Goal: Transaction & Acquisition: Purchase product/service

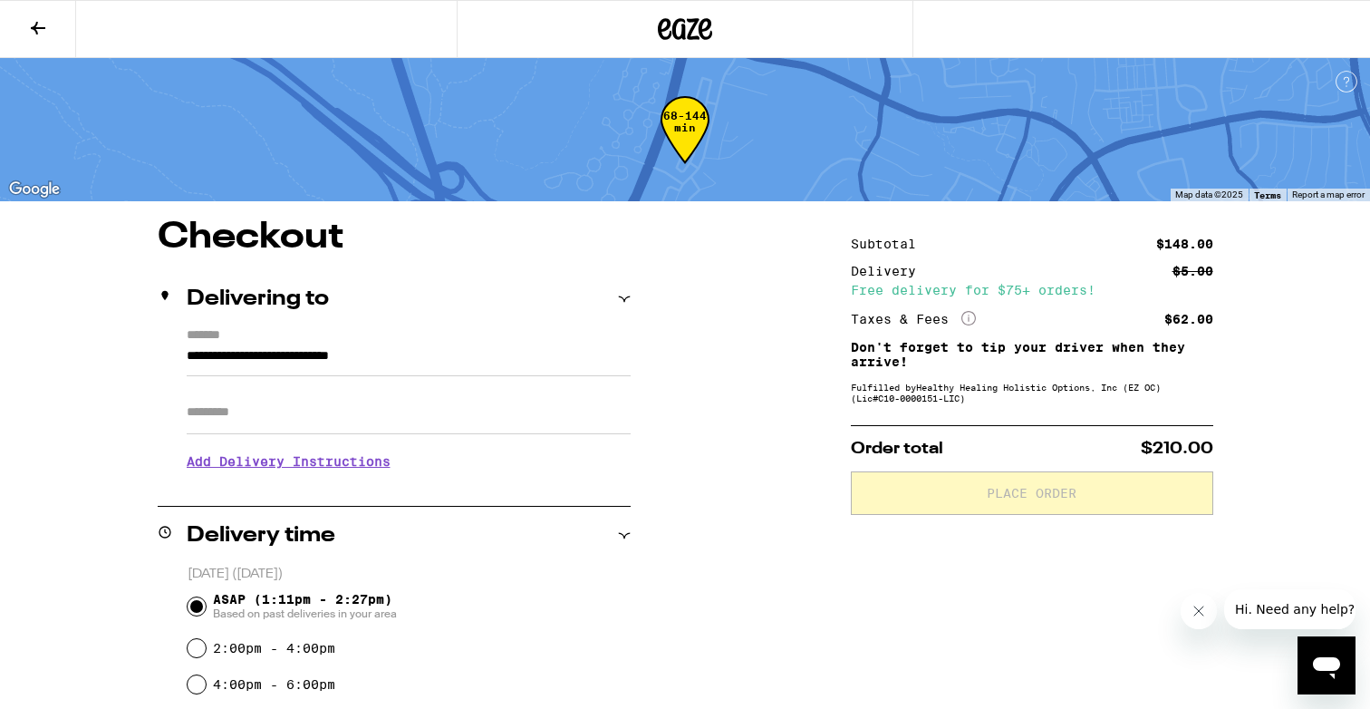
click at [684, 50] on div at bounding box center [685, 29] width 457 height 58
click at [691, 24] on icon at bounding box center [685, 29] width 54 height 33
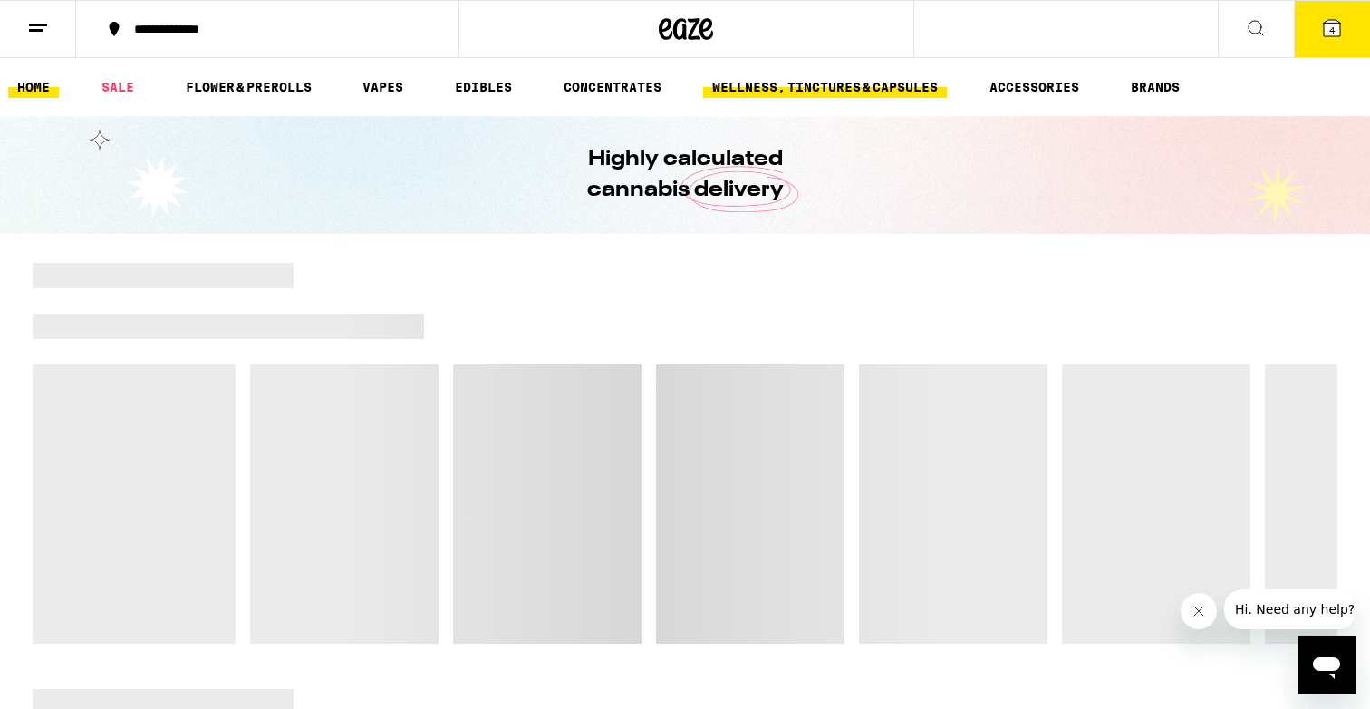
click at [853, 90] on link "WELLNESS, TINCTURES & CAPSULES" at bounding box center [825, 87] width 244 height 22
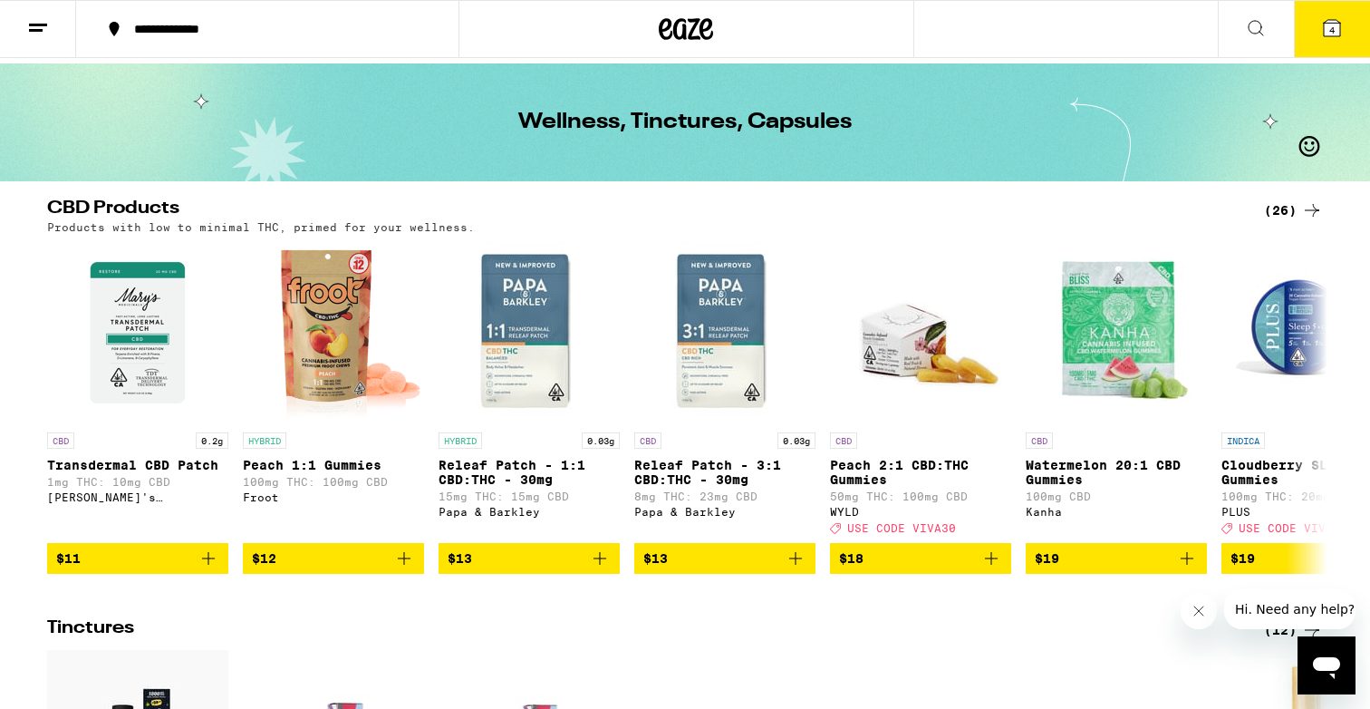
scroll to position [63, 0]
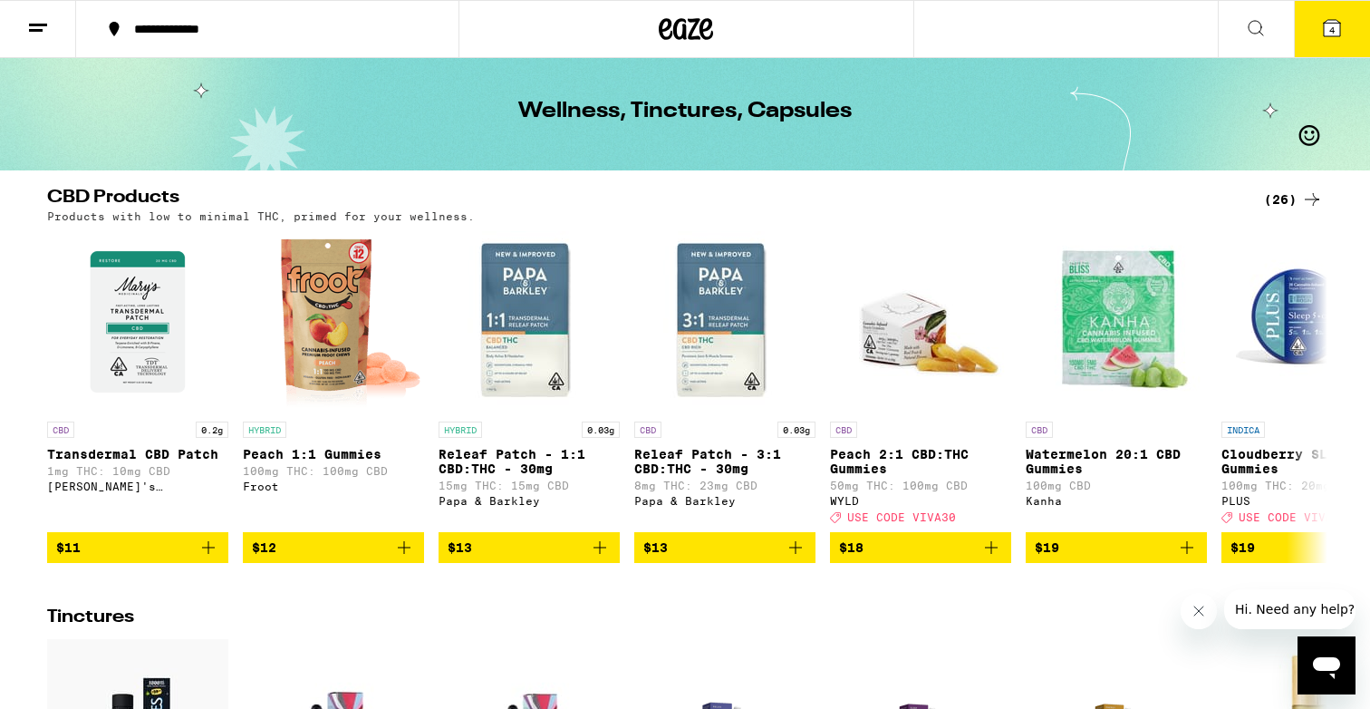
click at [1302, 198] on icon at bounding box center [1312, 199] width 22 height 22
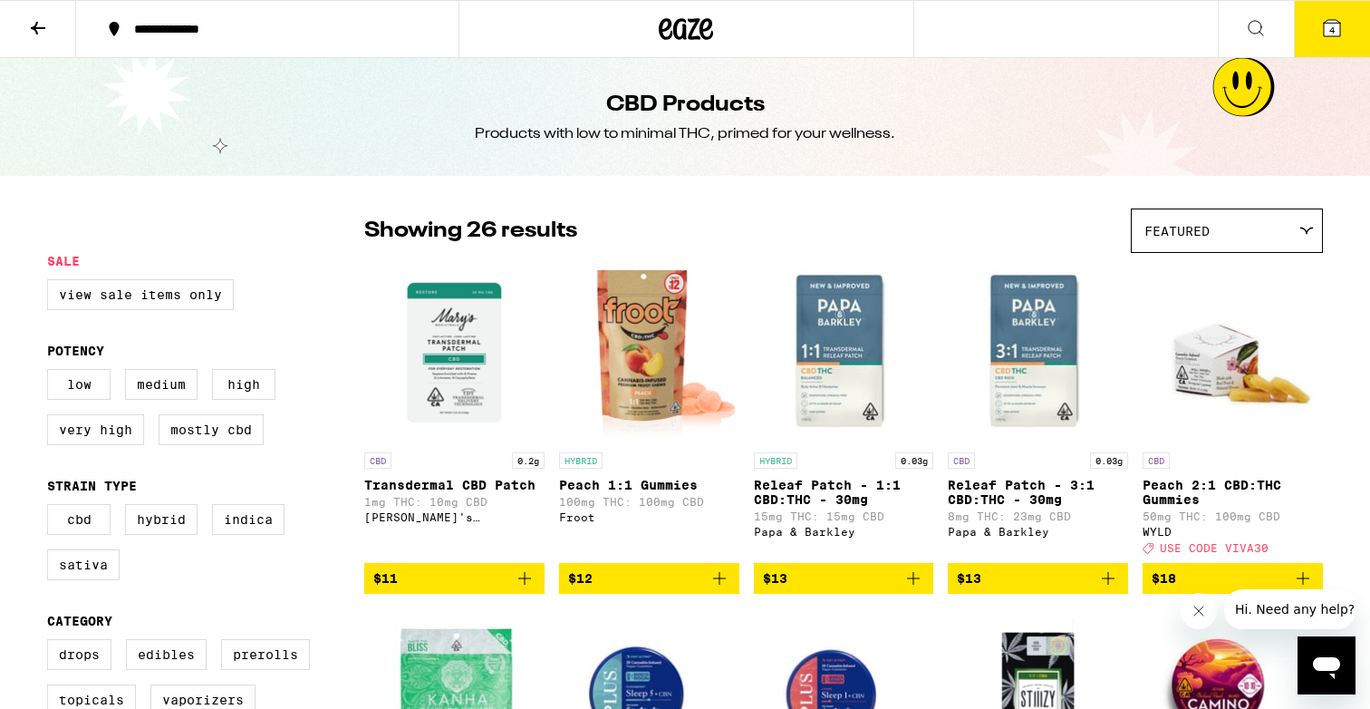
click at [699, 2] on div at bounding box center [686, 29] width 456 height 58
click at [695, 21] on icon at bounding box center [686, 29] width 27 height 22
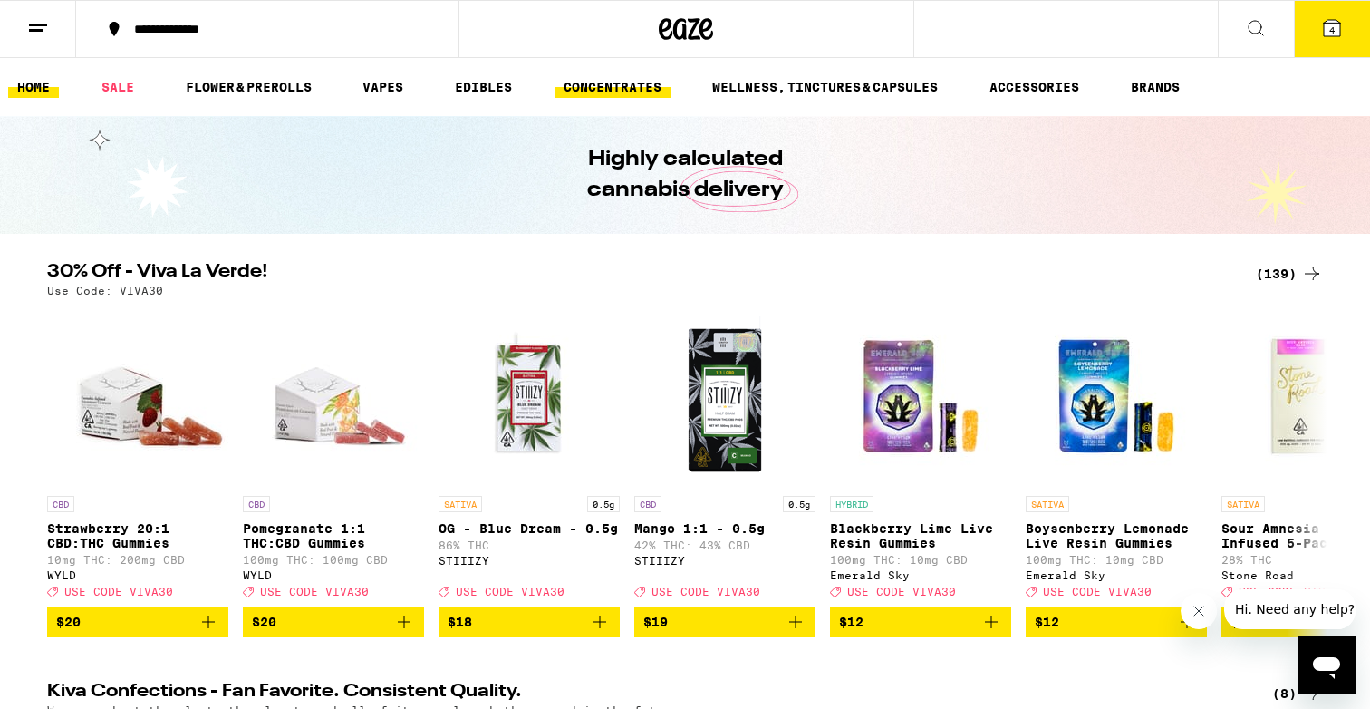
click at [581, 84] on link "CONCENTRATES" at bounding box center [612, 87] width 116 height 22
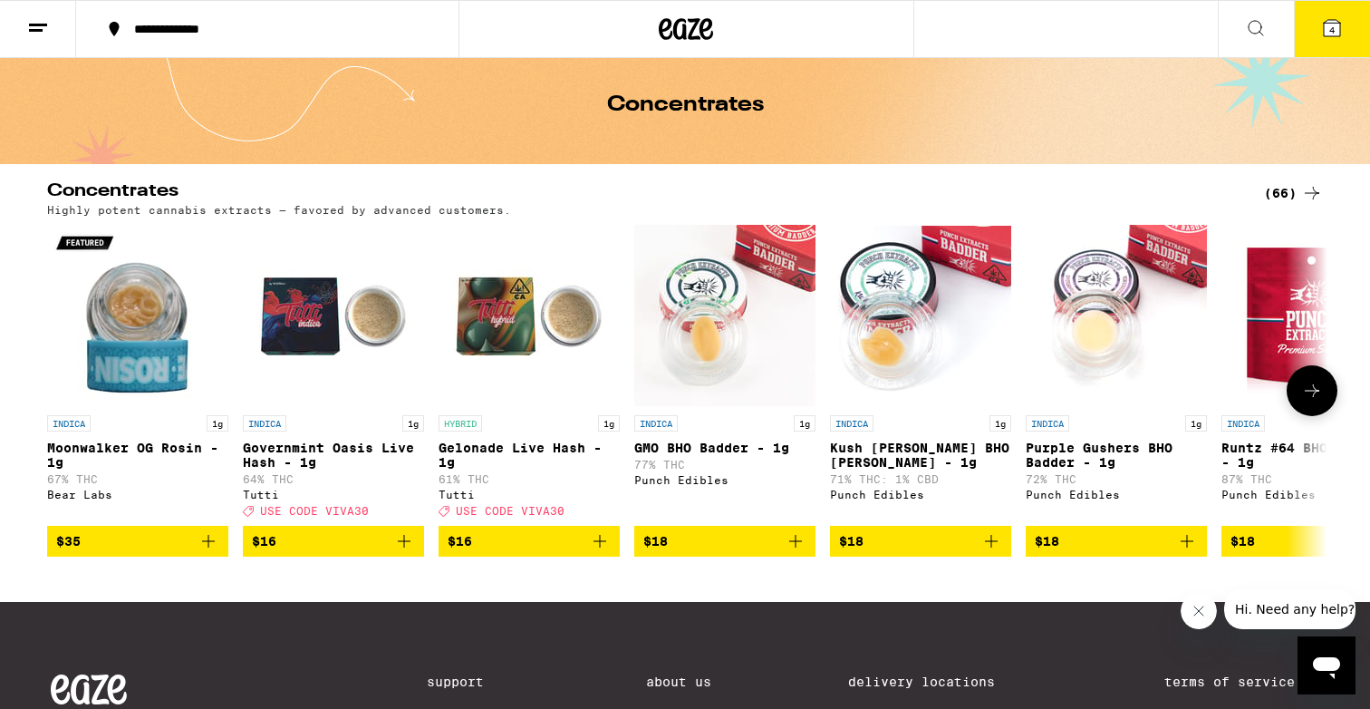
scroll to position [115, 0]
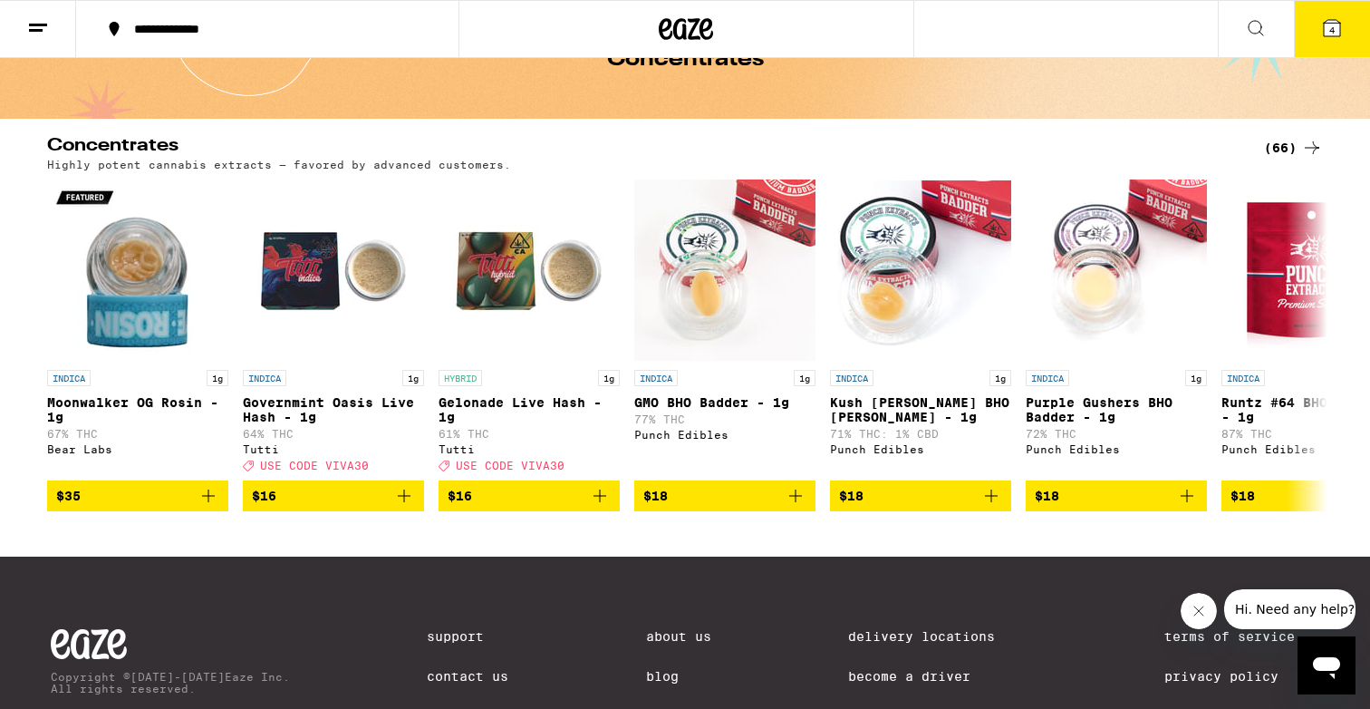
click at [1290, 146] on div "(66)" at bounding box center [1293, 148] width 59 height 22
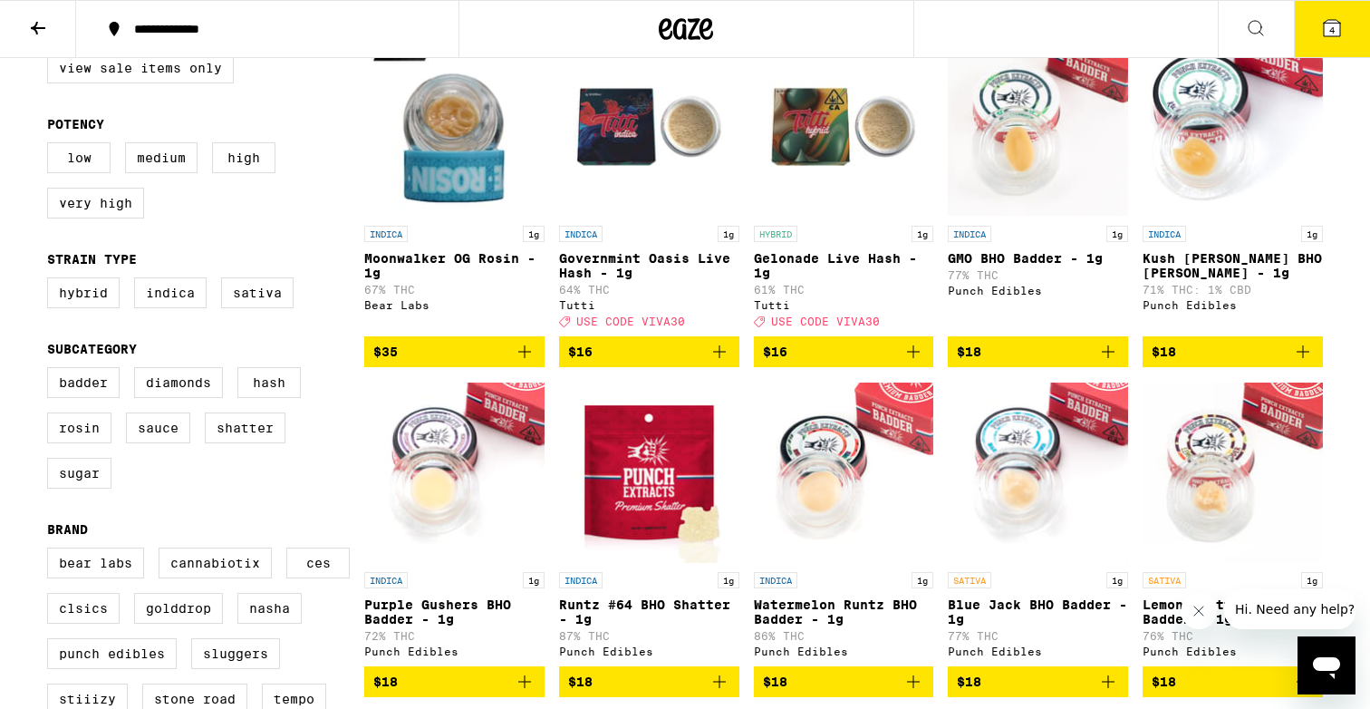
scroll to position [294, 0]
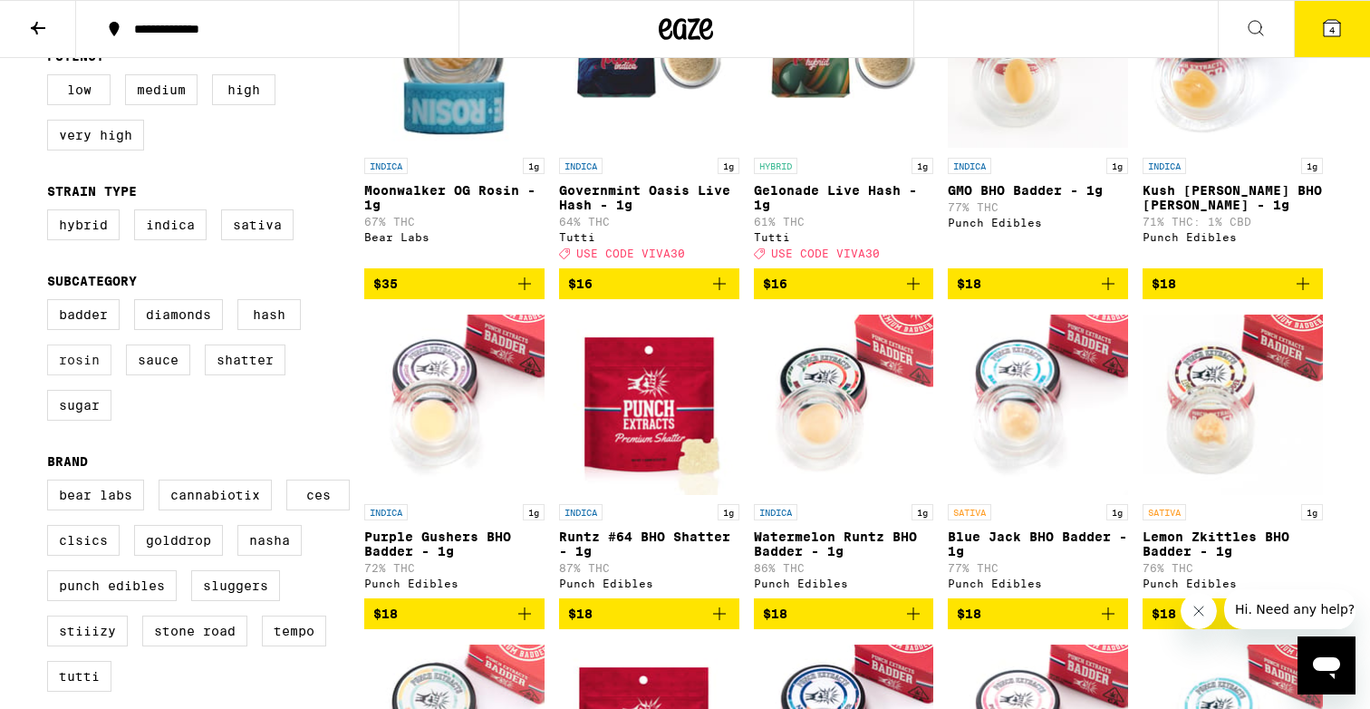
click at [80, 375] on label "Rosin" at bounding box center [79, 359] width 64 height 31
click at [52, 303] on input "Rosin" at bounding box center [51, 302] width 1 height 1
checkbox input "true"
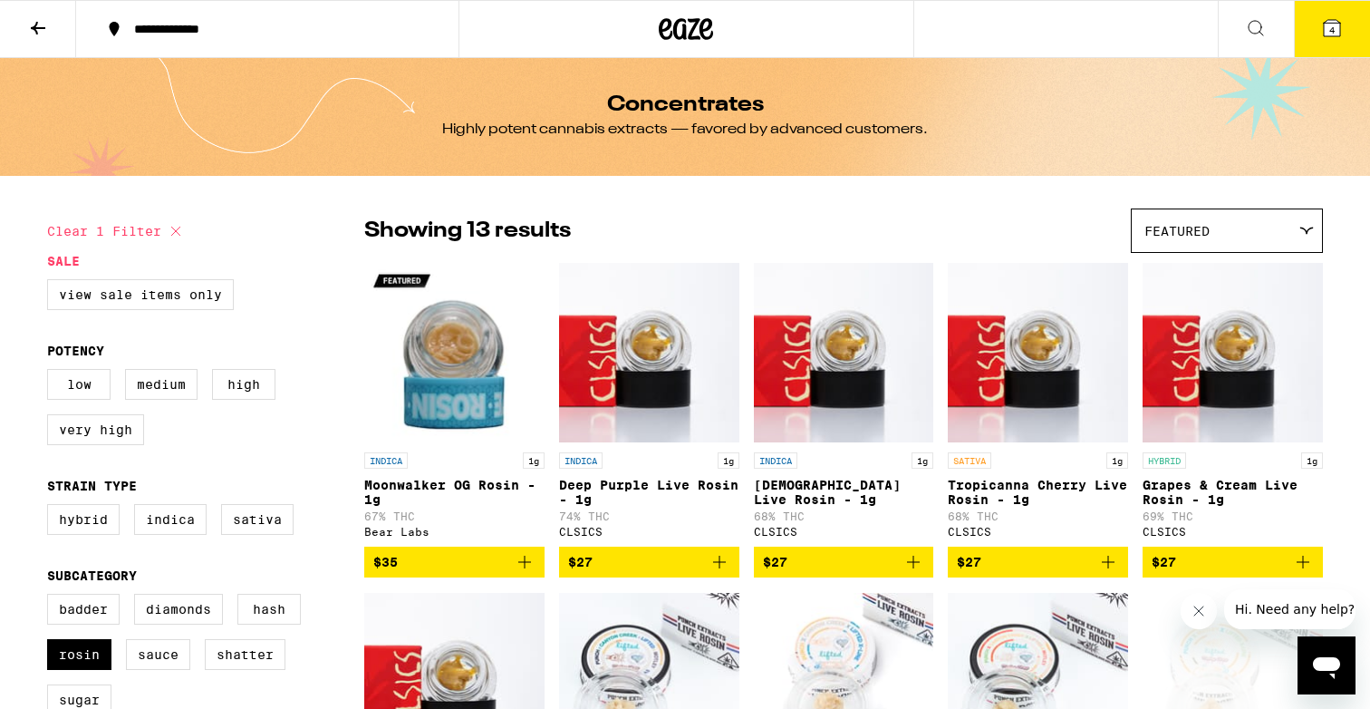
click at [667, 43] on icon at bounding box center [686, 29] width 54 height 33
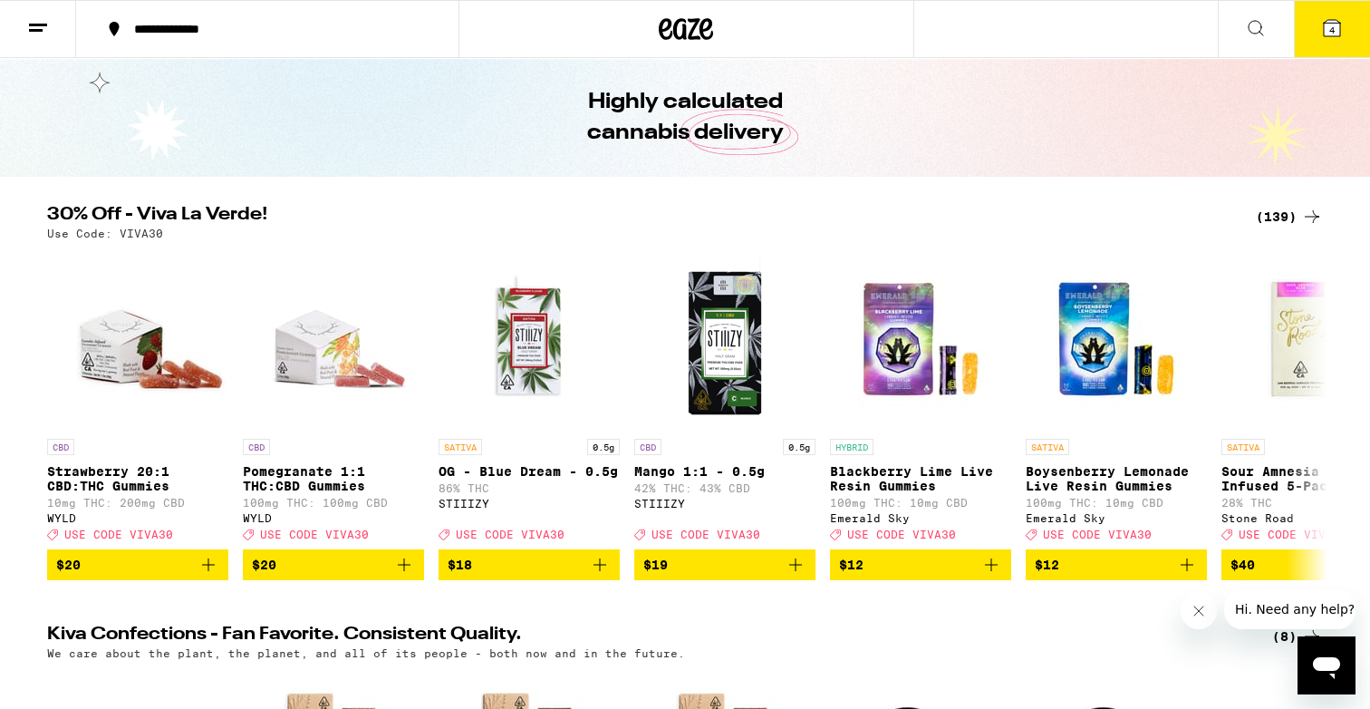
scroll to position [64, 0]
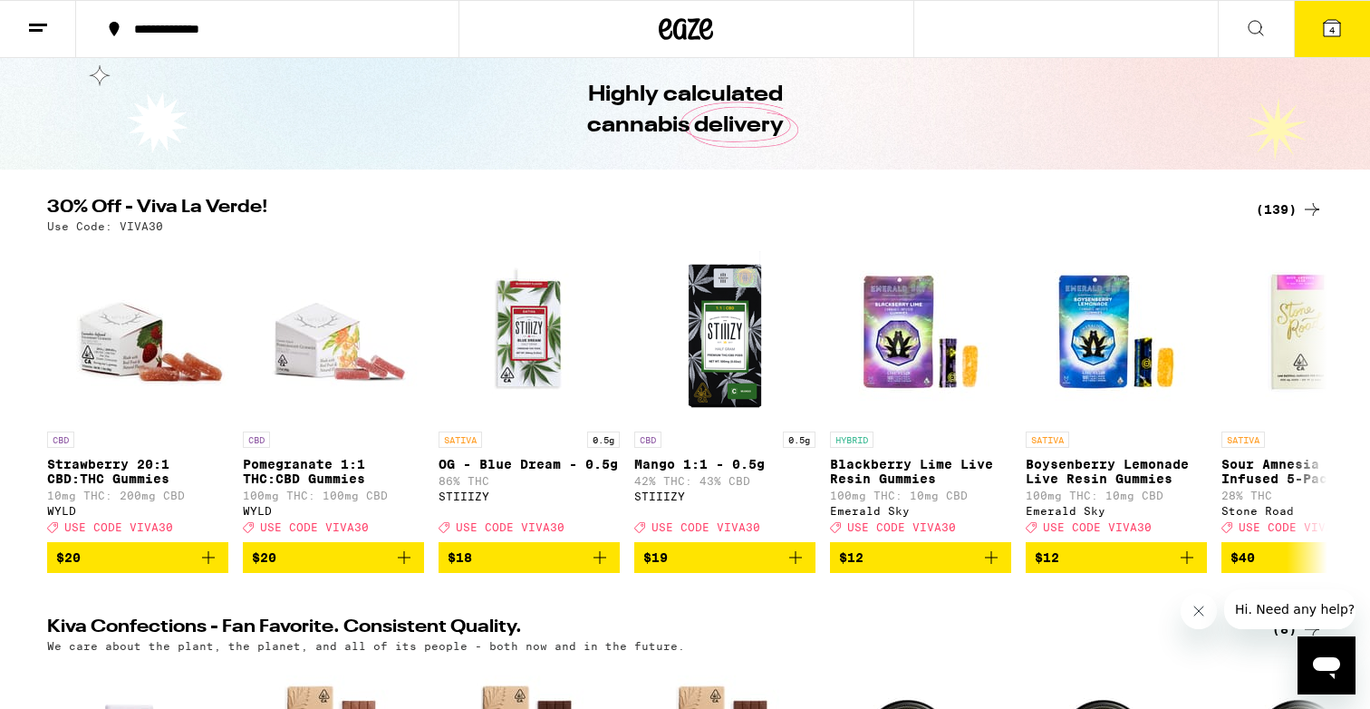
click at [1287, 204] on div "(139)" at bounding box center [1289, 209] width 67 height 22
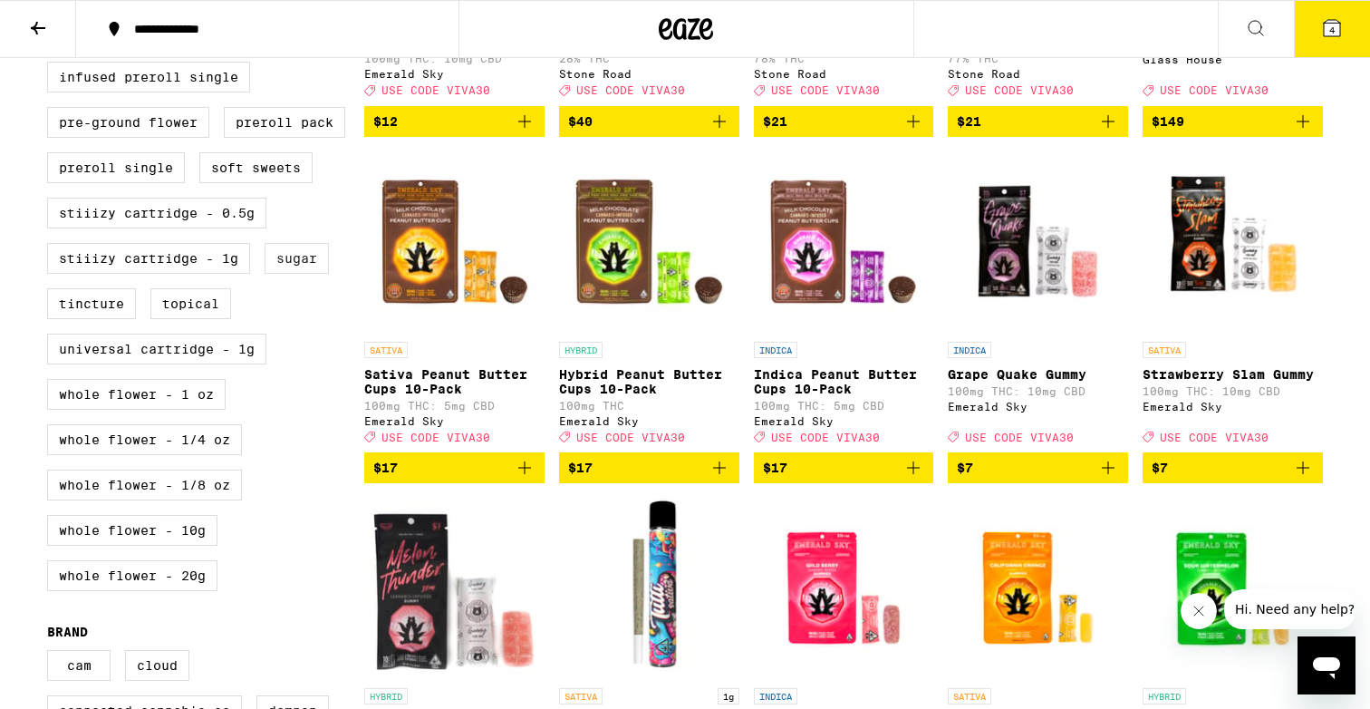
click at [313, 274] on label "Sugar" at bounding box center [297, 258] width 64 height 31
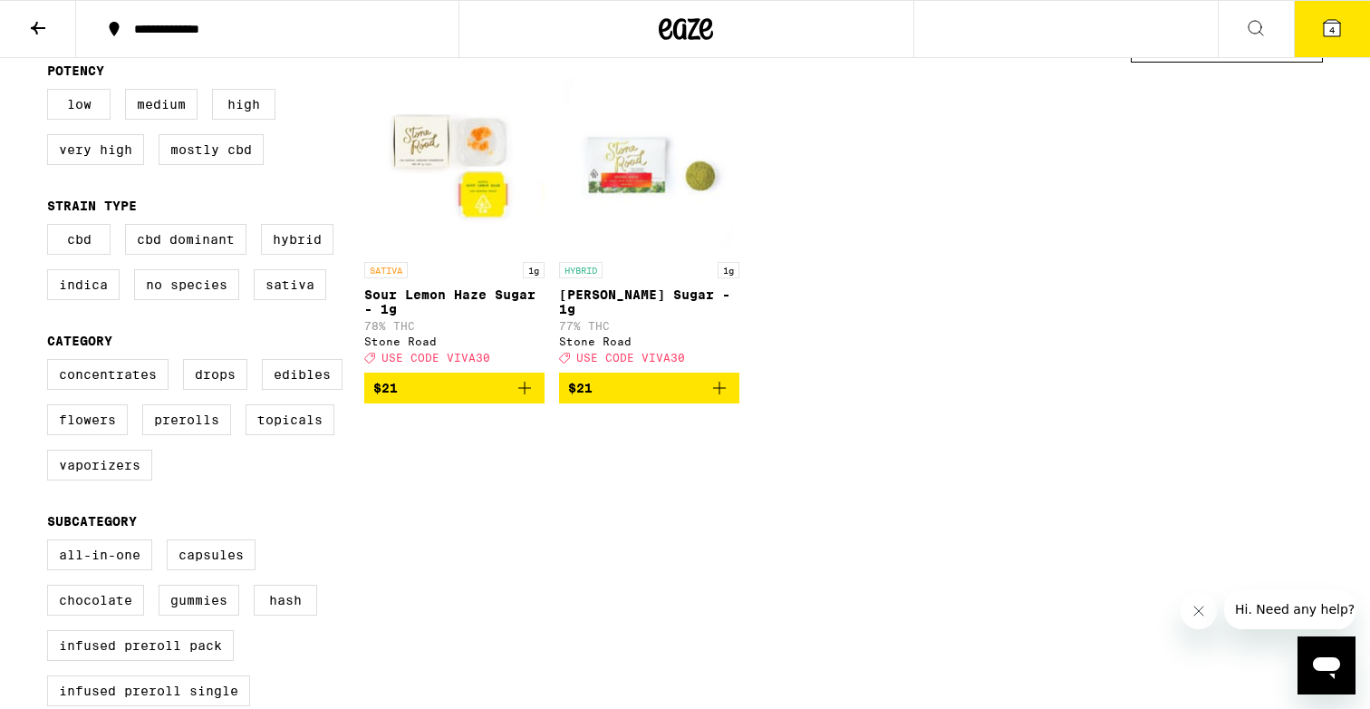
scroll to position [111, 0]
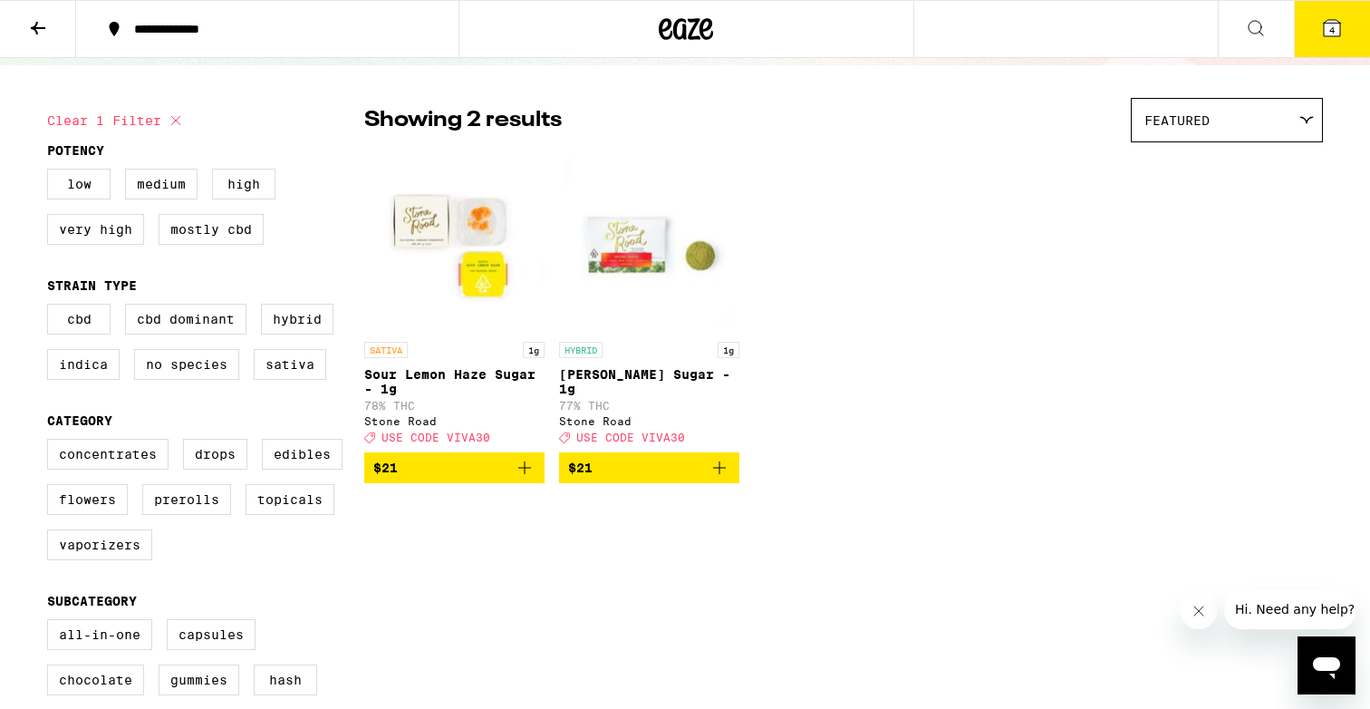
click at [720, 474] on icon "Add to bag" at bounding box center [719, 467] width 13 height 13
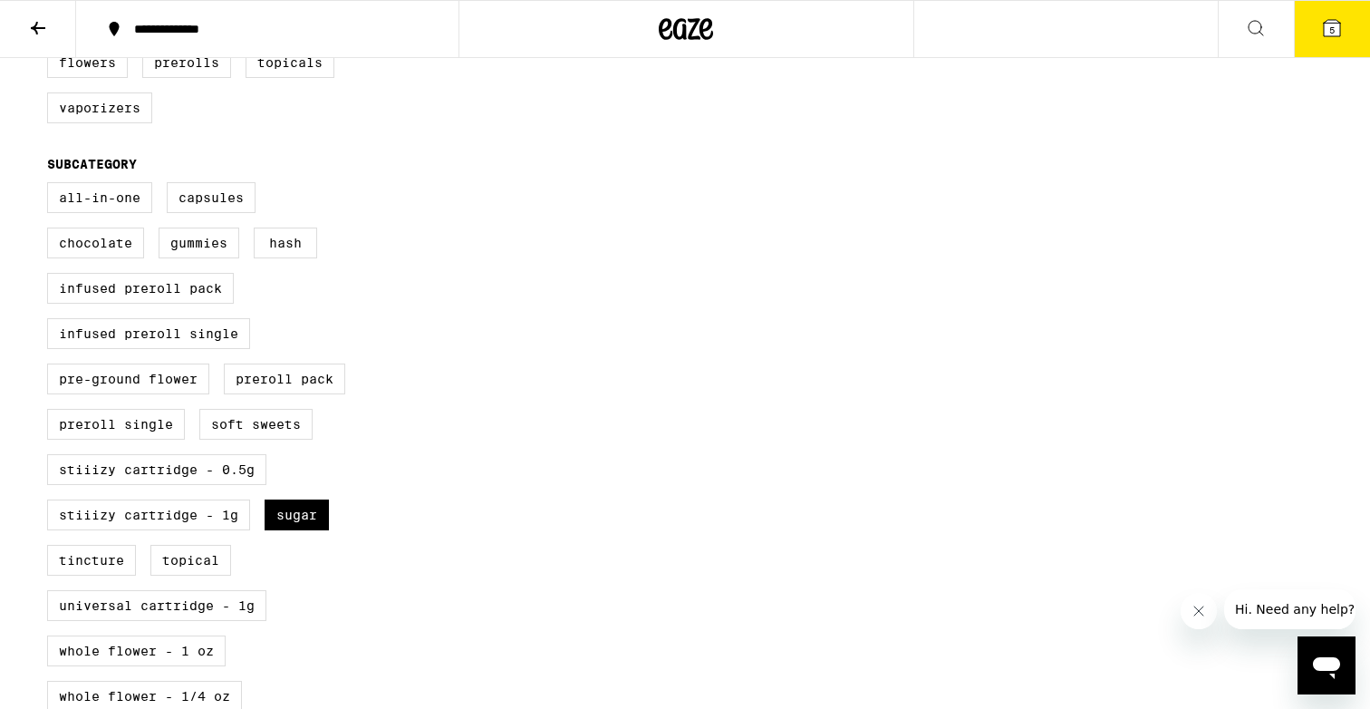
scroll to position [574, 0]
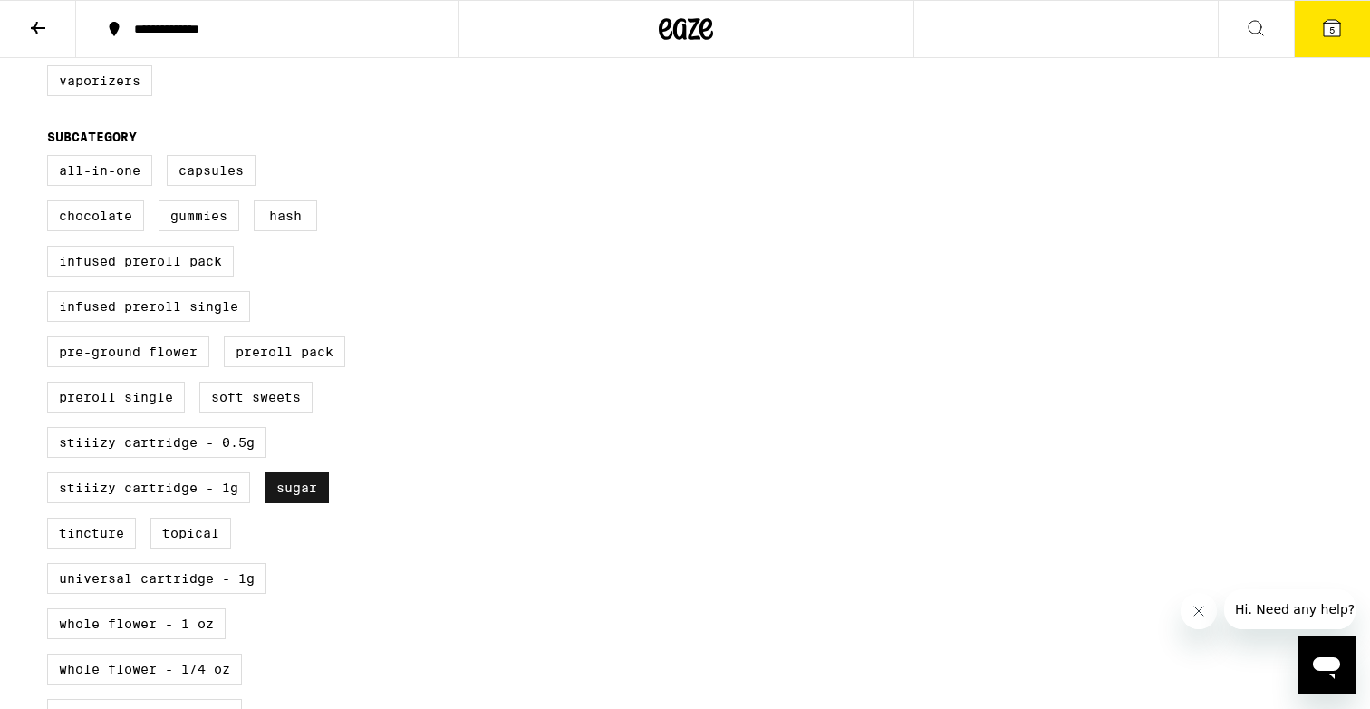
click at [302, 503] on label "Sugar" at bounding box center [297, 487] width 64 height 31
click at [52, 159] on input "Sugar" at bounding box center [51, 158] width 1 height 1
checkbox input "false"
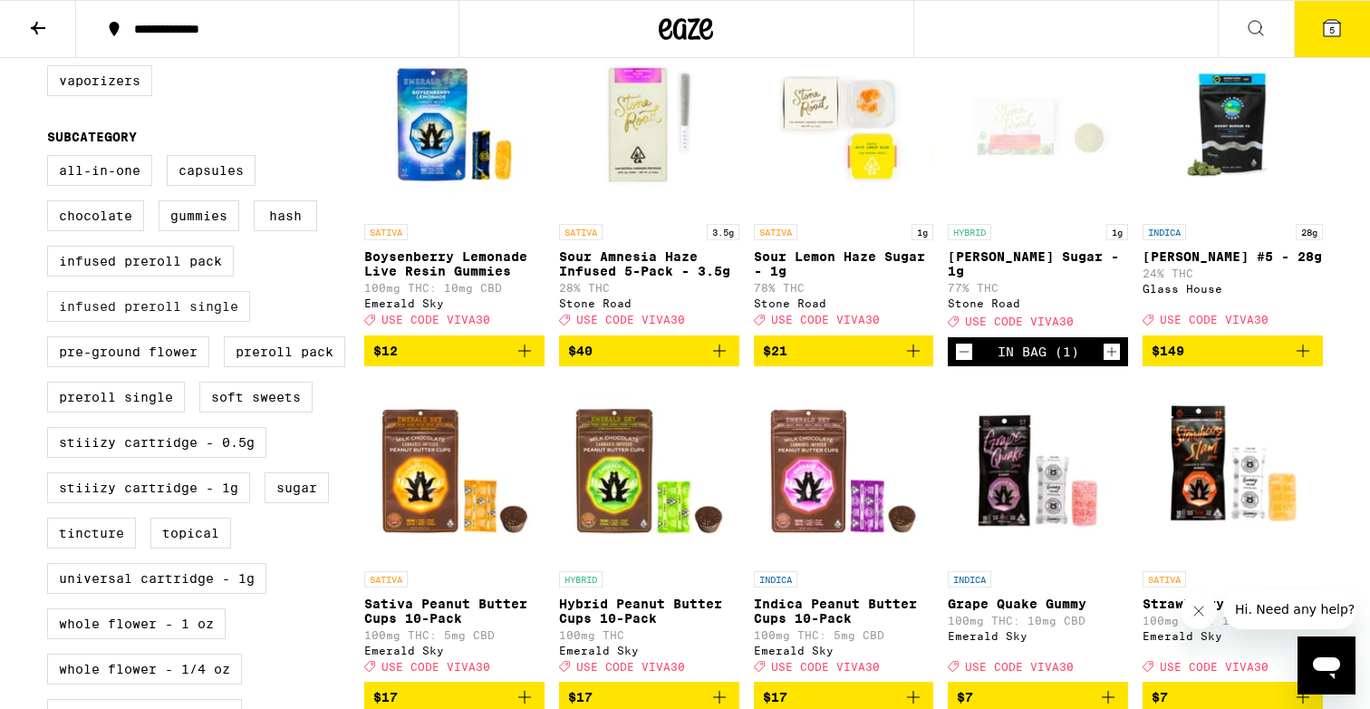
scroll to position [617, 0]
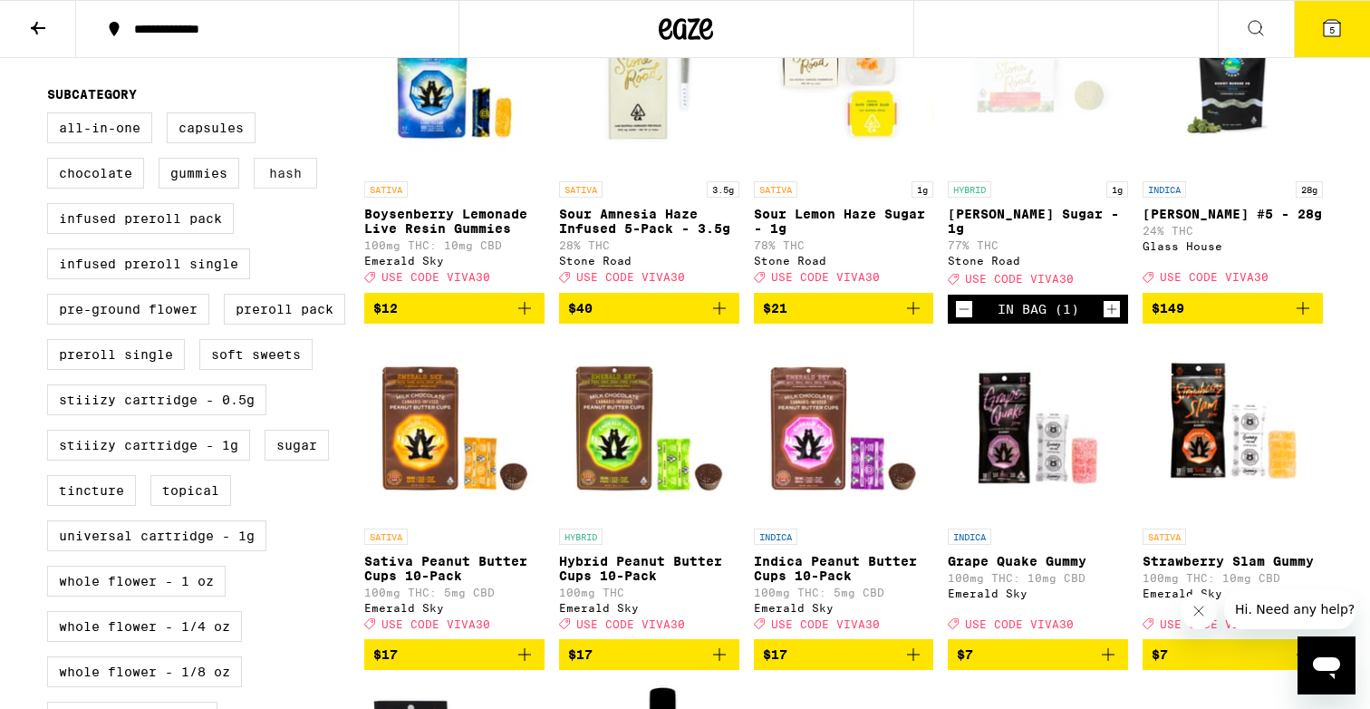
click at [275, 188] on label "Hash" at bounding box center [285, 173] width 63 height 31
click at [52, 116] on input "Hash" at bounding box center [51, 115] width 1 height 1
checkbox input "true"
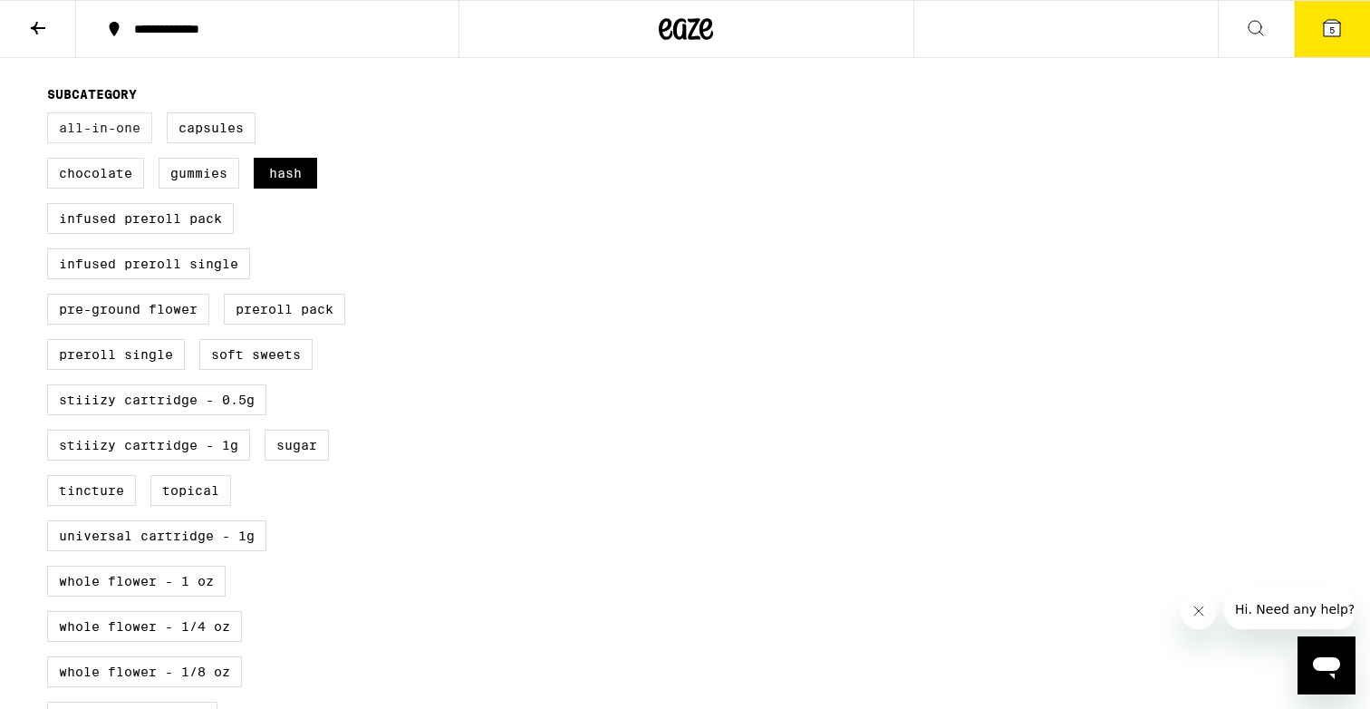
click at [115, 143] on label "All-In-One" at bounding box center [99, 127] width 105 height 31
click at [52, 116] on input "All-In-One" at bounding box center [51, 115] width 1 height 1
checkbox input "true"
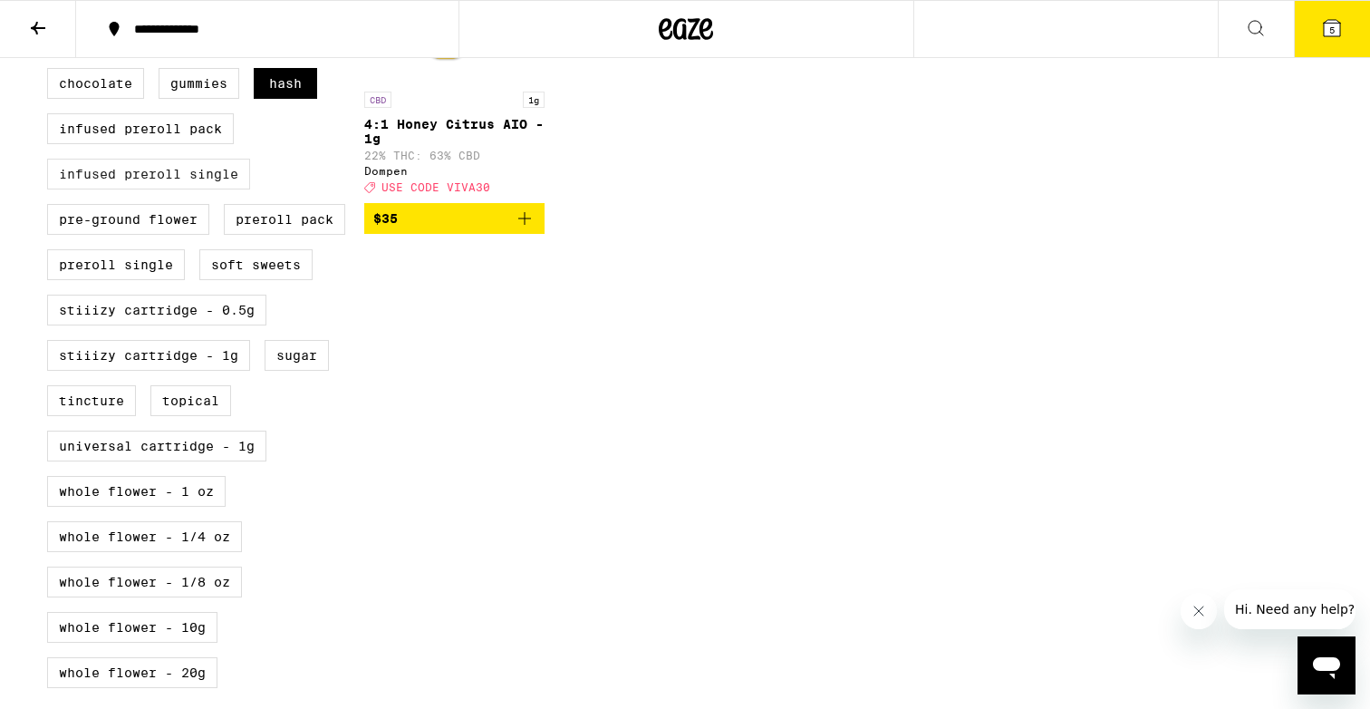
scroll to position [710, 0]
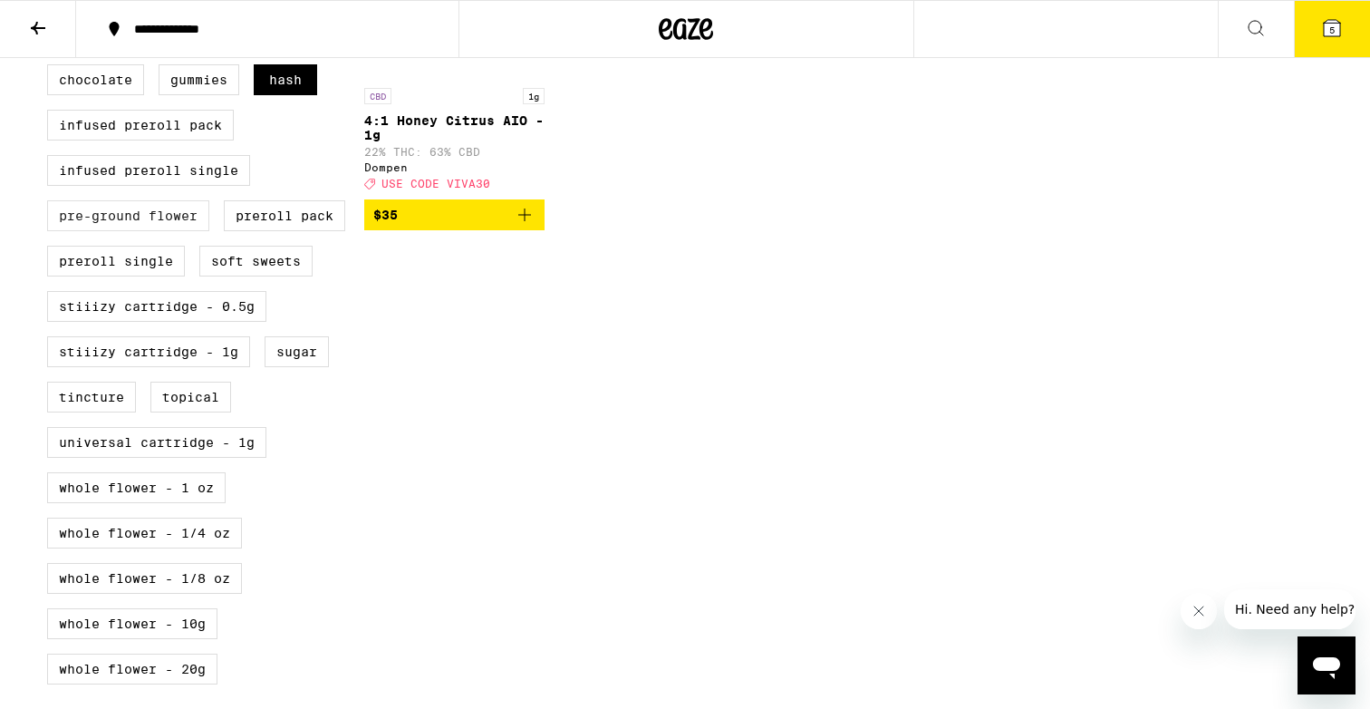
click at [161, 231] on label "Pre-ground Flower" at bounding box center [128, 215] width 162 height 31
click at [52, 23] on input "Pre-ground Flower" at bounding box center [51, 22] width 1 height 1
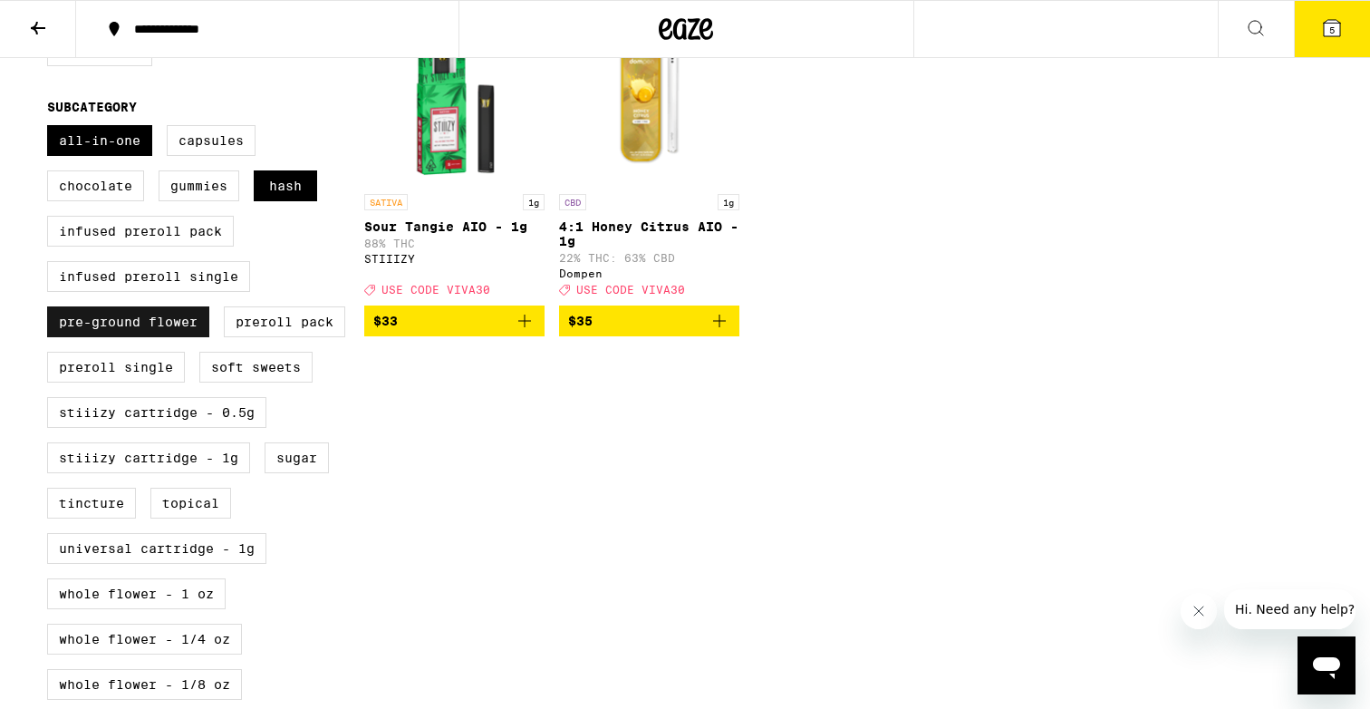
scroll to position [553, 0]
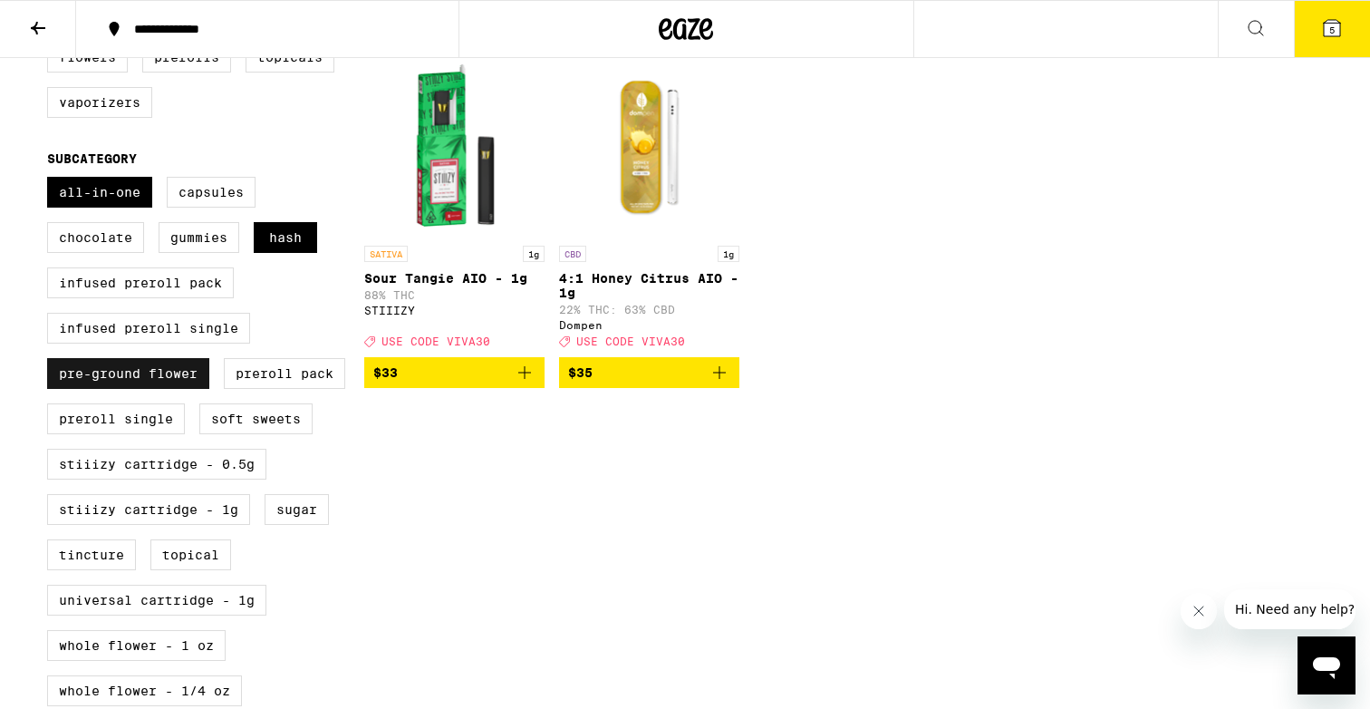
click at [124, 389] on label "Pre-ground Flower" at bounding box center [128, 373] width 162 height 31
click at [52, 180] on input "Pre-ground Flower" at bounding box center [51, 179] width 1 height 1
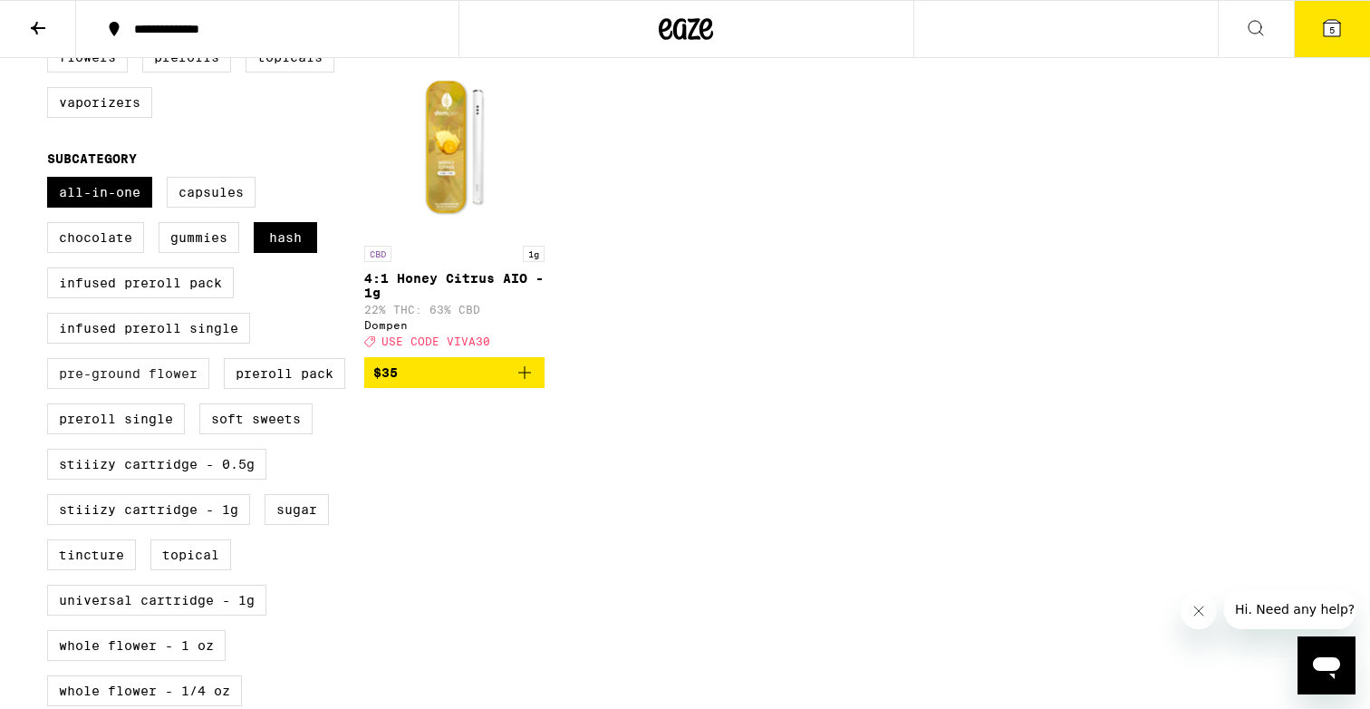
click at [124, 389] on label "Pre-ground Flower" at bounding box center [128, 373] width 162 height 31
click at [52, 180] on input "Pre-ground Flower" at bounding box center [51, 179] width 1 height 1
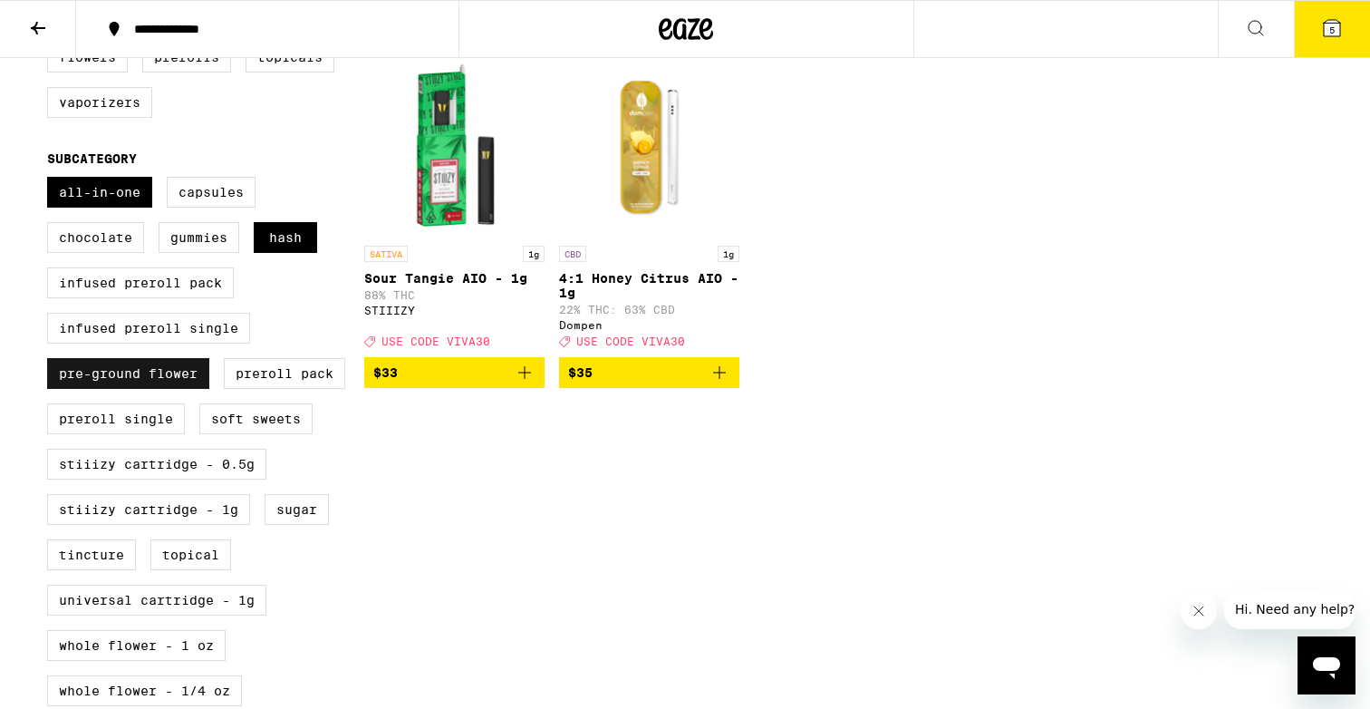
click at [124, 389] on label "Pre-ground Flower" at bounding box center [128, 373] width 162 height 31
click at [52, 180] on input "Pre-ground Flower" at bounding box center [51, 179] width 1 height 1
checkbox input "false"
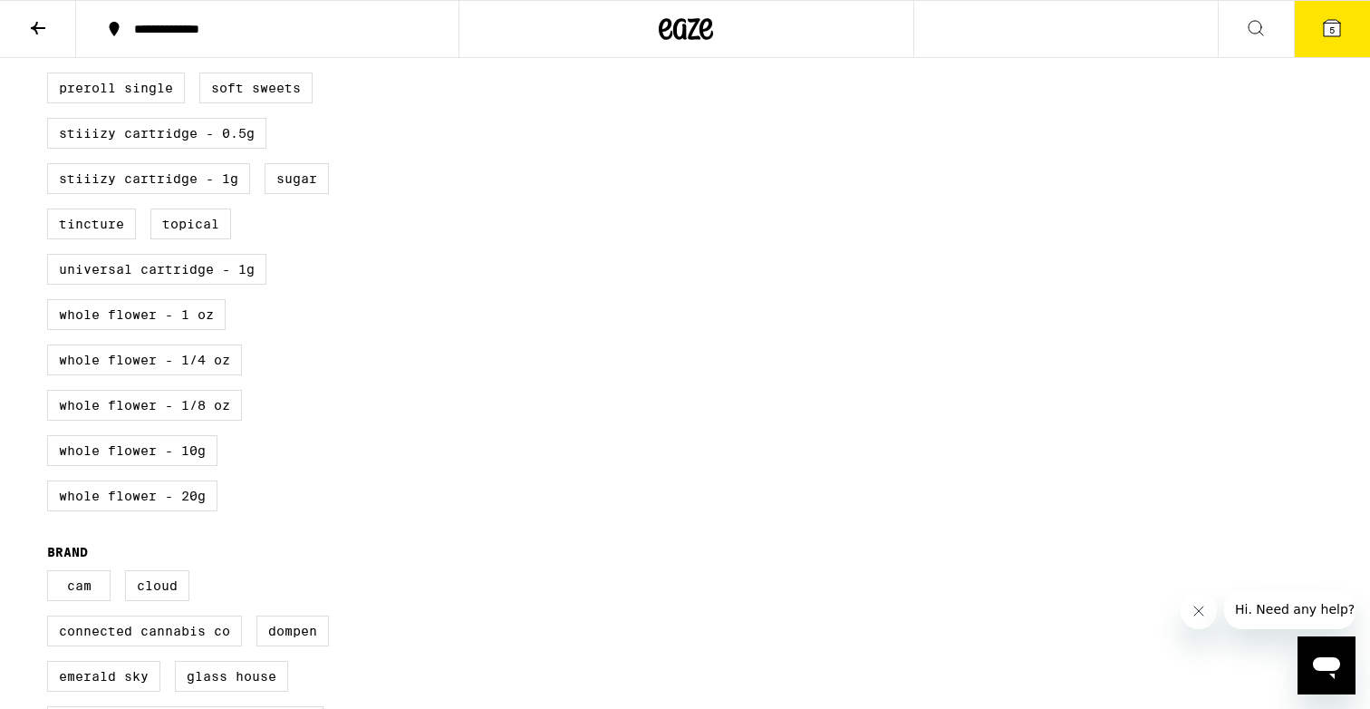
scroll to position [815, 0]
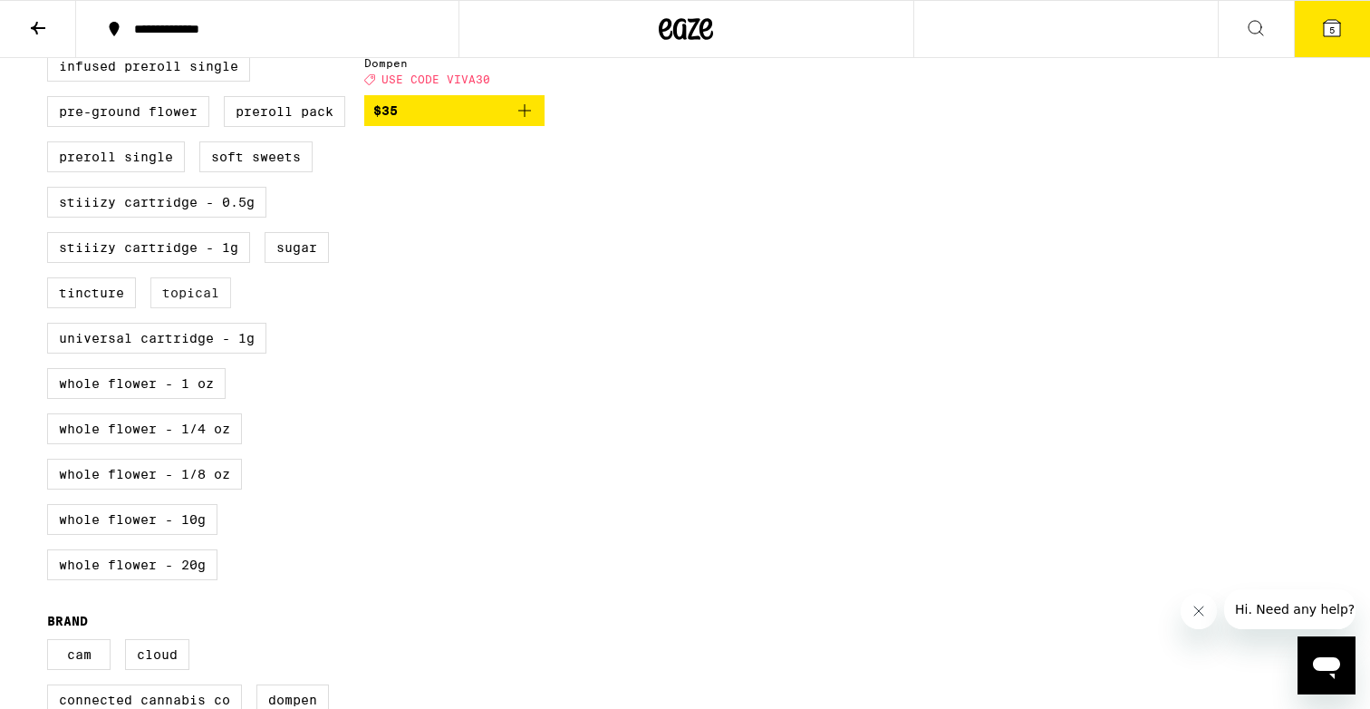
click at [183, 308] on label "Topical" at bounding box center [190, 292] width 81 height 31
checkbox input "true"
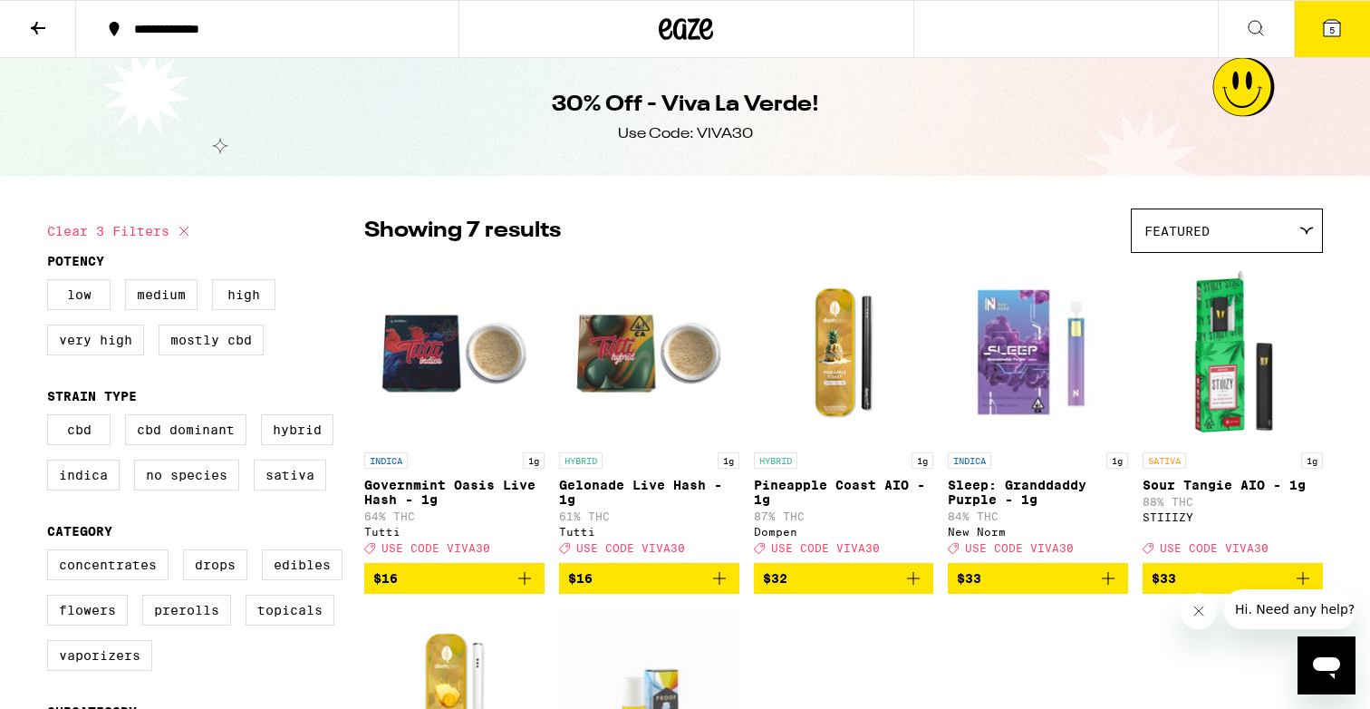
click at [705, 35] on icon at bounding box center [686, 29] width 54 height 33
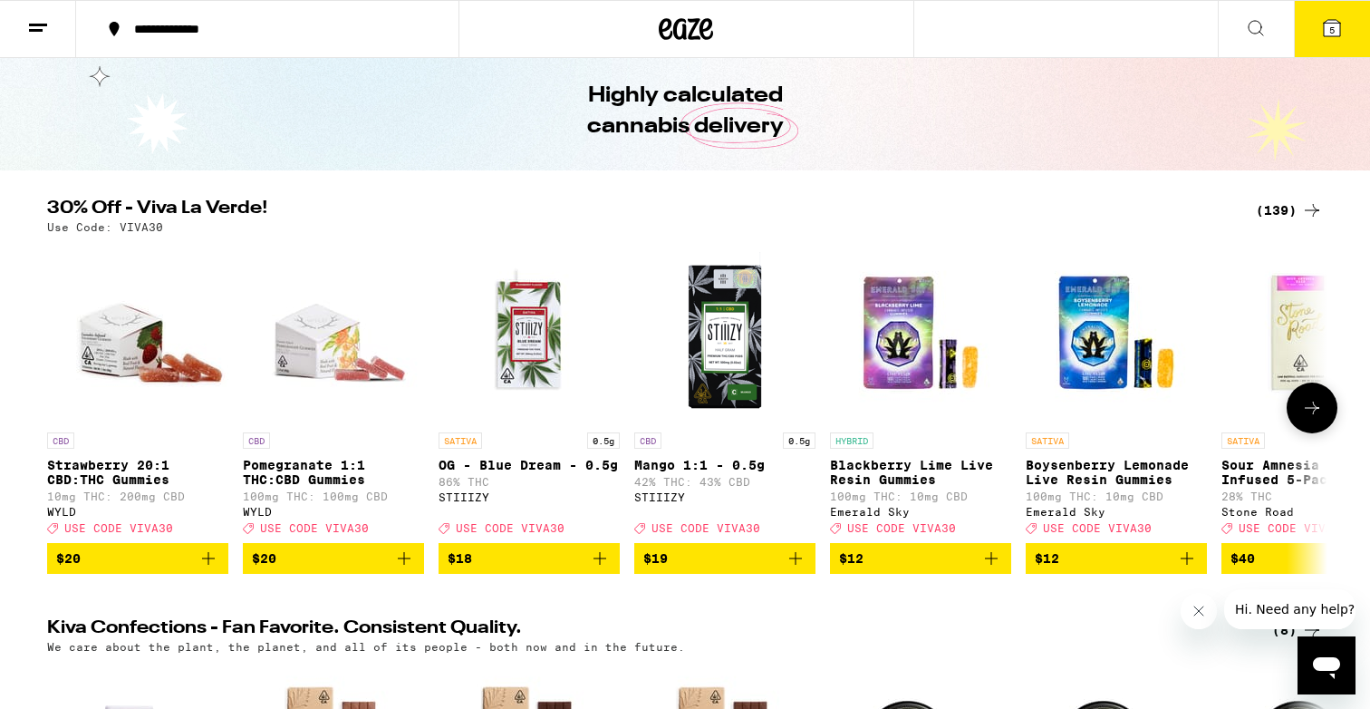
scroll to position [119, 0]
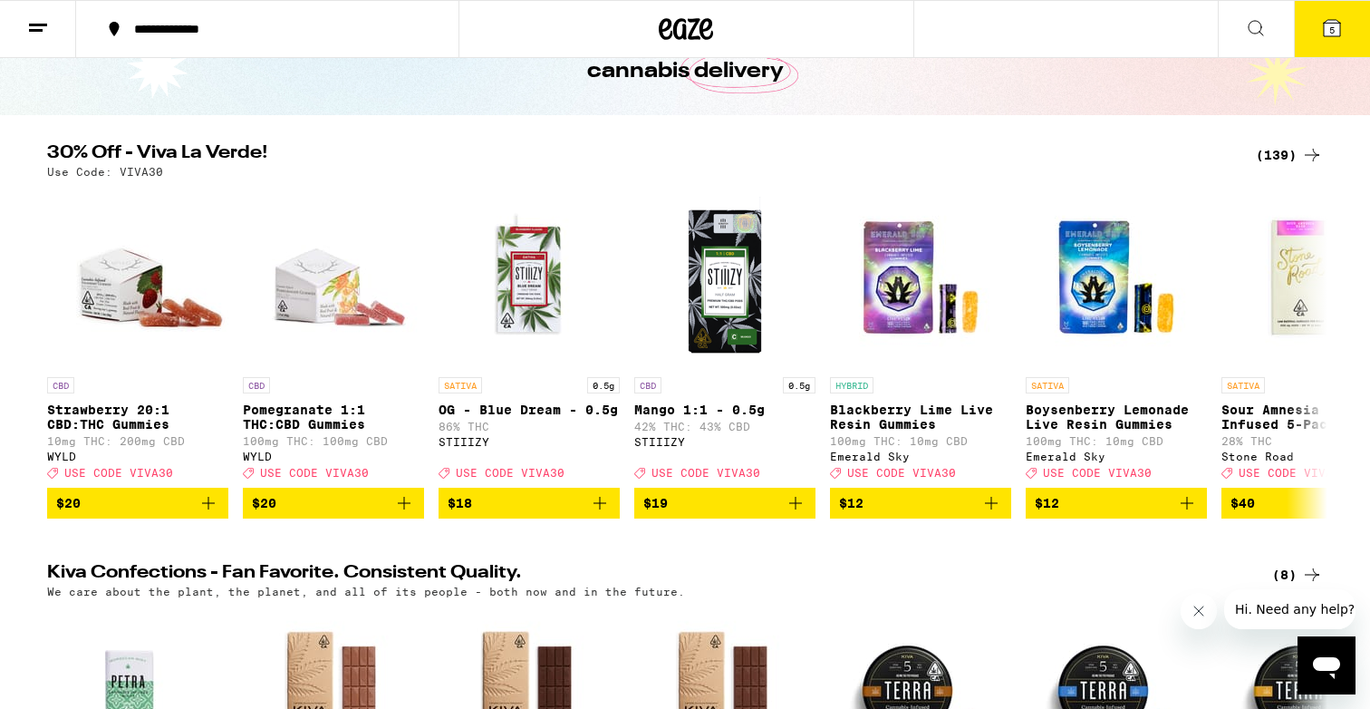
click at [1298, 153] on div "(139)" at bounding box center [1289, 155] width 67 height 22
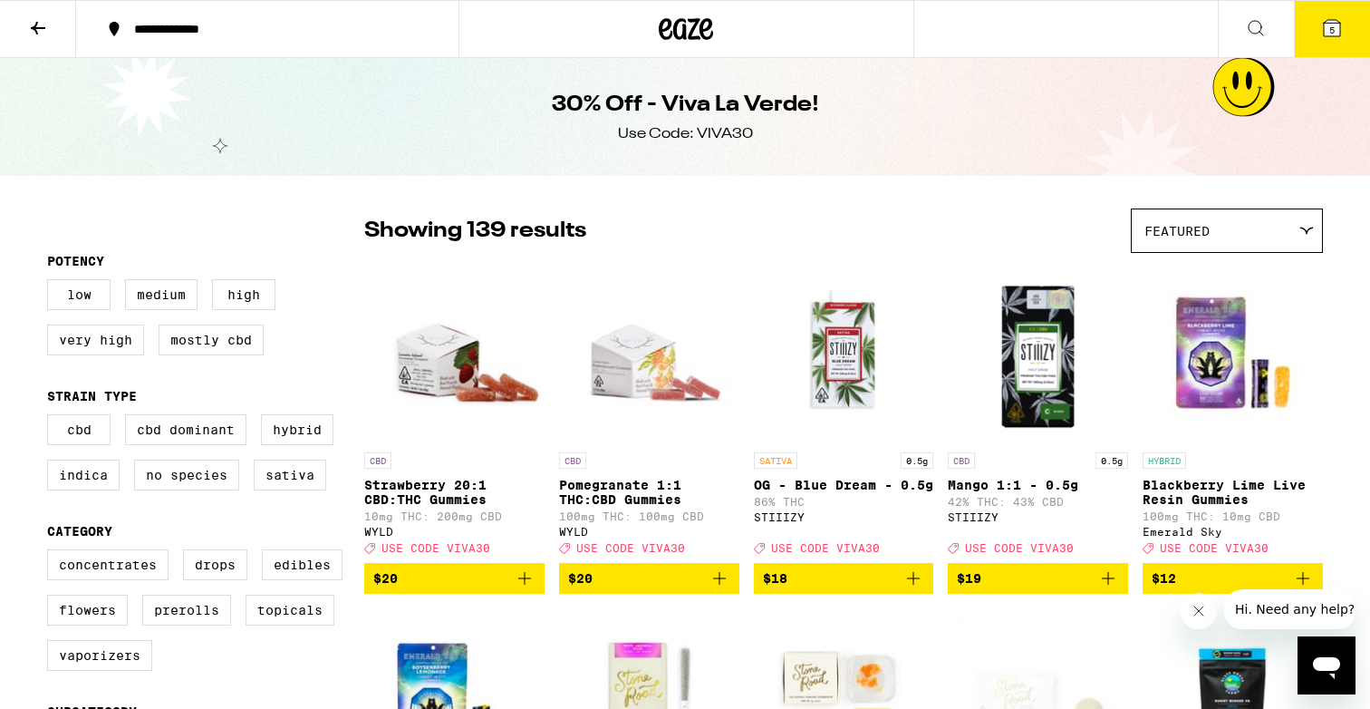
scroll to position [17, 0]
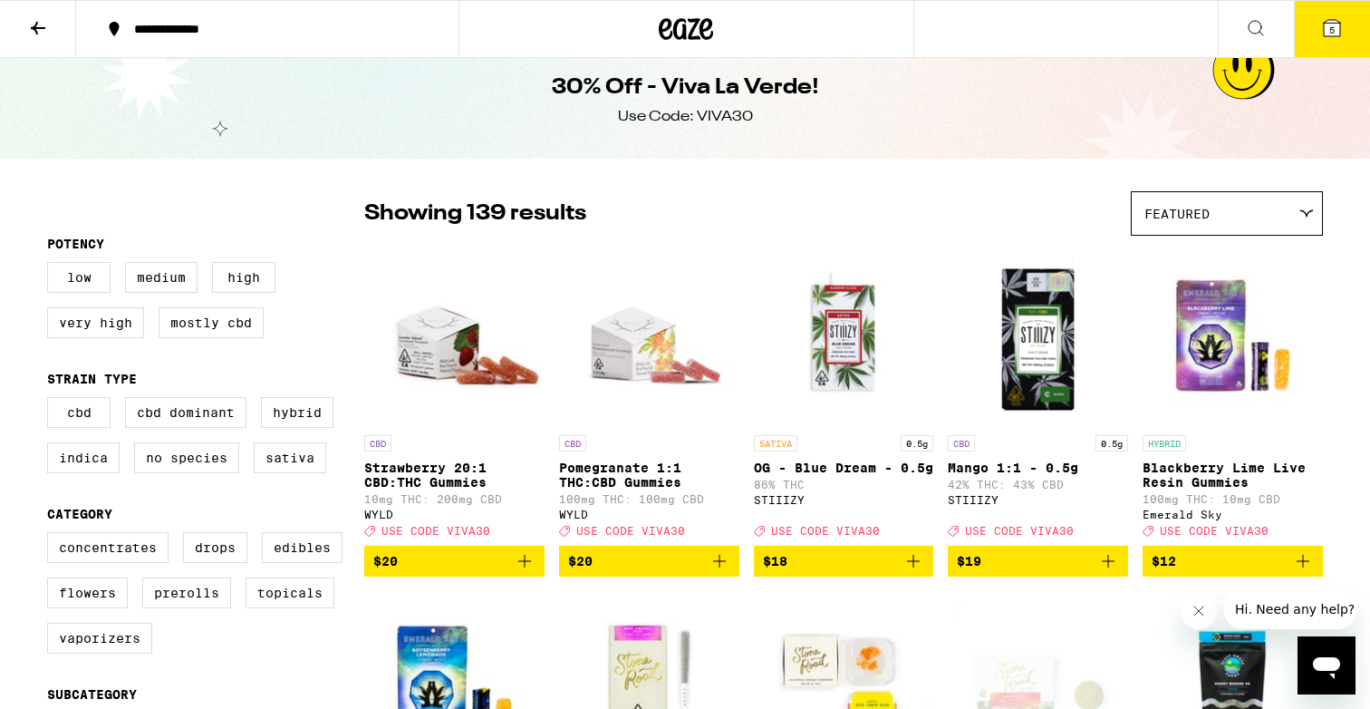
click at [1218, 210] on div "Featured" at bounding box center [1227, 213] width 190 height 43
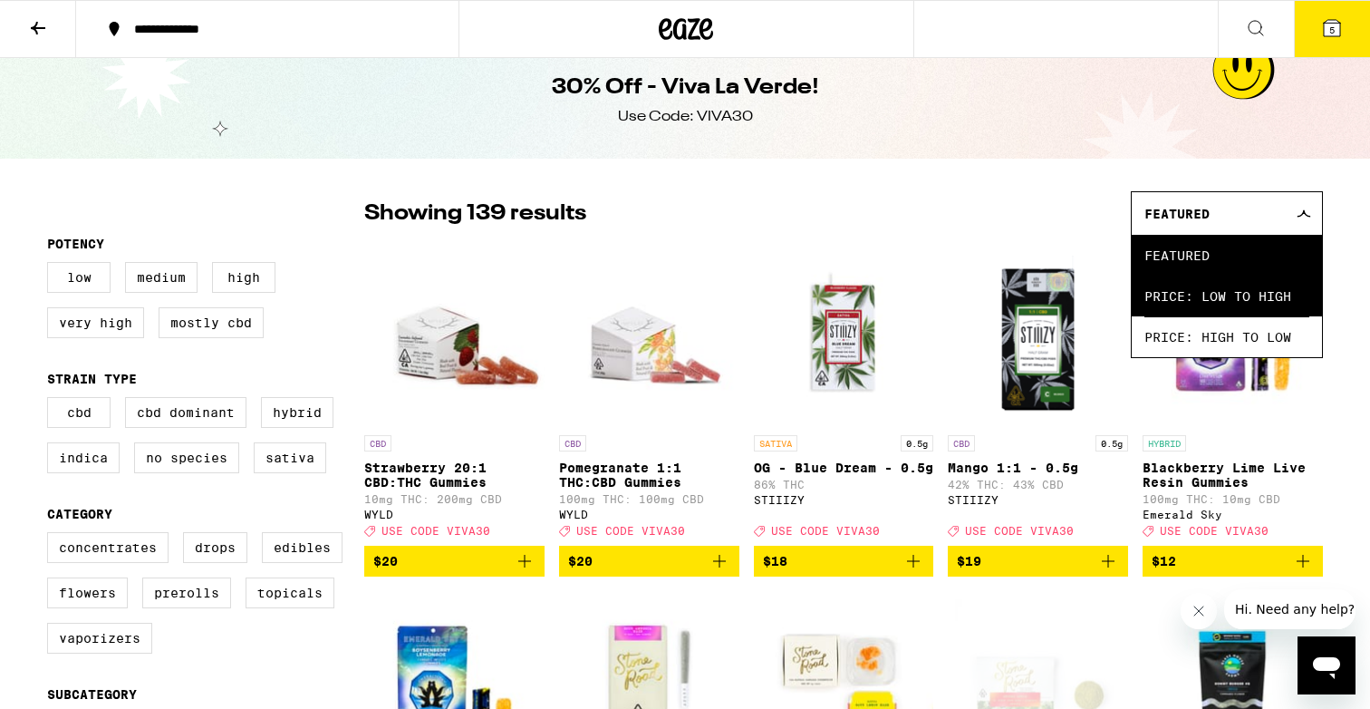
click at [1267, 309] on span "Price: Low to High" at bounding box center [1226, 295] width 165 height 41
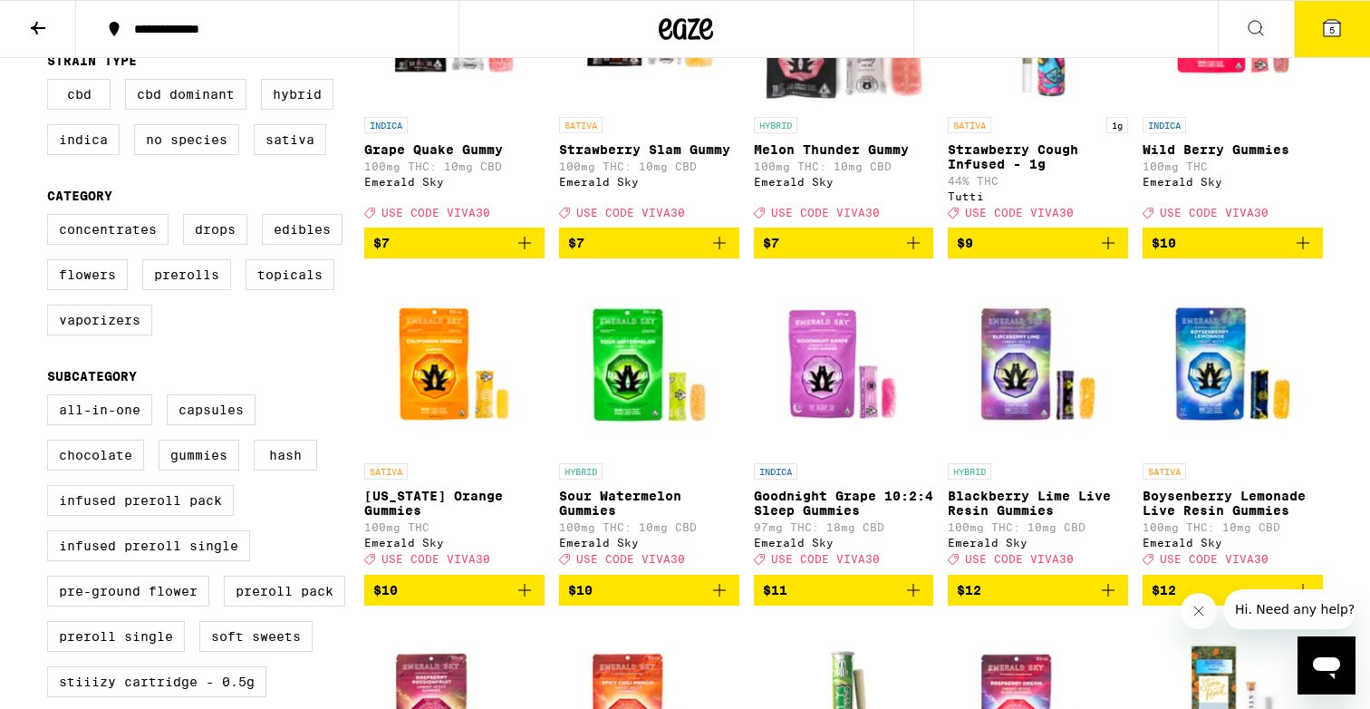
scroll to position [277, 0]
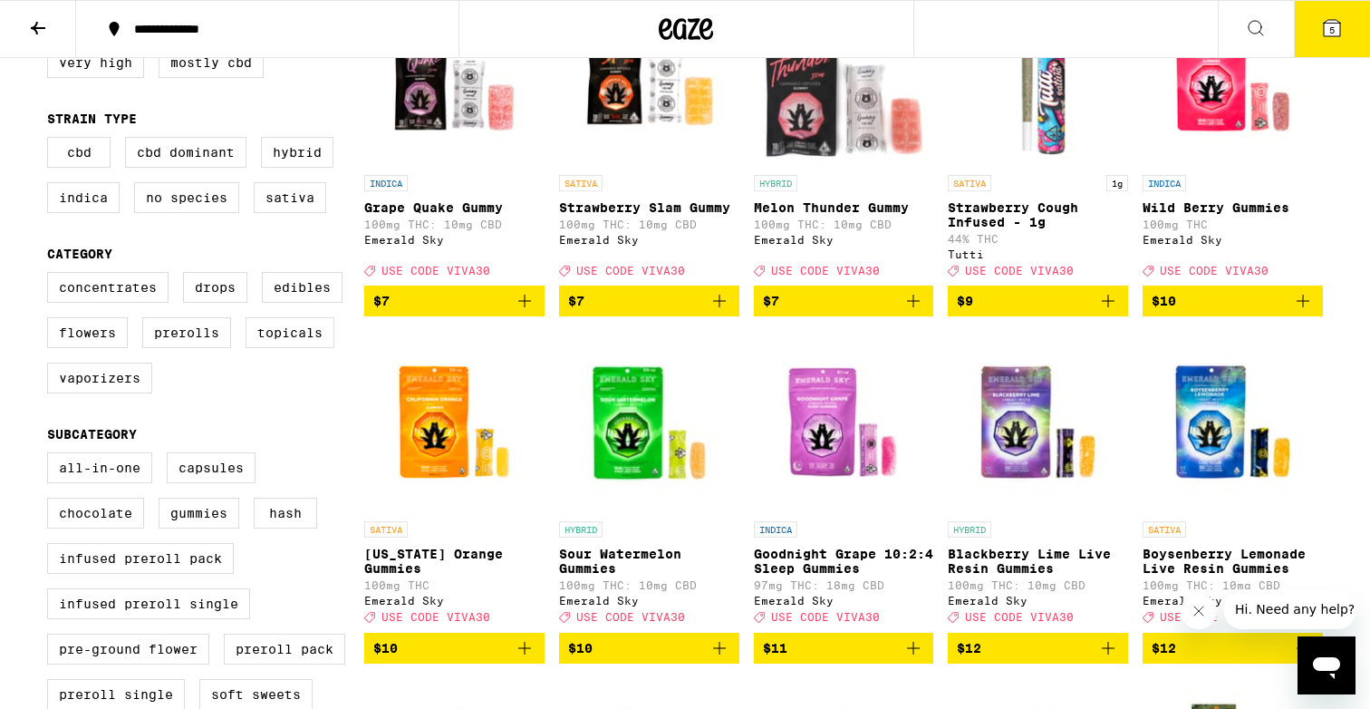
click at [525, 312] on icon "Add to bag" at bounding box center [525, 301] width 22 height 22
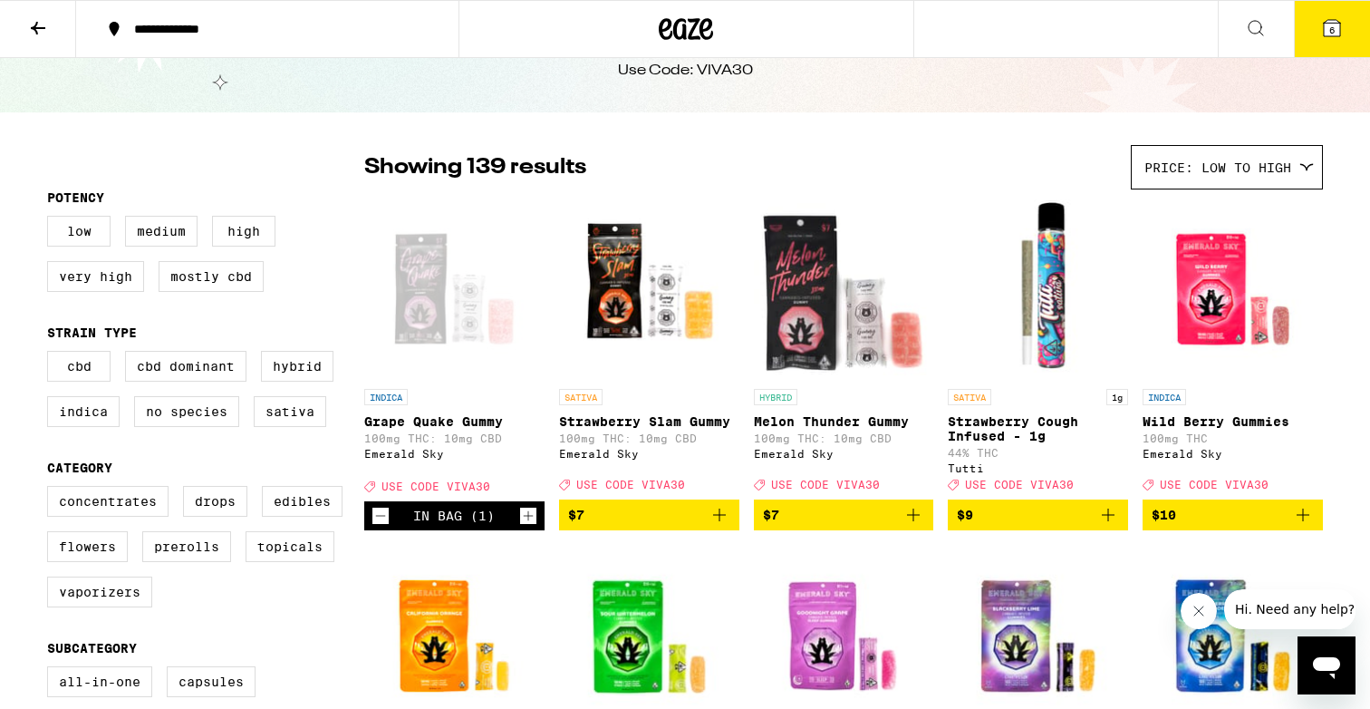
scroll to position [0, 0]
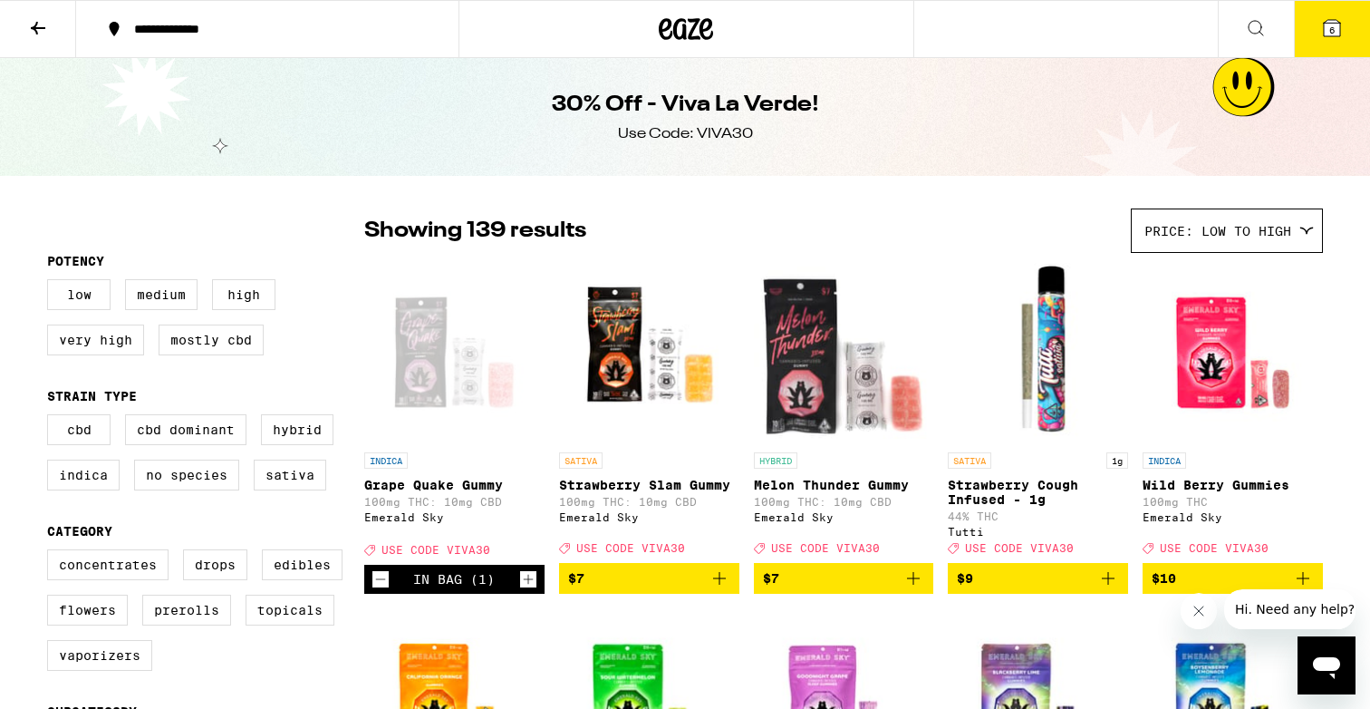
click at [686, 97] on h1 "30% Off - Viva La Verde!" at bounding box center [685, 105] width 267 height 31
click at [676, 48] on div at bounding box center [686, 29] width 456 height 58
click at [675, 34] on icon at bounding box center [686, 29] width 27 height 22
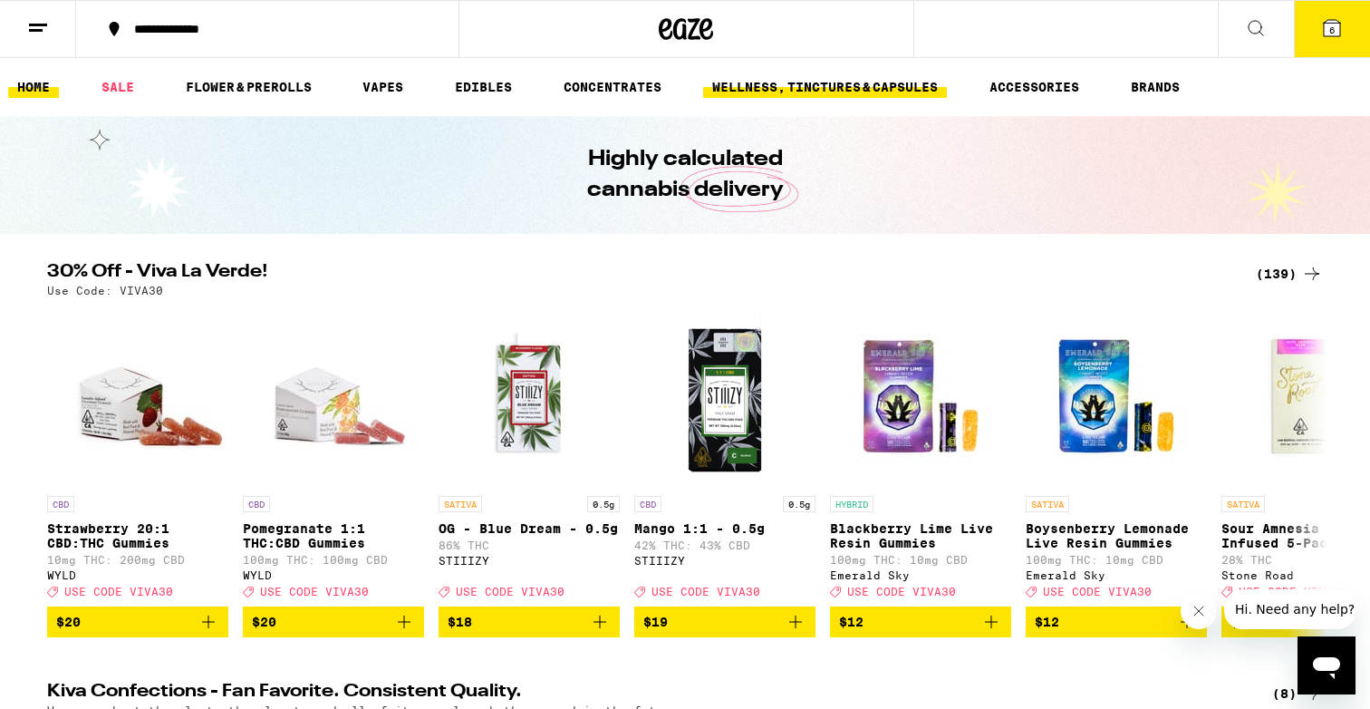
click at [837, 94] on link "WELLNESS, TINCTURES & CAPSULES" at bounding box center [825, 87] width 244 height 22
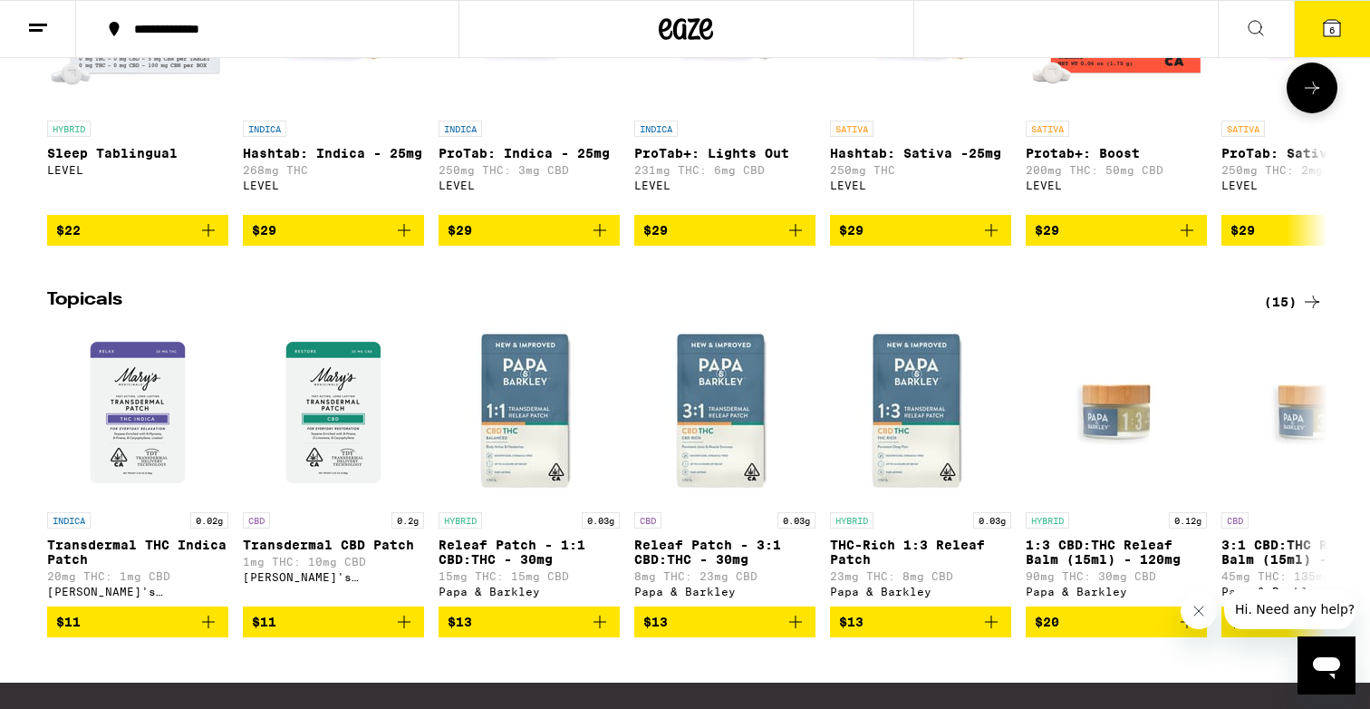
scroll to position [1198, 0]
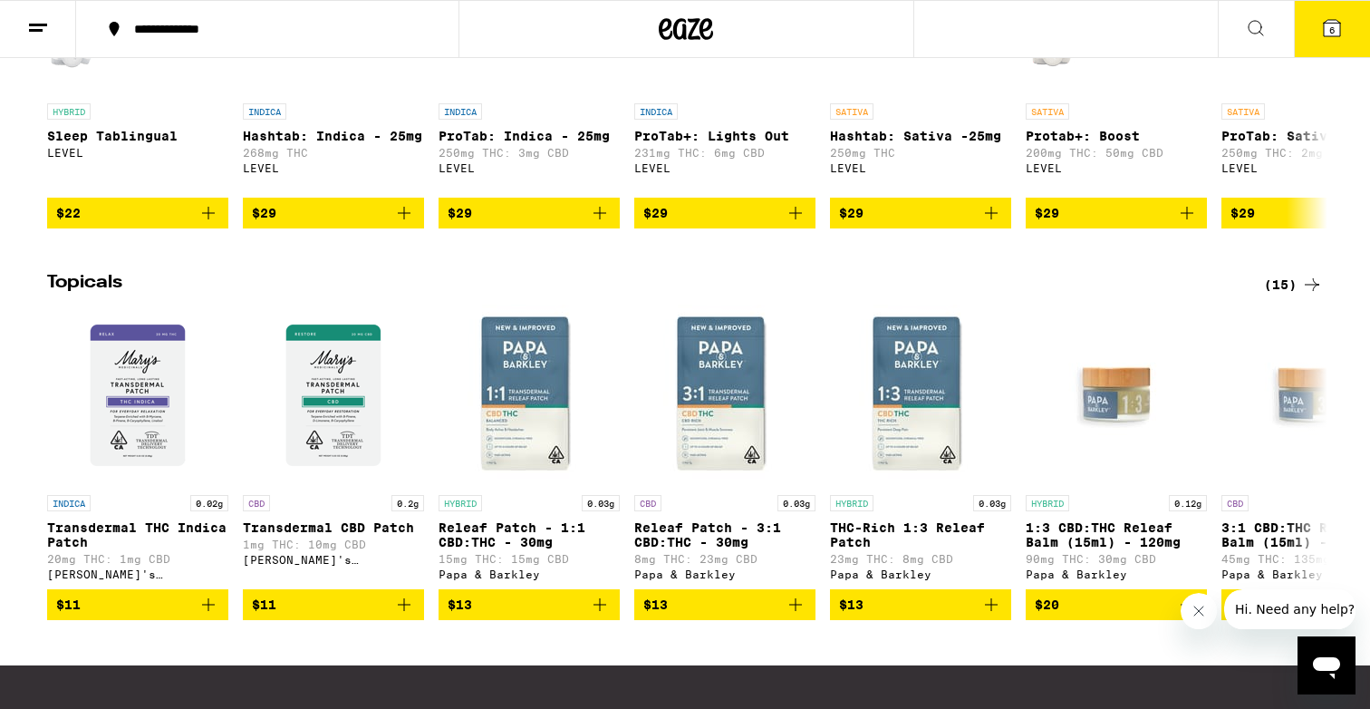
click at [1277, 295] on div "(15)" at bounding box center [1293, 285] width 59 height 22
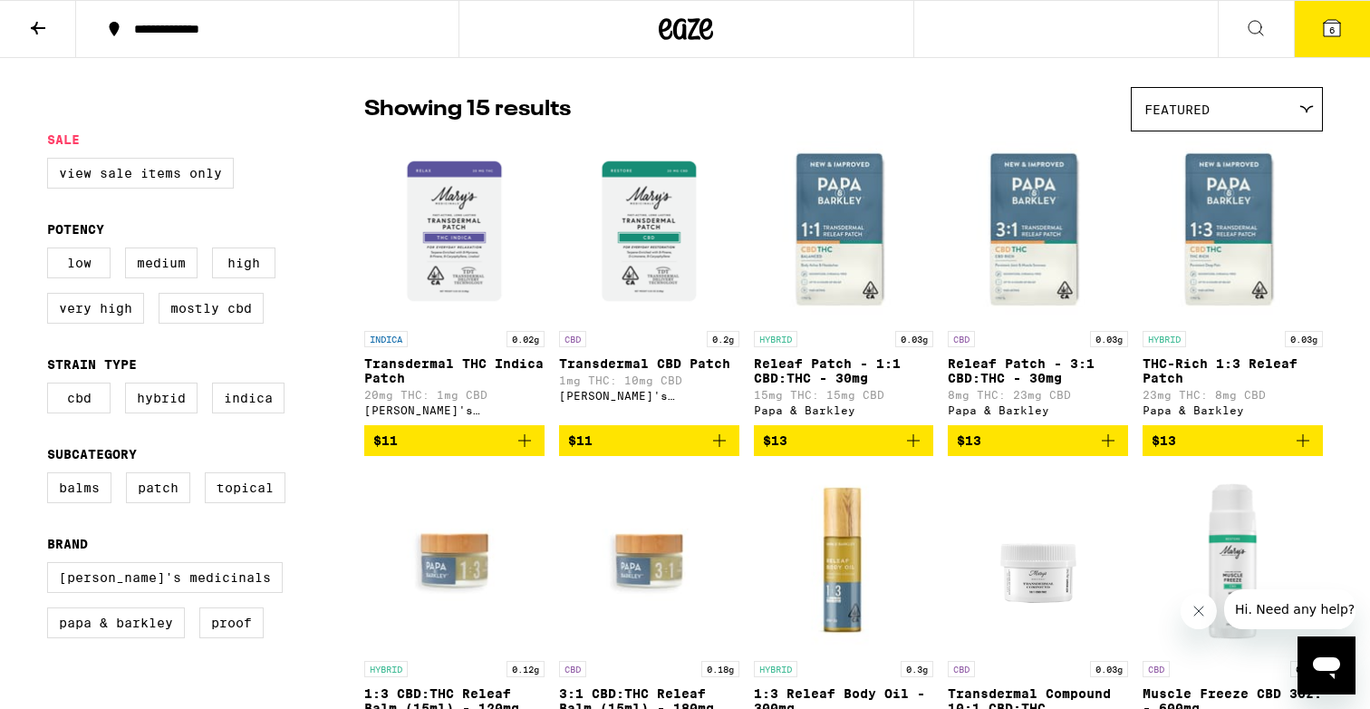
scroll to position [120, 0]
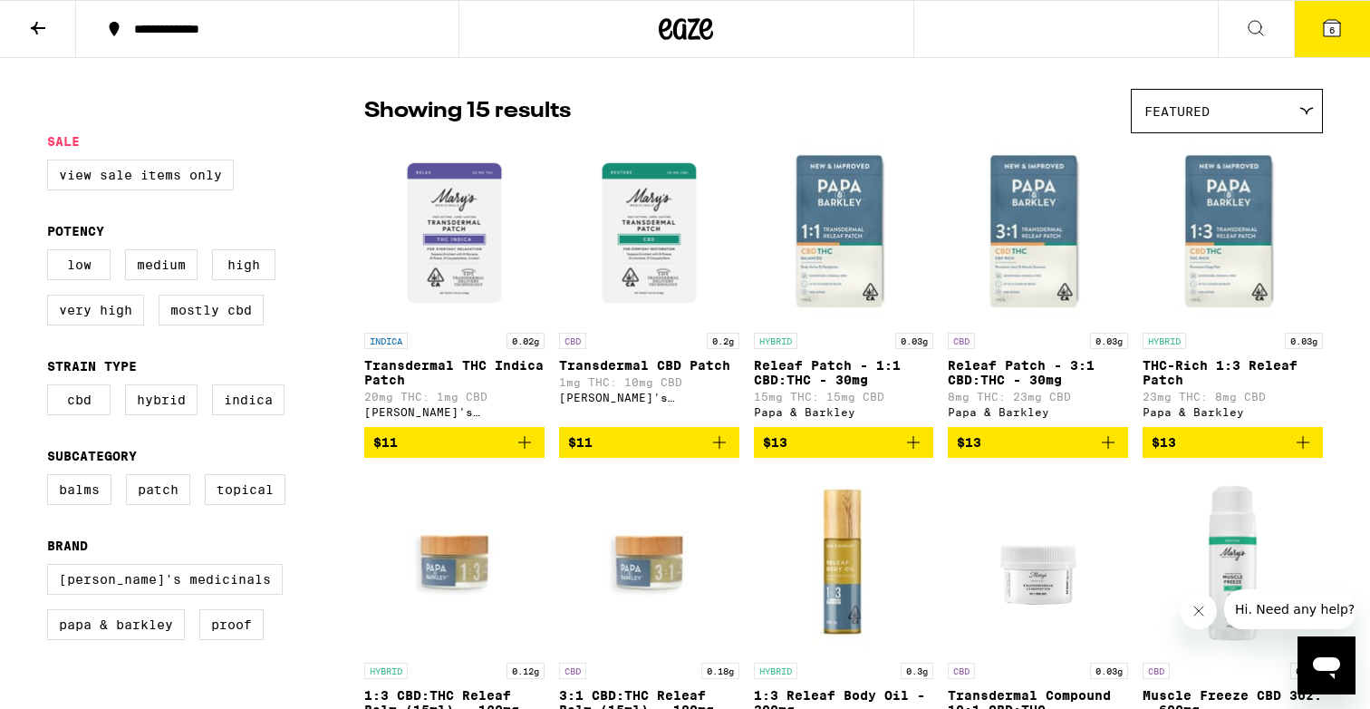
click at [161, 147] on fieldset "Sale View Sale Items Only" at bounding box center [205, 169] width 317 height 71
click at [159, 174] on label "View Sale Items Only" at bounding box center [140, 174] width 187 height 31
click at [52, 163] on input "View Sale Items Only" at bounding box center [51, 162] width 1 height 1
checkbox input "true"
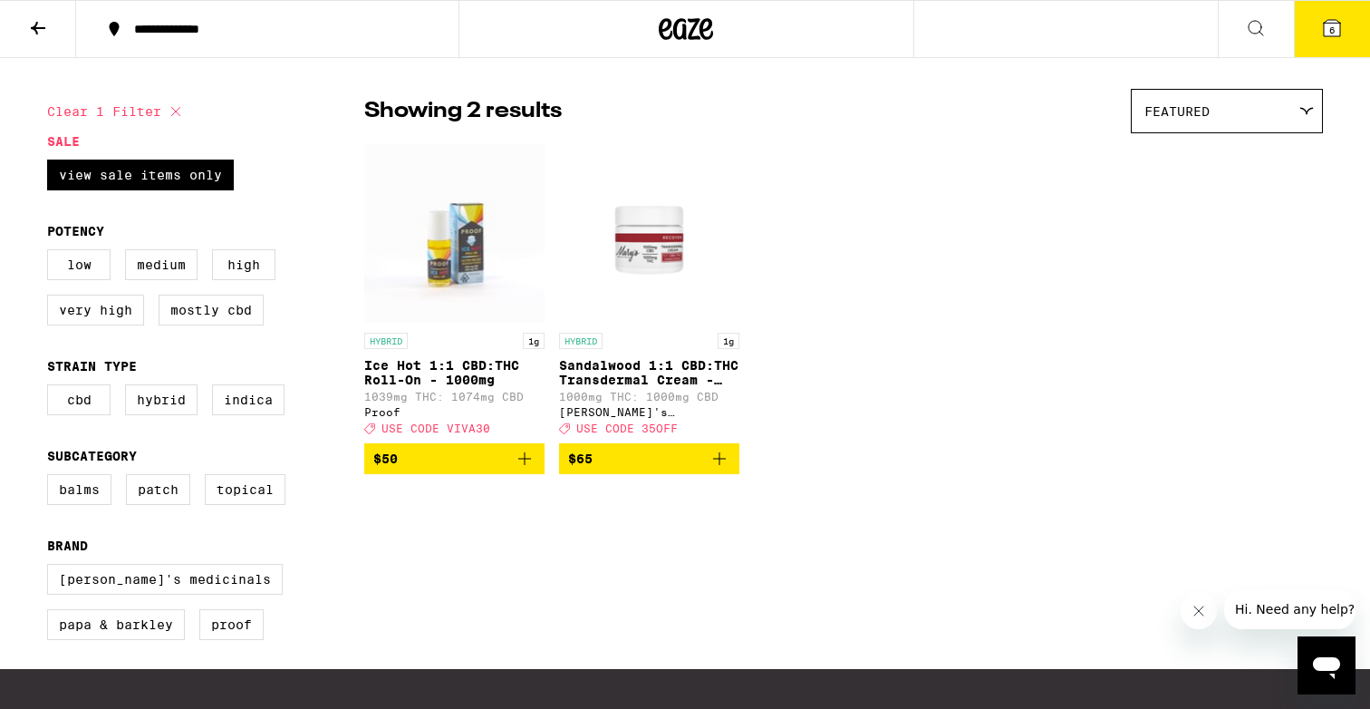
click at [537, 474] on button "$50" at bounding box center [454, 458] width 180 height 31
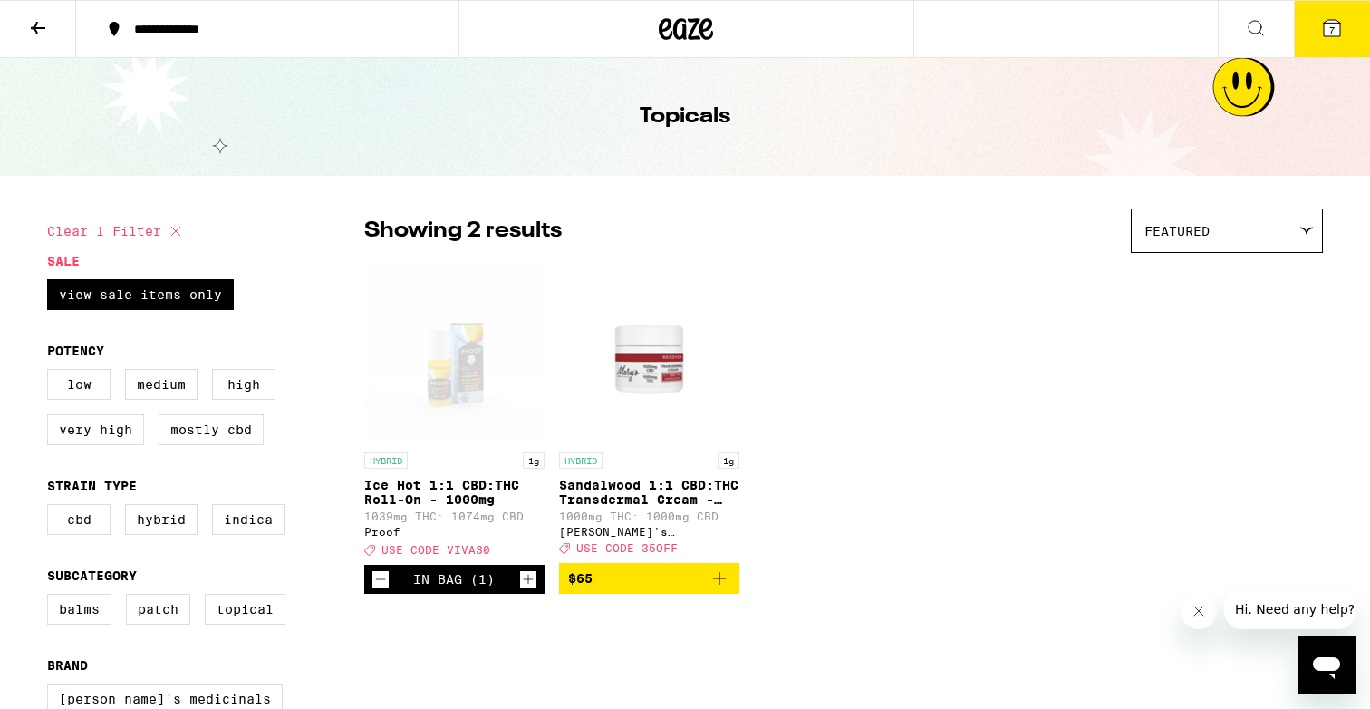
click at [699, 26] on icon at bounding box center [706, 29] width 14 height 22
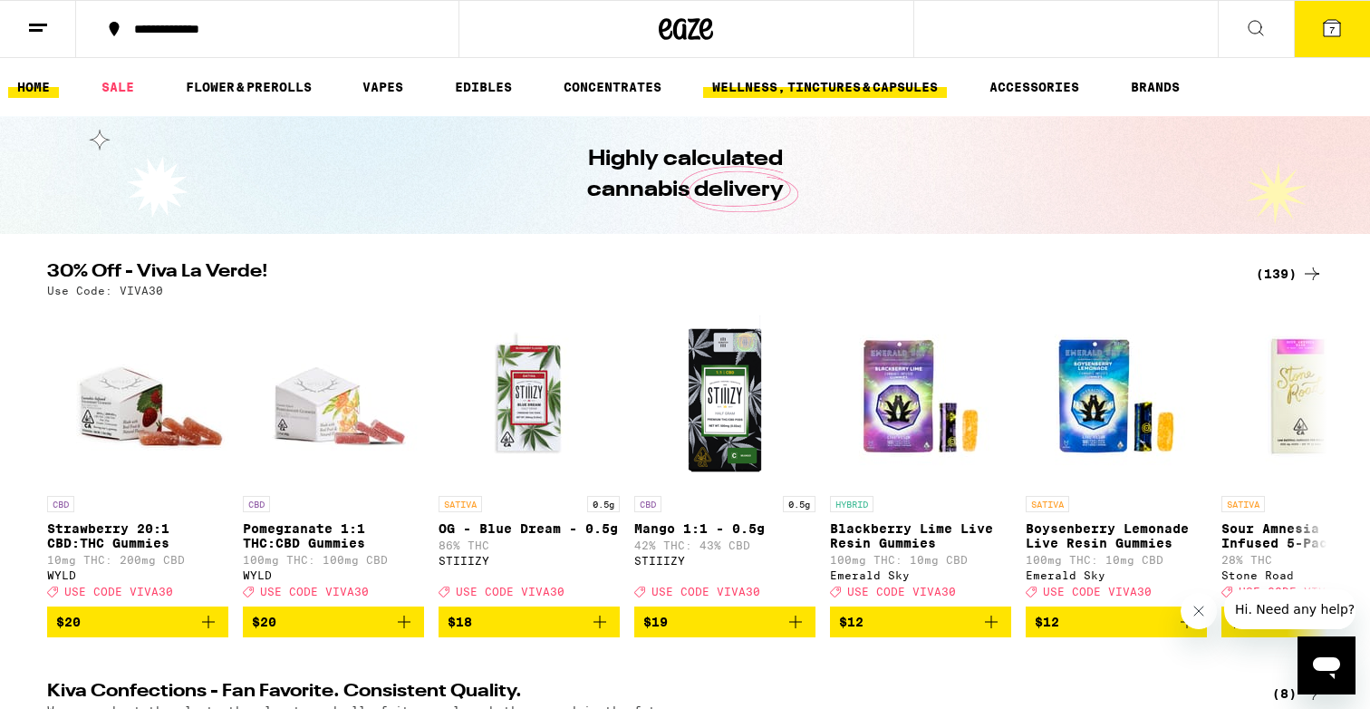
click at [763, 89] on link "WELLNESS, TINCTURES & CAPSULES" at bounding box center [825, 87] width 244 height 22
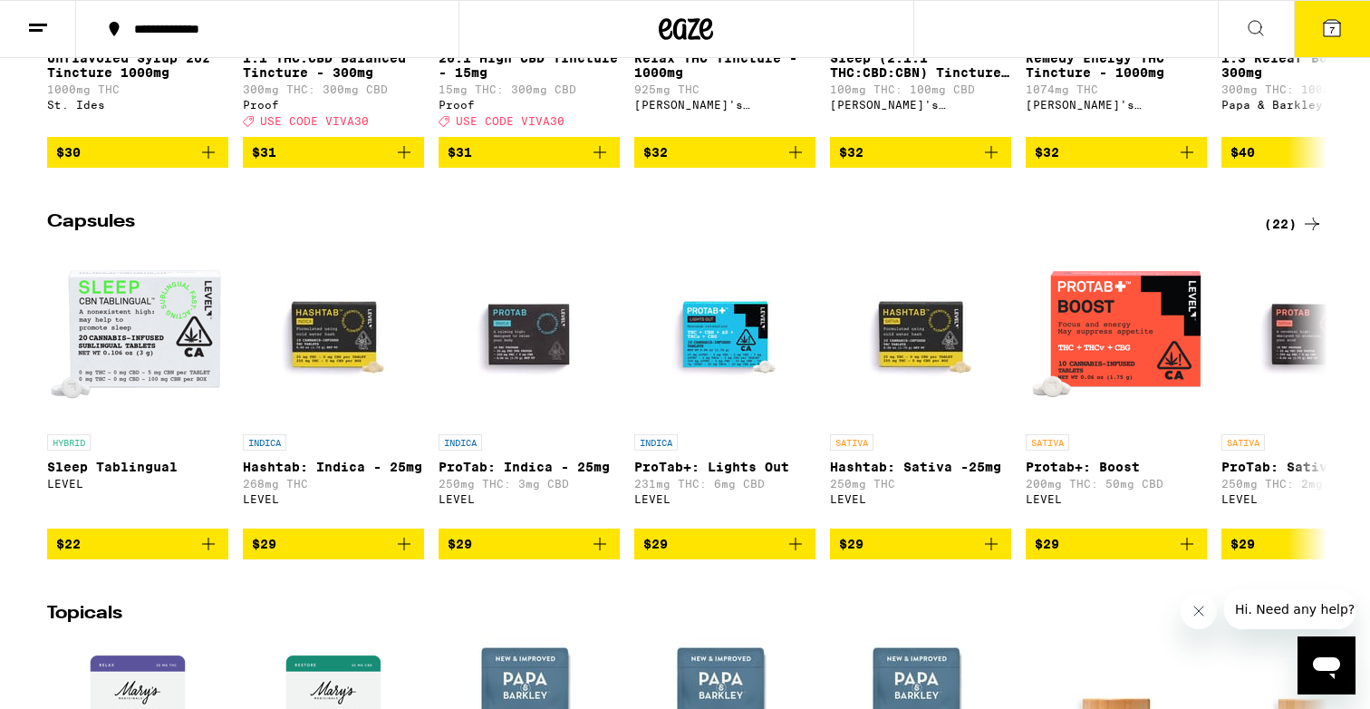
scroll to position [902, 0]
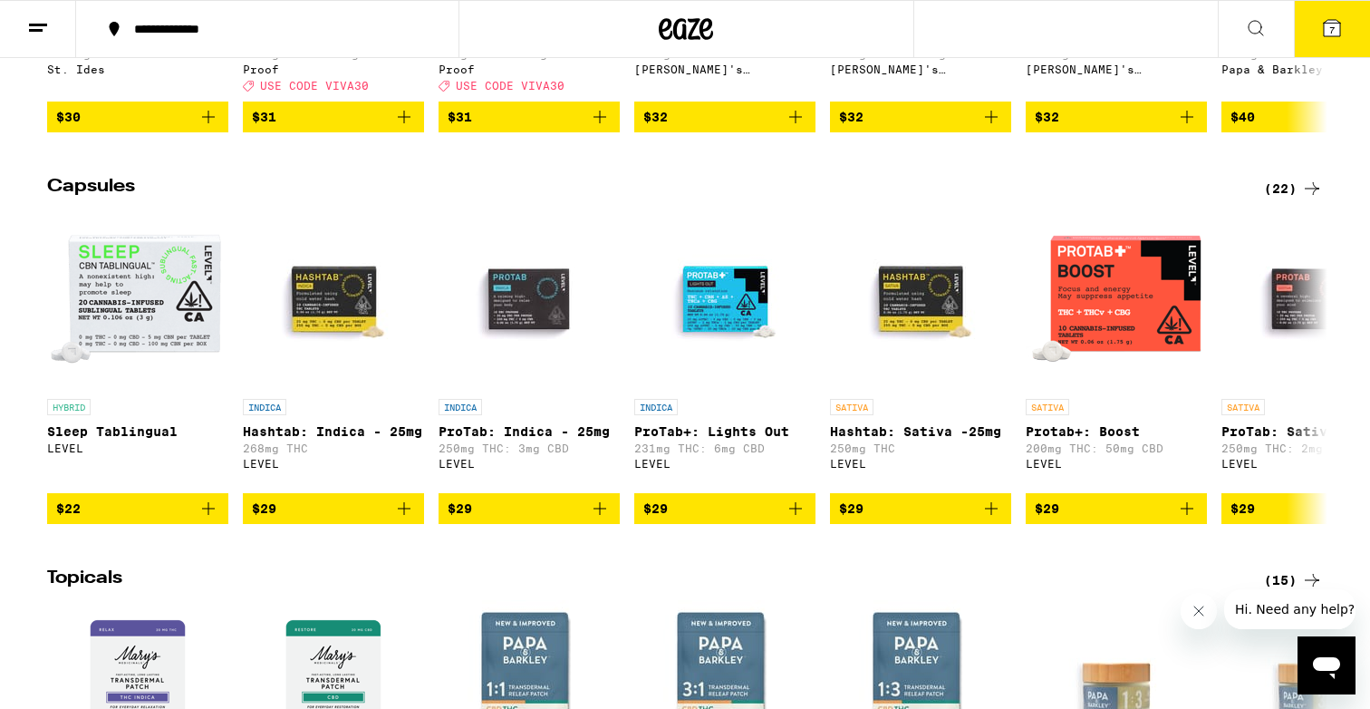
click at [1276, 199] on div "(22)" at bounding box center [1293, 189] width 59 height 22
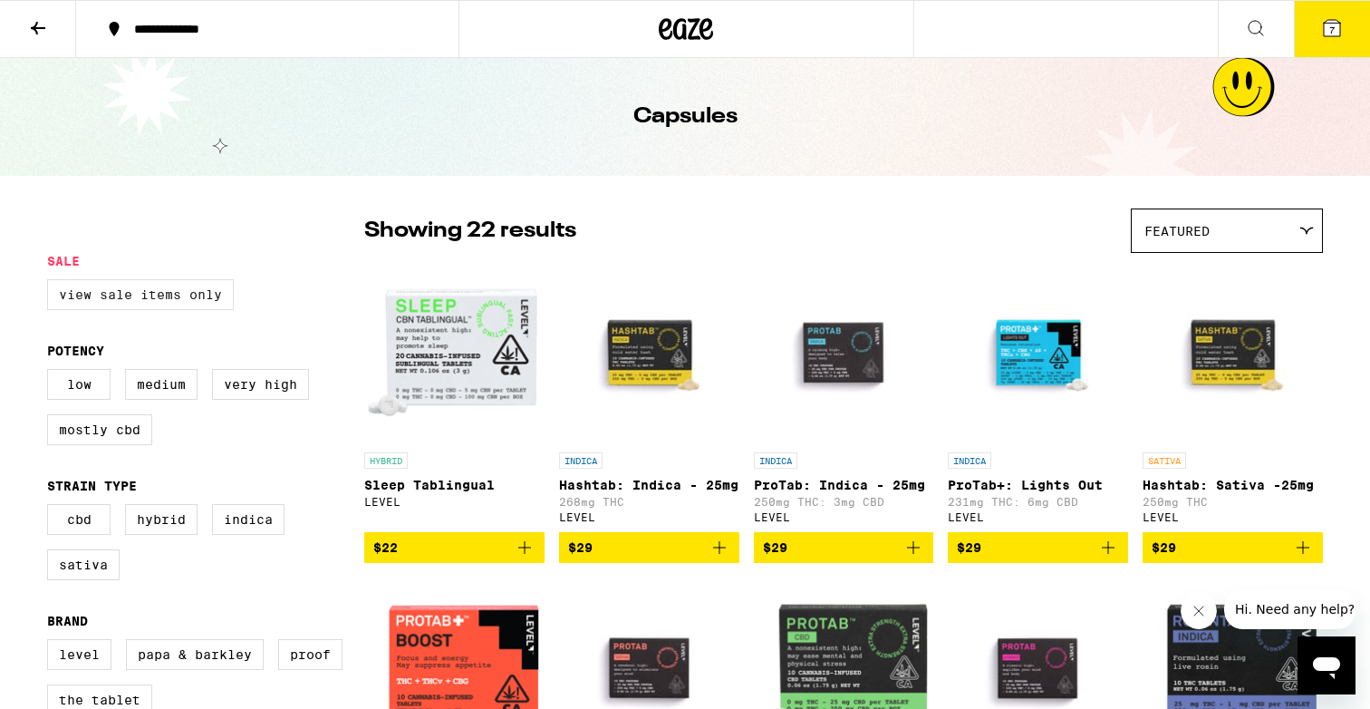
click at [211, 300] on label "View Sale Items Only" at bounding box center [140, 294] width 187 height 31
click at [52, 283] on input "View Sale Items Only" at bounding box center [51, 282] width 1 height 1
checkbox input "true"
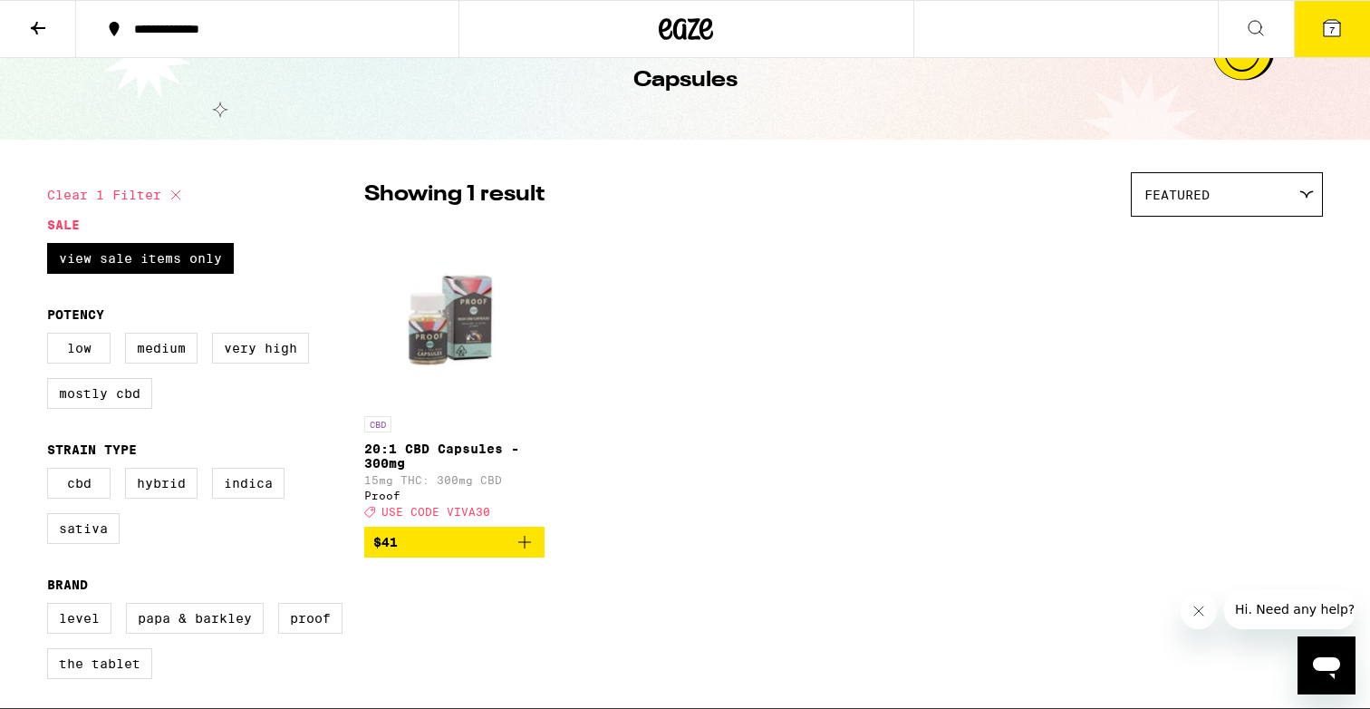
scroll to position [38, 0]
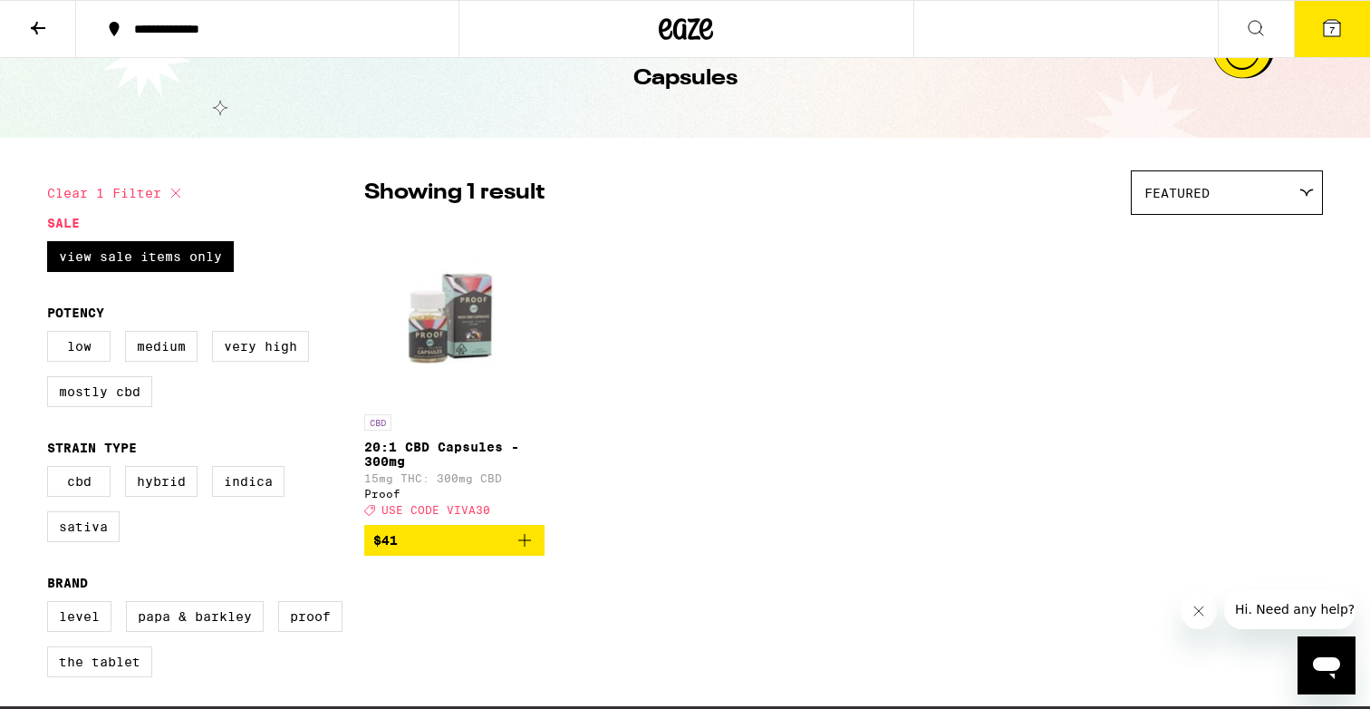
click at [529, 550] on icon "Add to bag" at bounding box center [525, 540] width 22 height 22
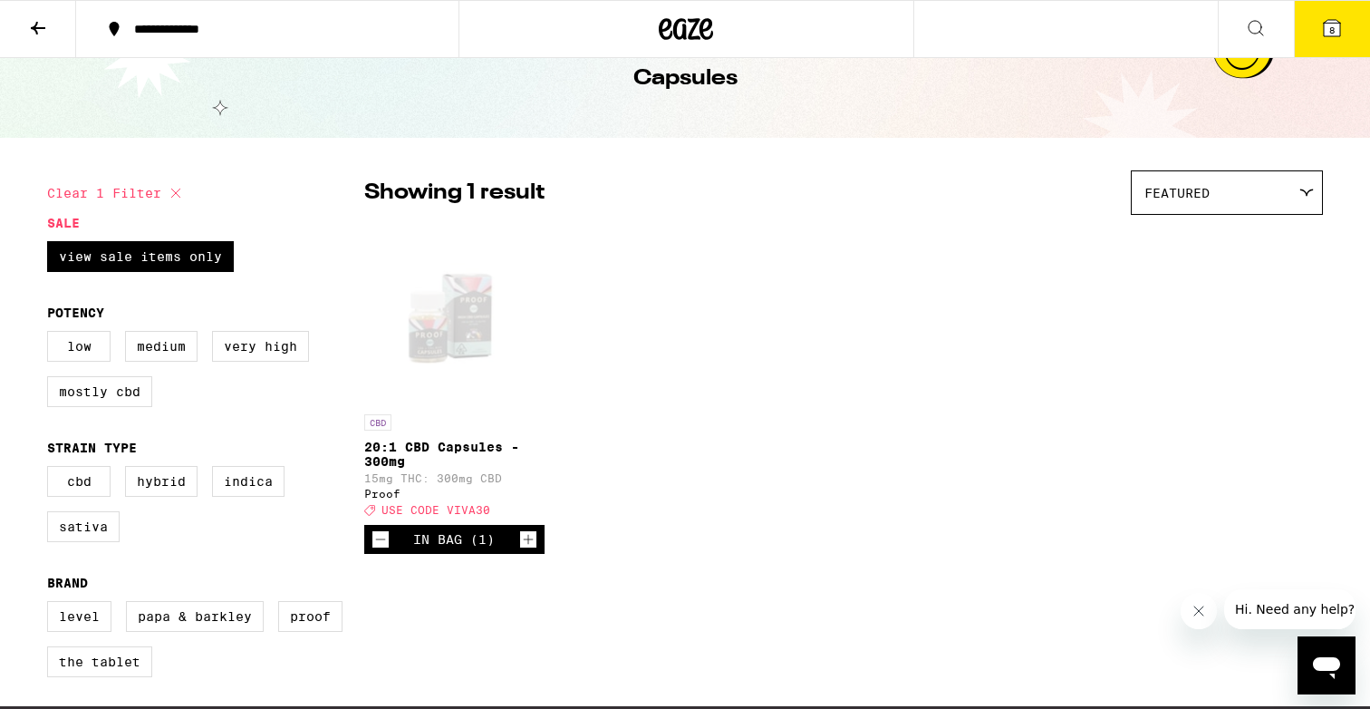
scroll to position [0, 0]
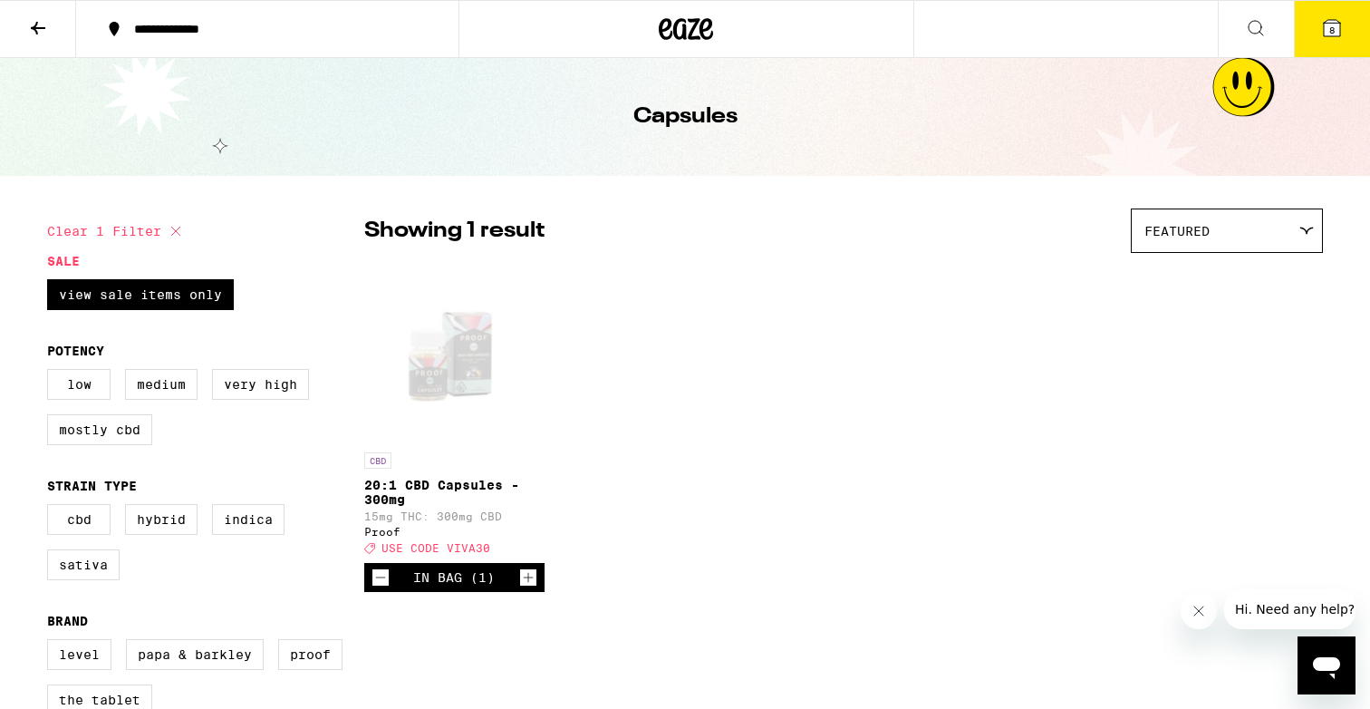
click at [683, 22] on icon at bounding box center [686, 29] width 27 height 22
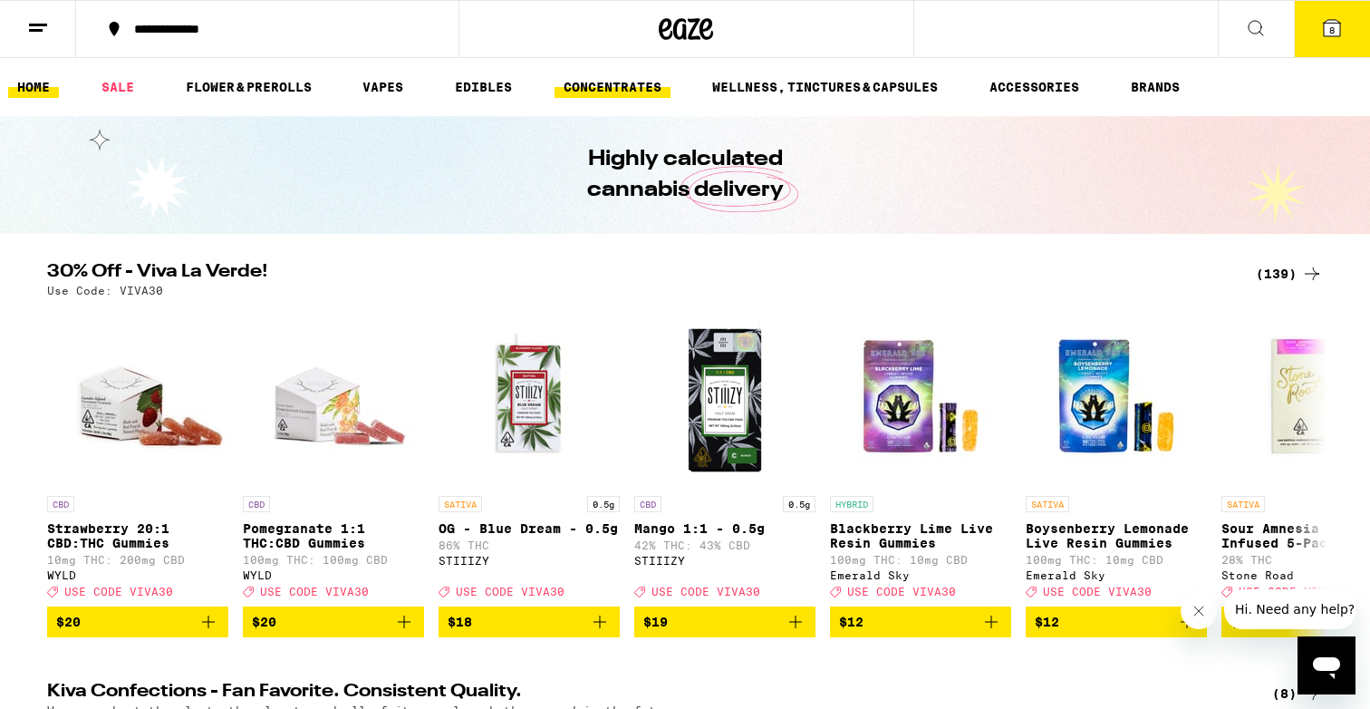
click at [592, 85] on link "CONCENTRATES" at bounding box center [612, 87] width 116 height 22
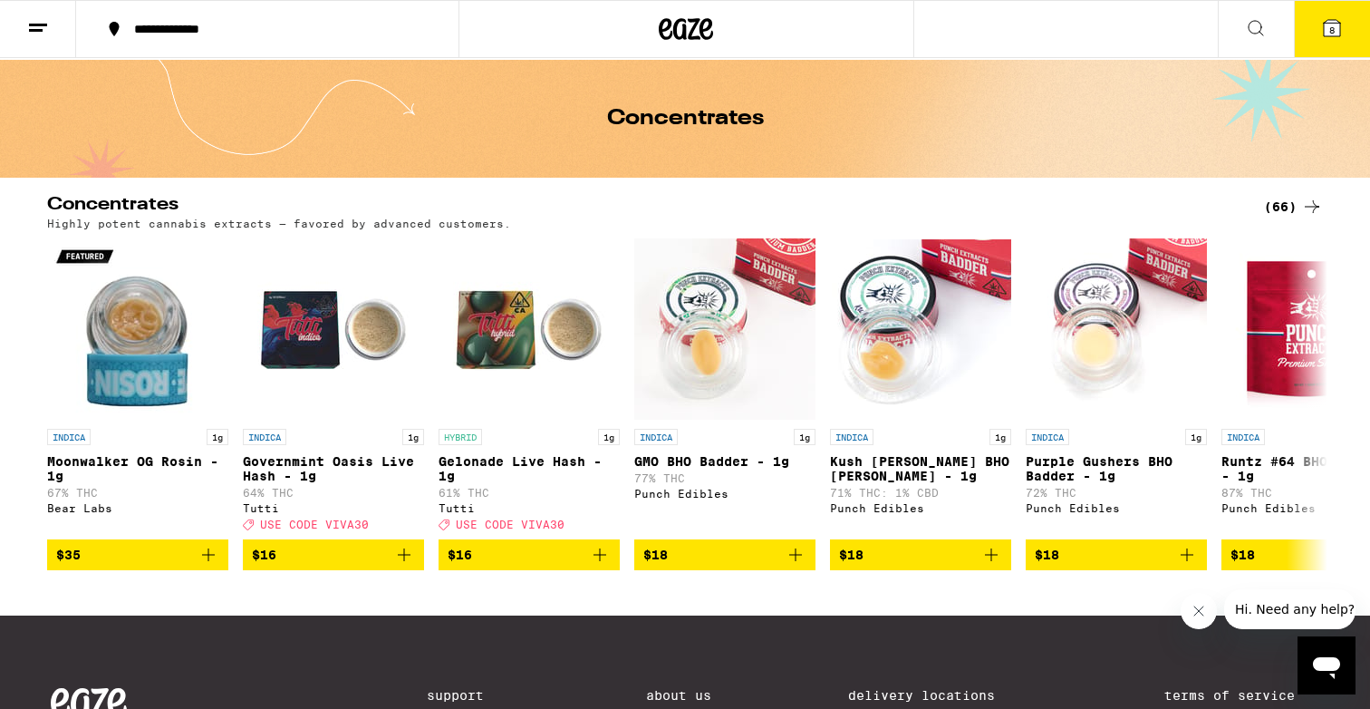
scroll to position [70, 0]
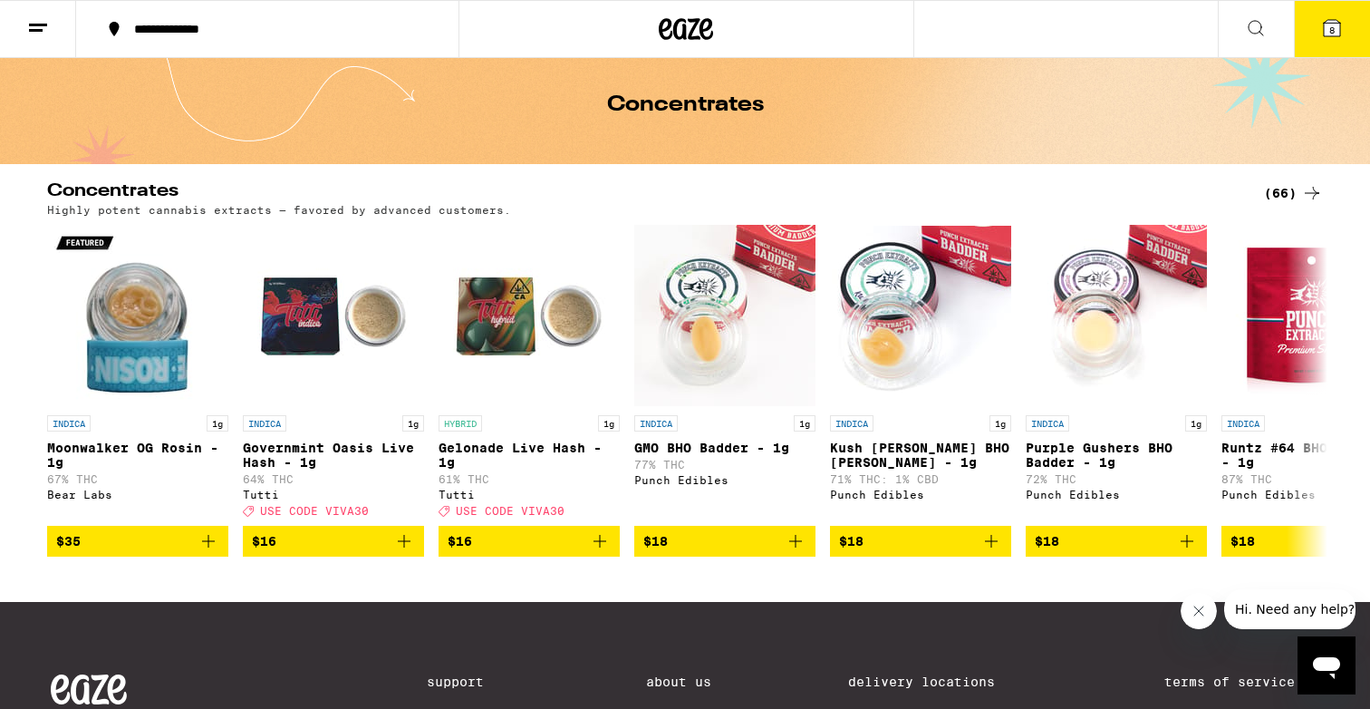
click at [1286, 195] on div "(66)" at bounding box center [1293, 193] width 59 height 22
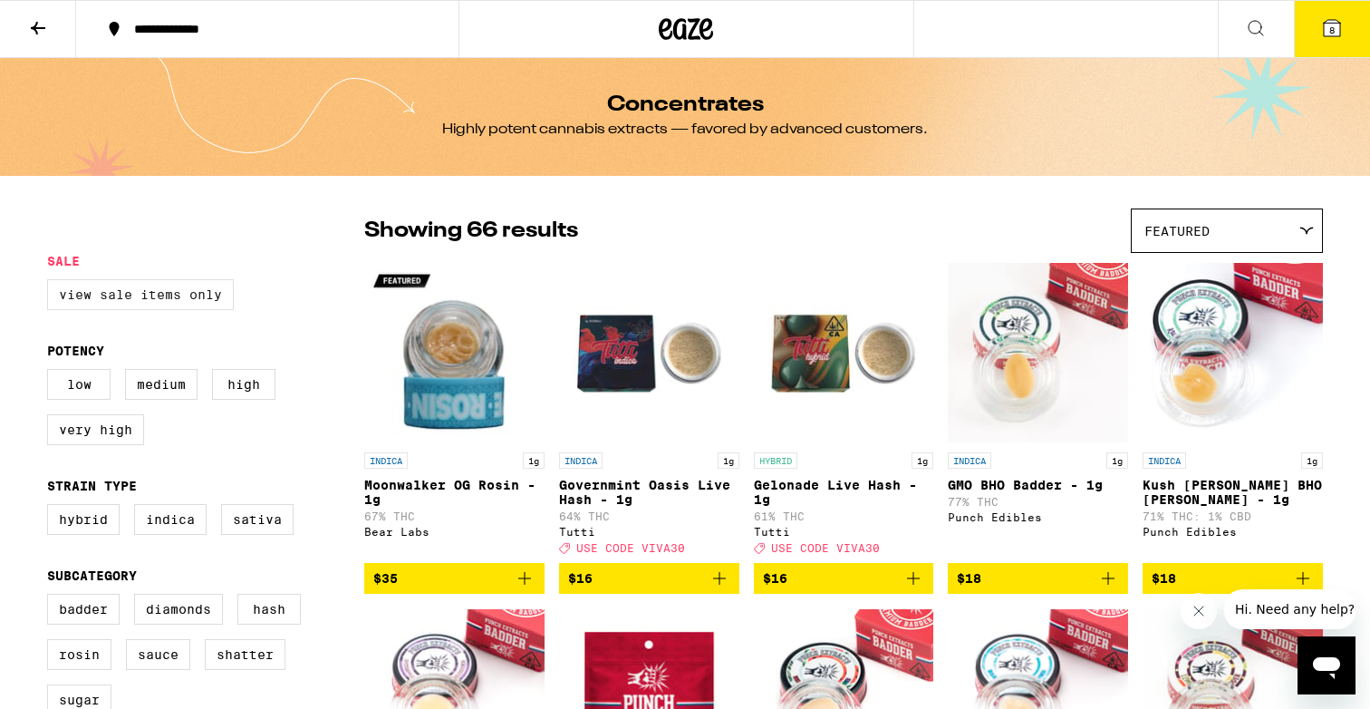
click at [202, 304] on label "View Sale Items Only" at bounding box center [140, 294] width 187 height 31
click at [52, 283] on input "View Sale Items Only" at bounding box center [51, 282] width 1 height 1
checkbox input "true"
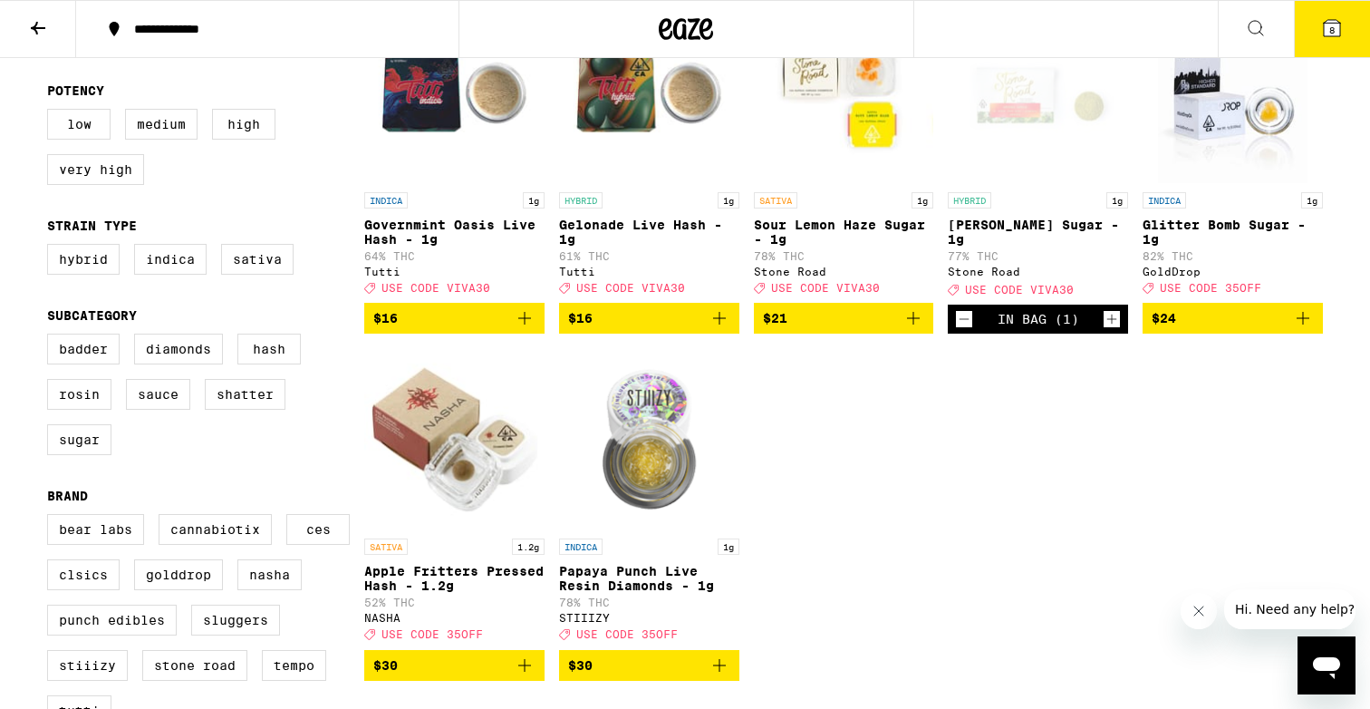
scroll to position [258, 0]
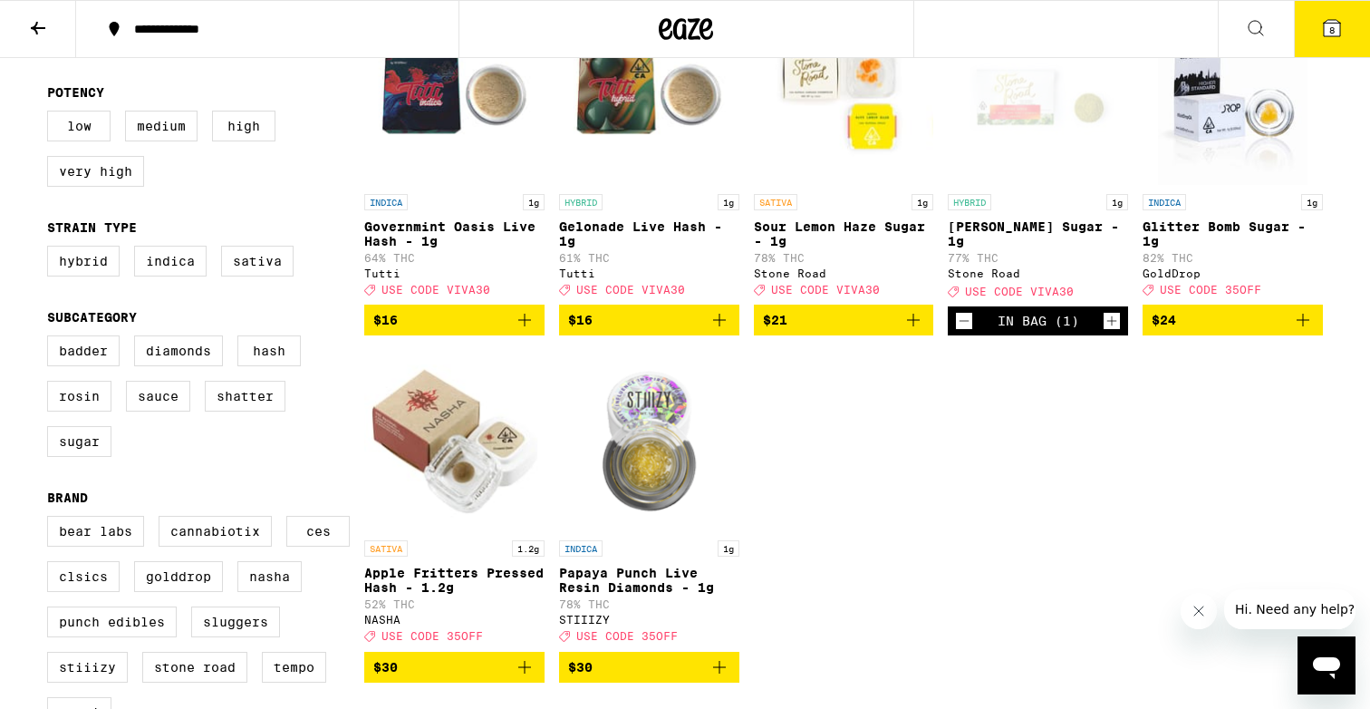
click at [918, 331] on icon "Add to bag" at bounding box center [913, 320] width 22 height 22
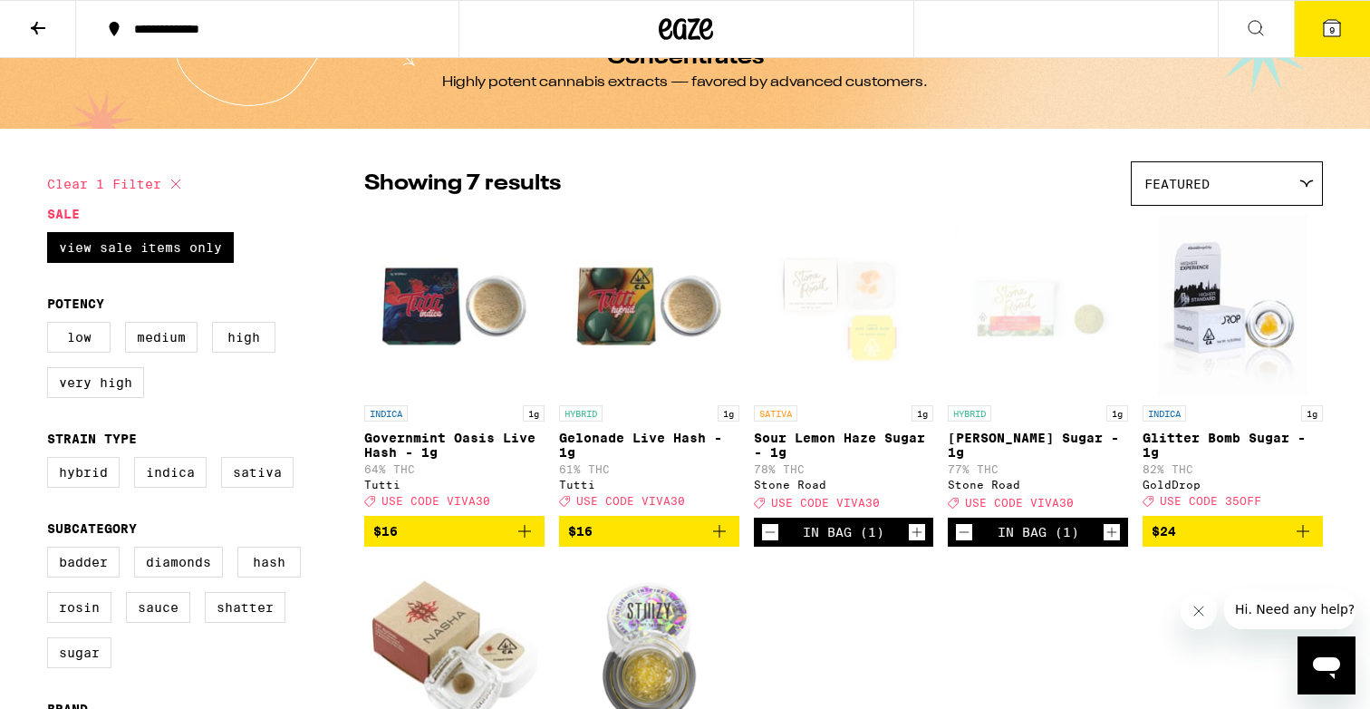
scroll to position [0, 0]
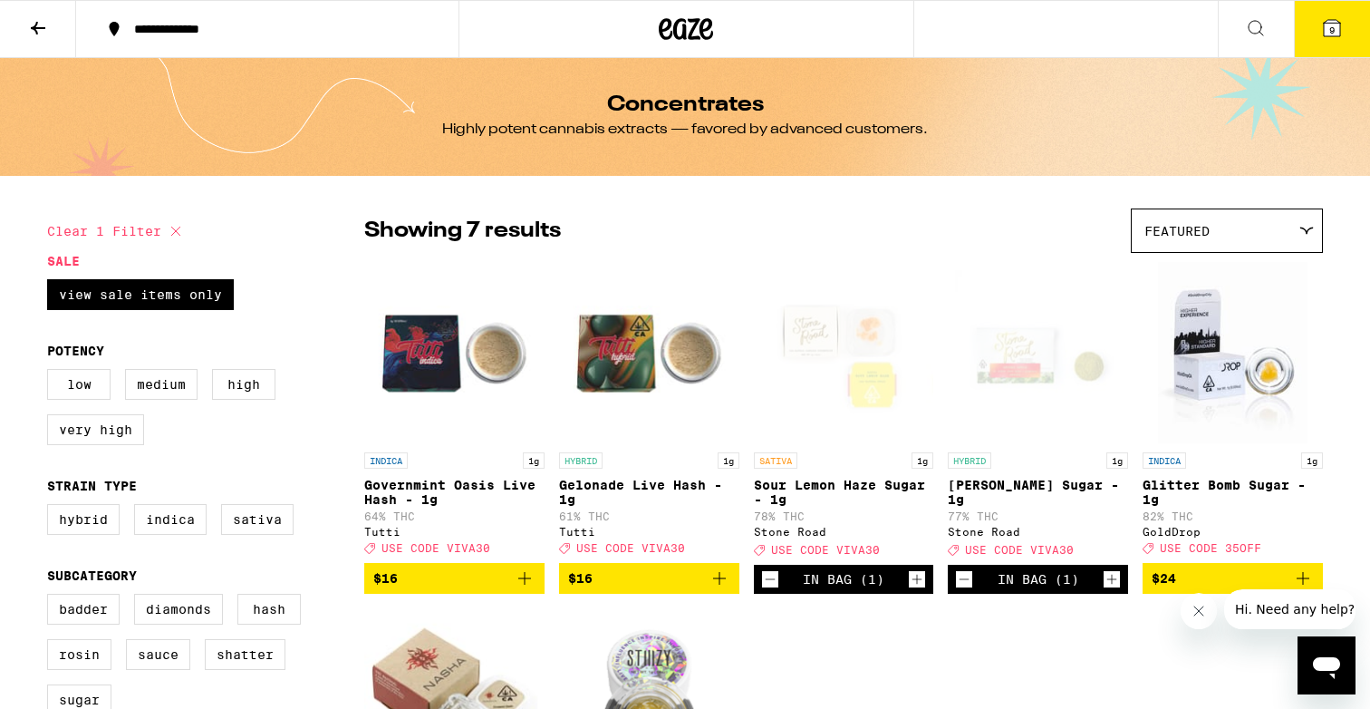
click at [695, 20] on icon at bounding box center [686, 29] width 54 height 33
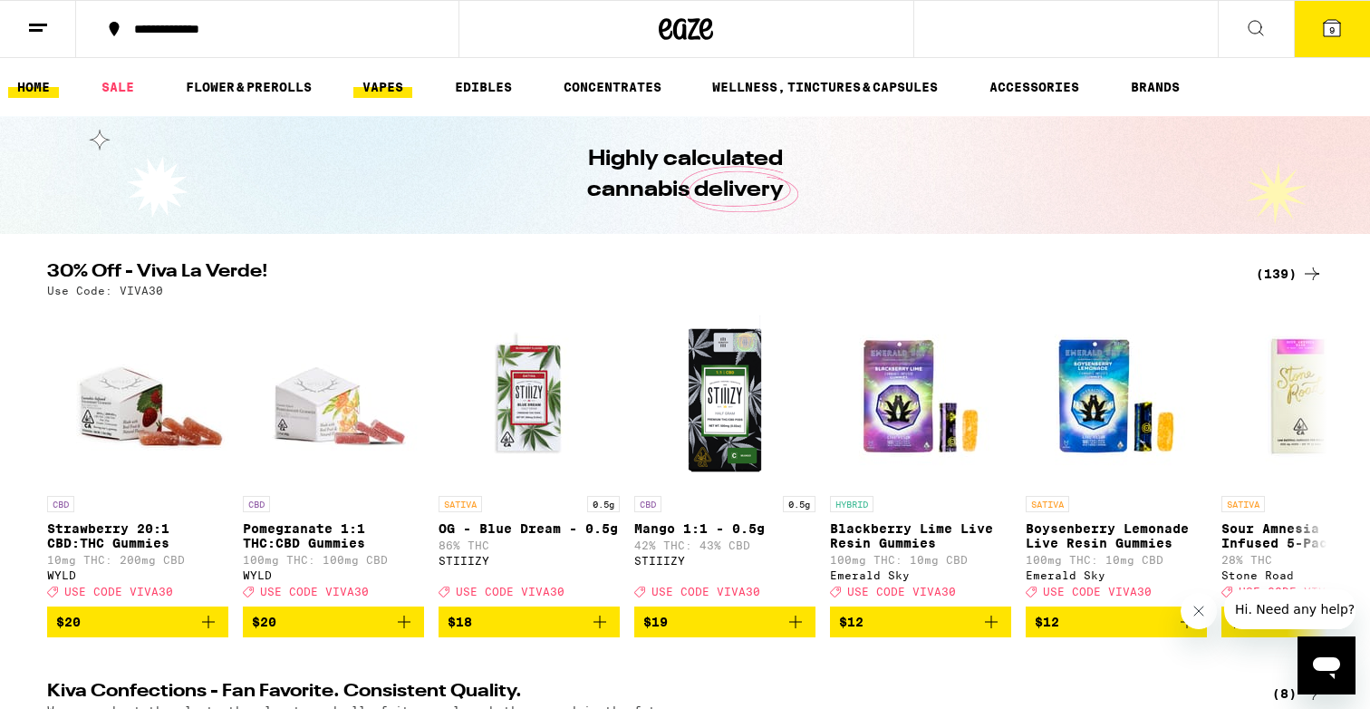
click at [370, 92] on link "VAPES" at bounding box center [382, 87] width 59 height 22
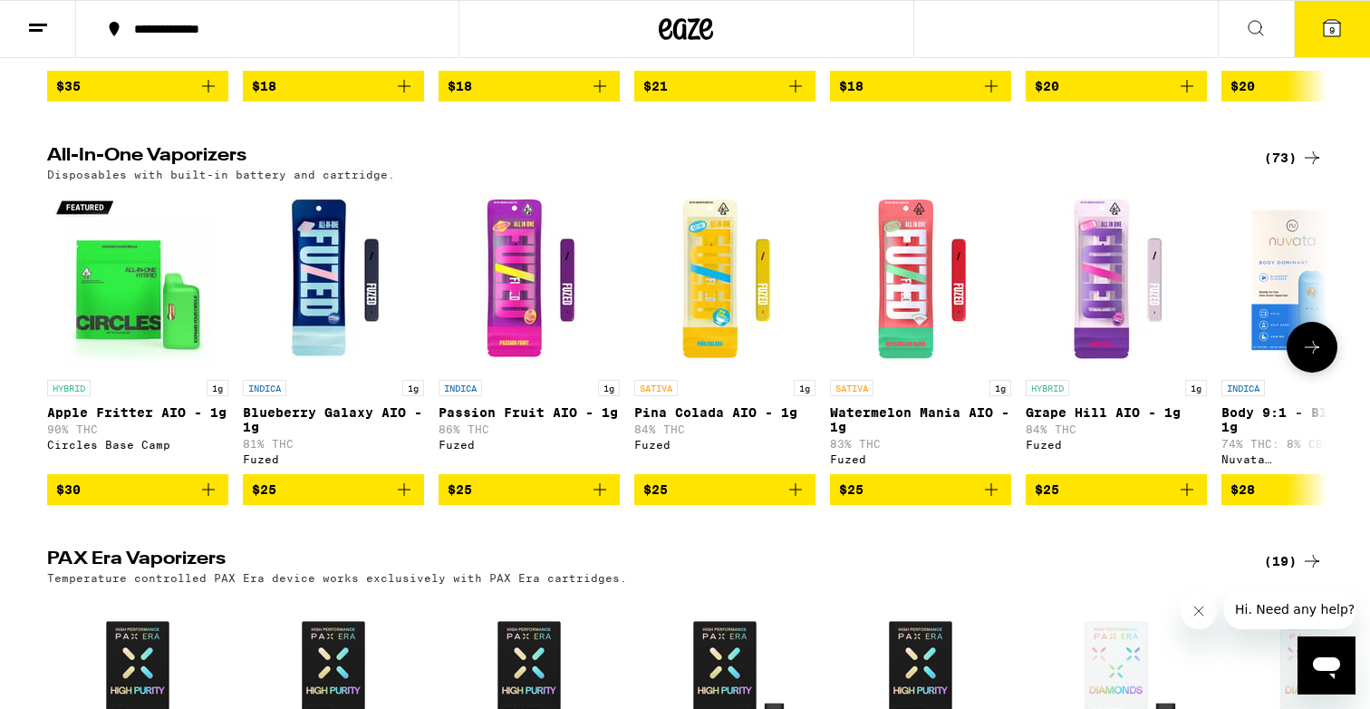
scroll to position [949, 0]
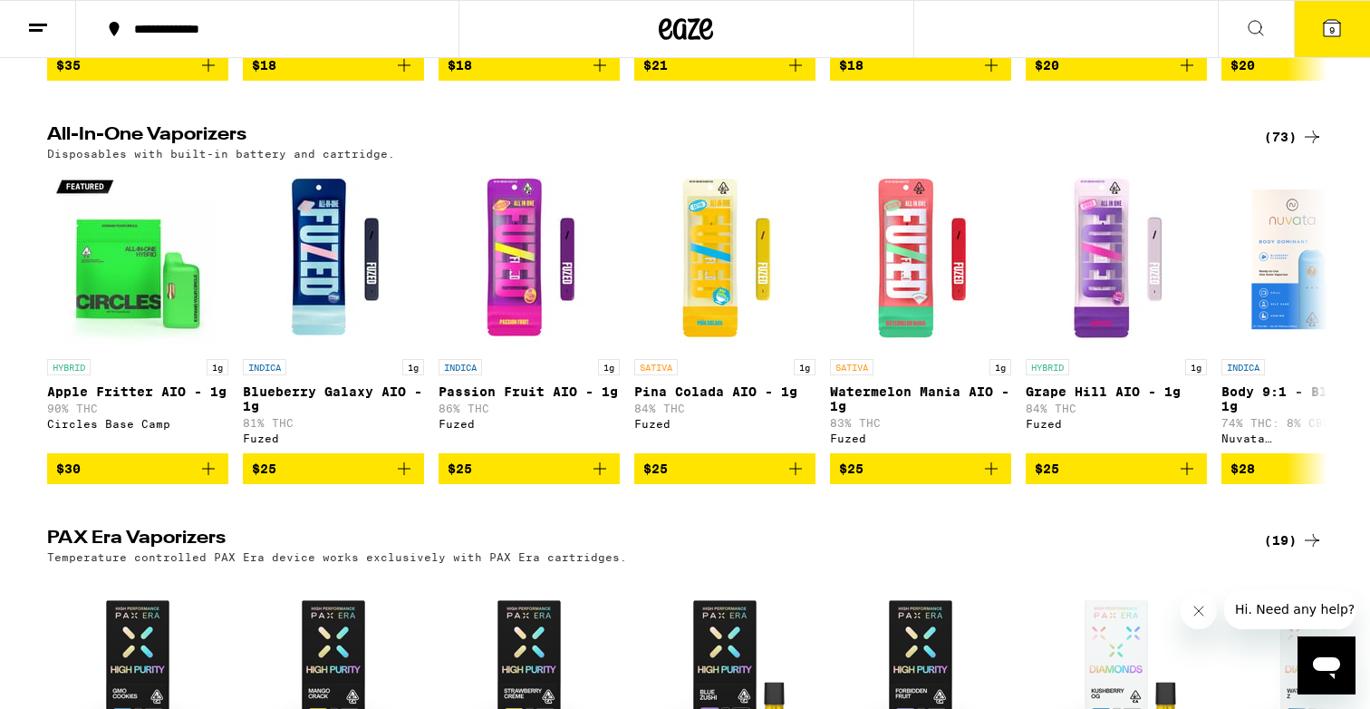
click at [1289, 148] on div "(73)" at bounding box center [1293, 137] width 59 height 22
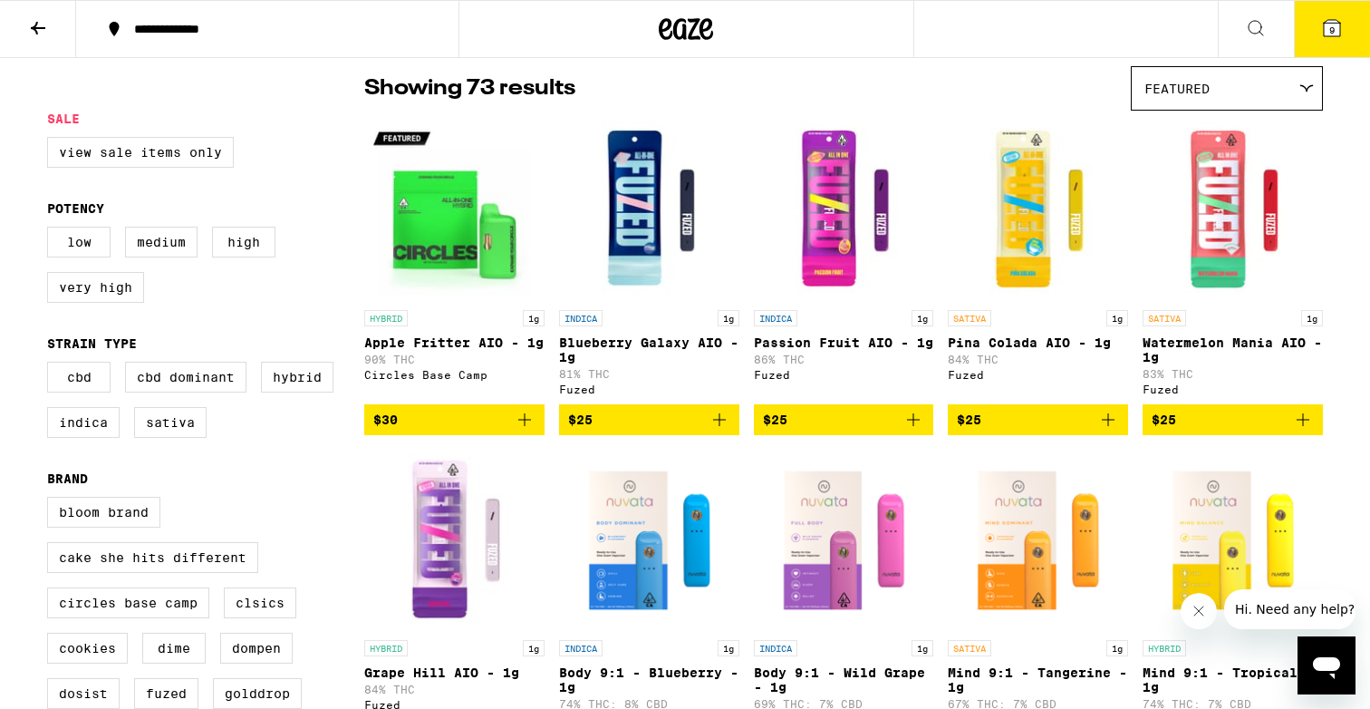
scroll to position [144, 0]
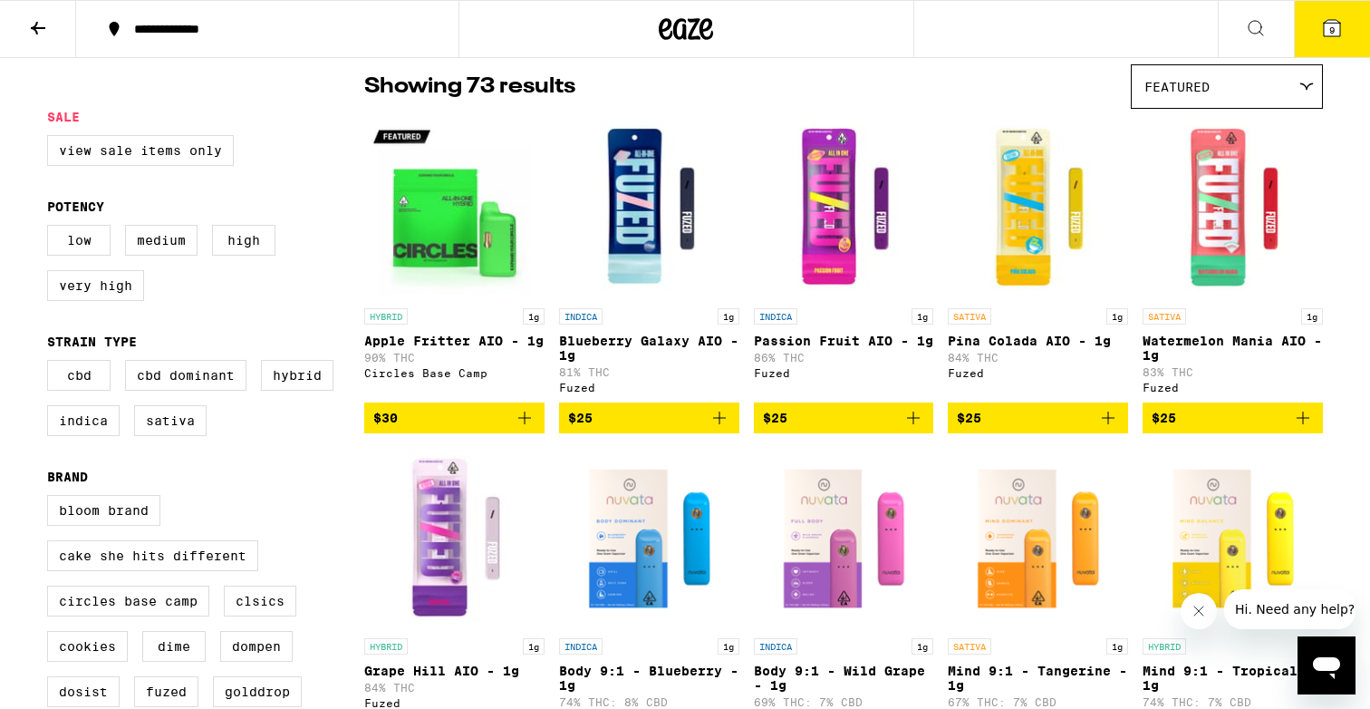
click at [1217, 86] on div "Featured" at bounding box center [1227, 86] width 190 height 43
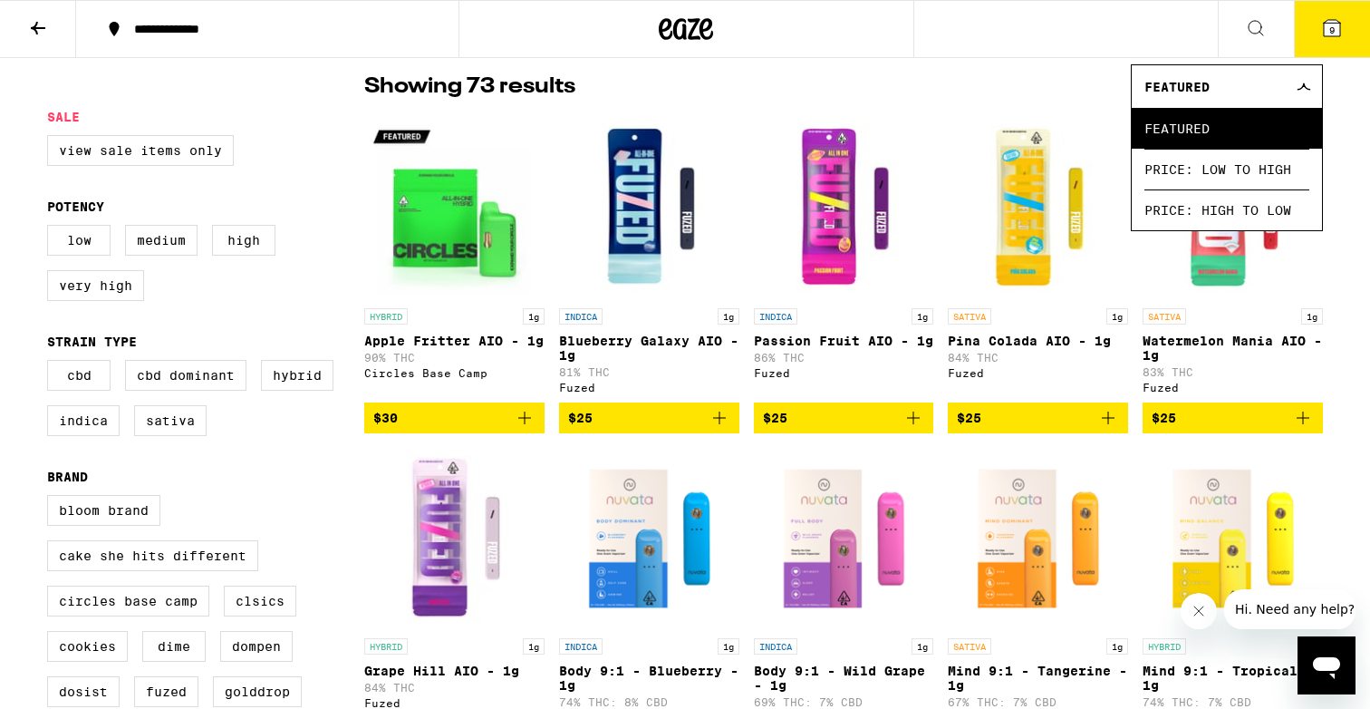
click at [1217, 86] on div "Featured" at bounding box center [1227, 86] width 190 height 43
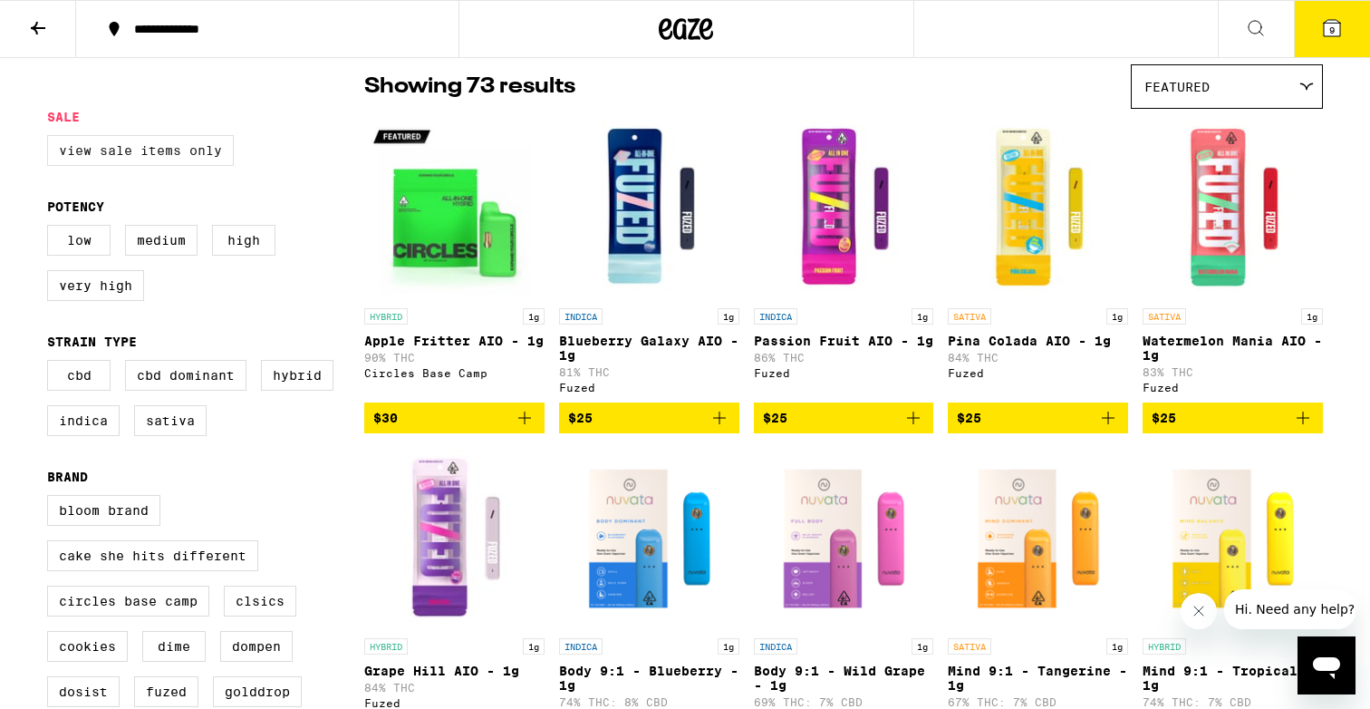
click at [217, 148] on label "View Sale Items Only" at bounding box center [140, 150] width 187 height 31
click at [52, 139] on input "View Sale Items Only" at bounding box center [51, 138] width 1 height 1
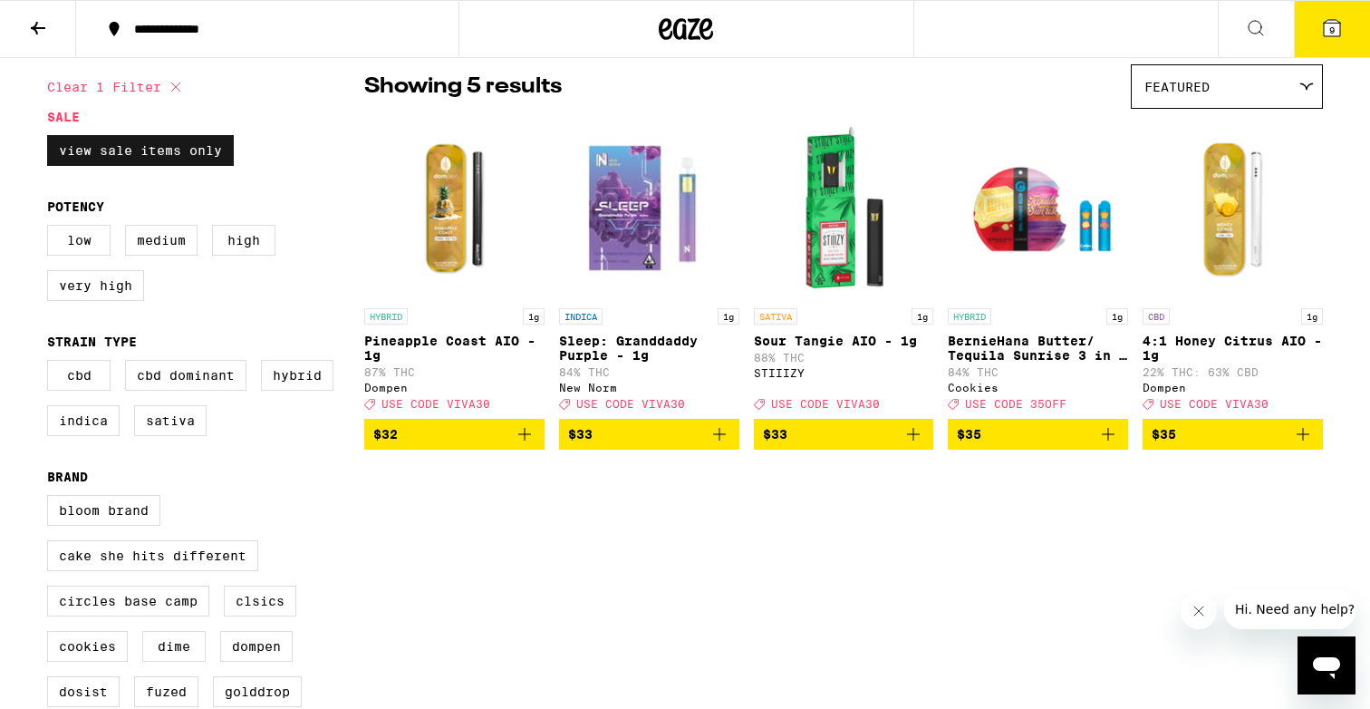
click at [217, 148] on label "View Sale Items Only" at bounding box center [140, 150] width 187 height 31
click at [52, 139] on input "View Sale Items Only" at bounding box center [51, 138] width 1 height 1
checkbox input "false"
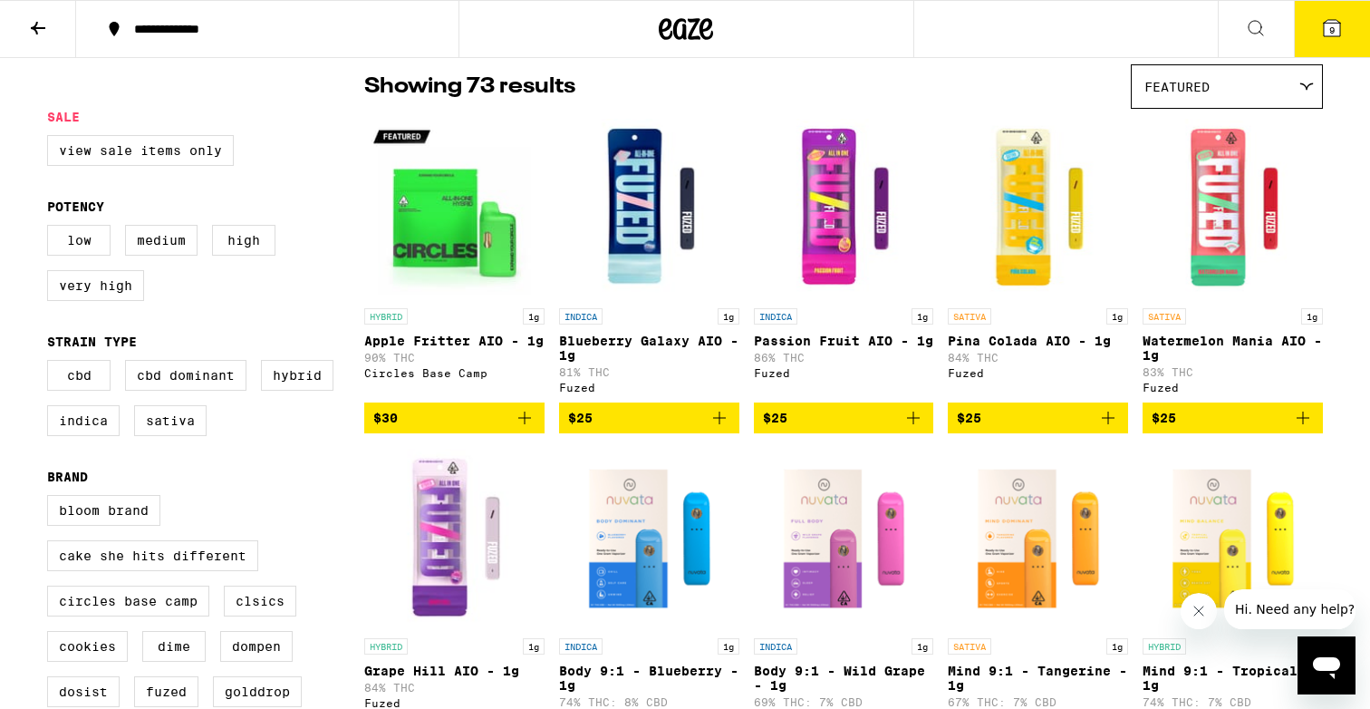
click at [1233, 82] on div "Featured" at bounding box center [1227, 86] width 190 height 43
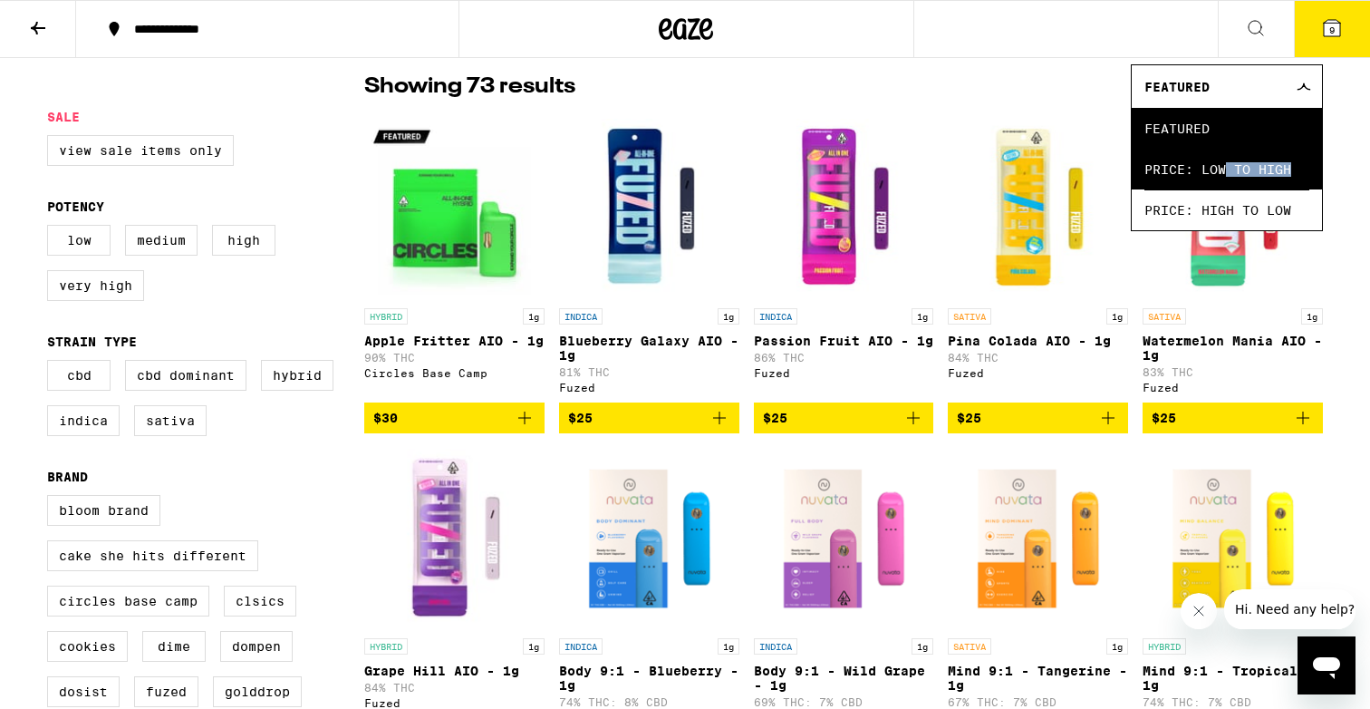
drag, startPoint x: 1233, startPoint y: 196, endPoint x: 1228, endPoint y: 177, distance: 19.8
click at [1228, 177] on ul "Featured Price: Low to High Price: High to Low" at bounding box center [1227, 169] width 190 height 122
click at [1228, 177] on span "Price: Low to High" at bounding box center [1226, 169] width 165 height 41
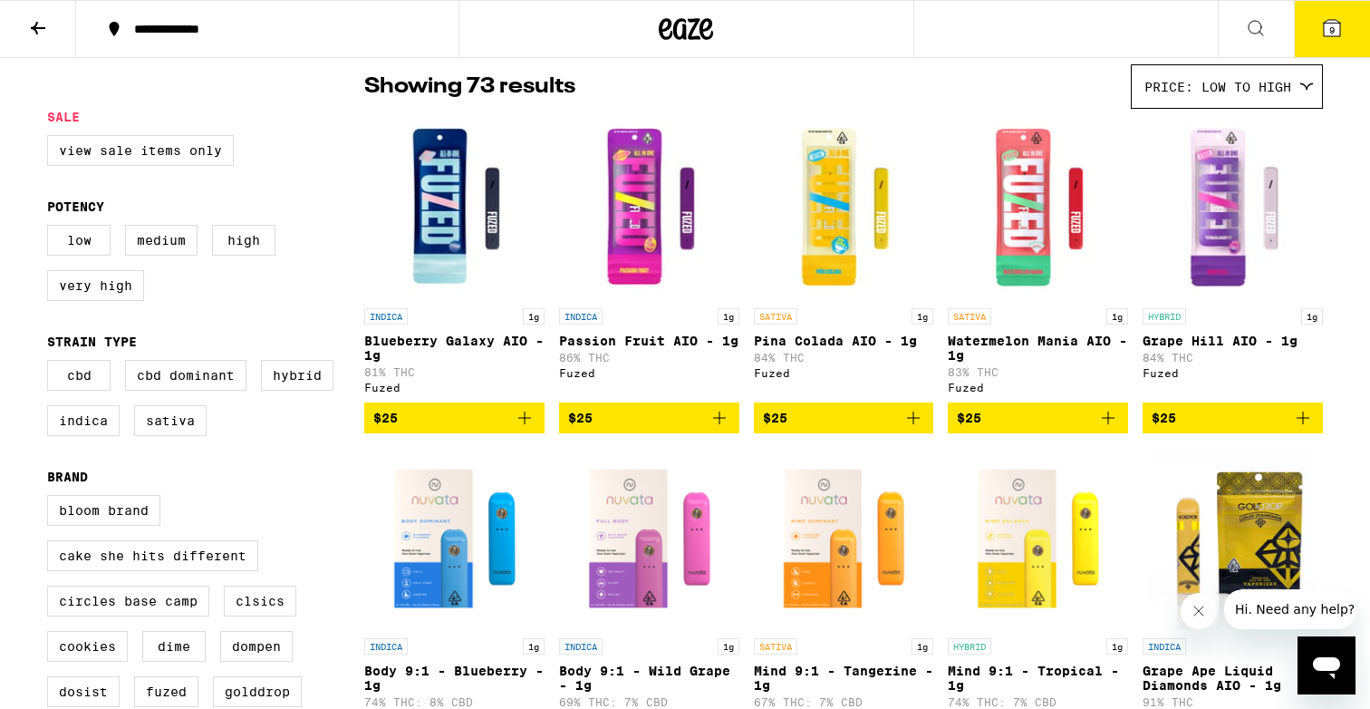
click at [1221, 92] on span "Price: Low to High" at bounding box center [1217, 87] width 147 height 14
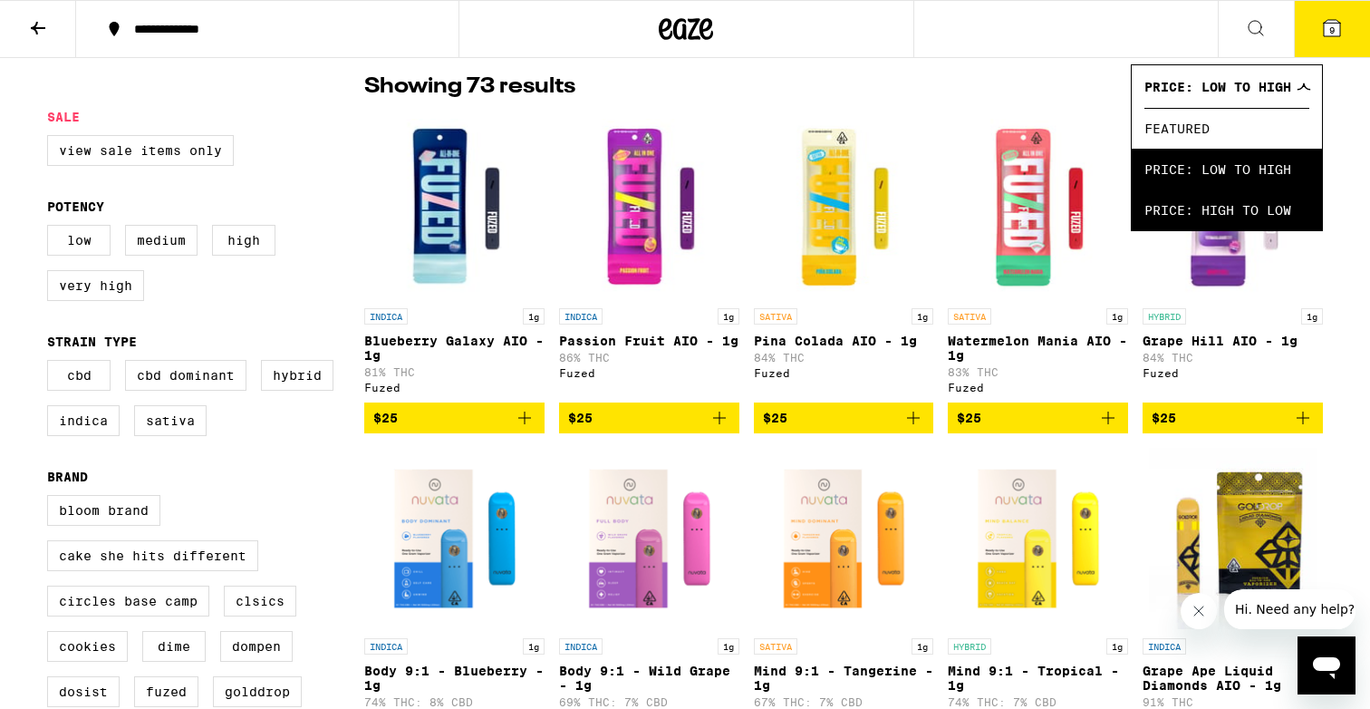
click at [1210, 208] on span "Price: High to Low" at bounding box center [1226, 209] width 165 height 41
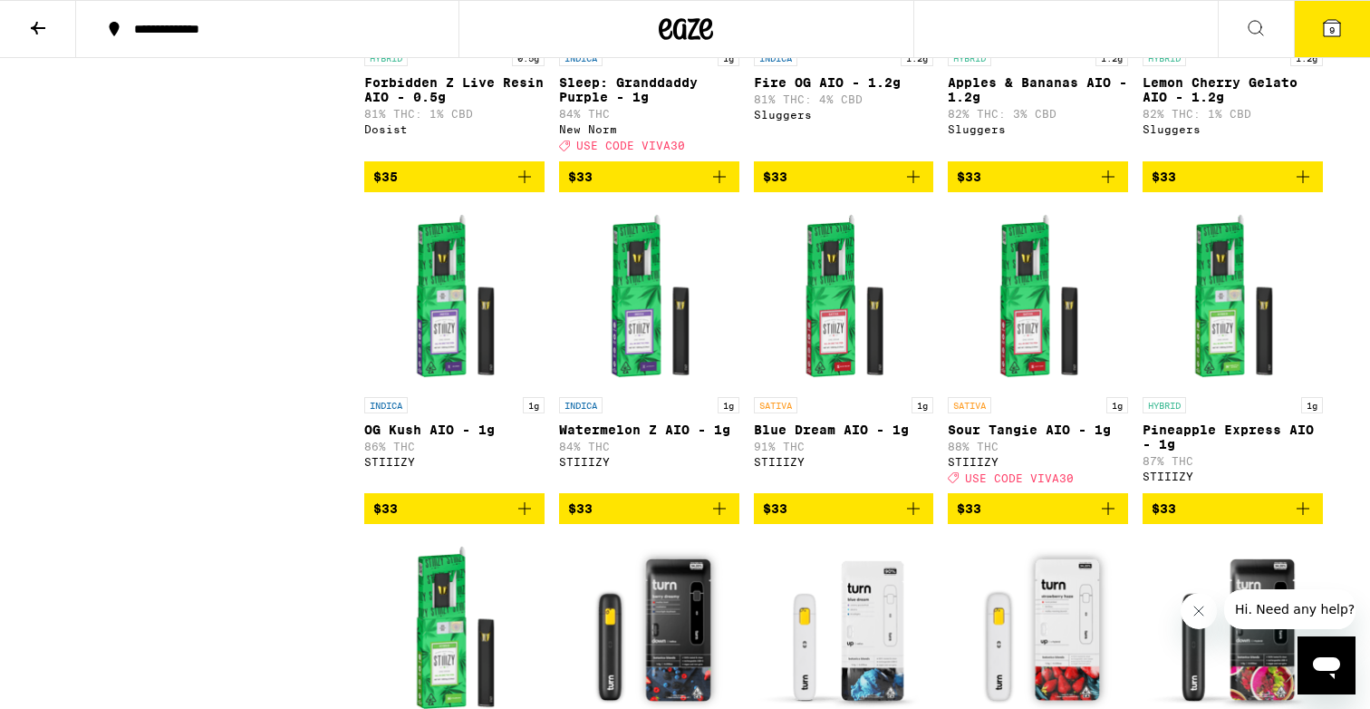
scroll to position [1662, 0]
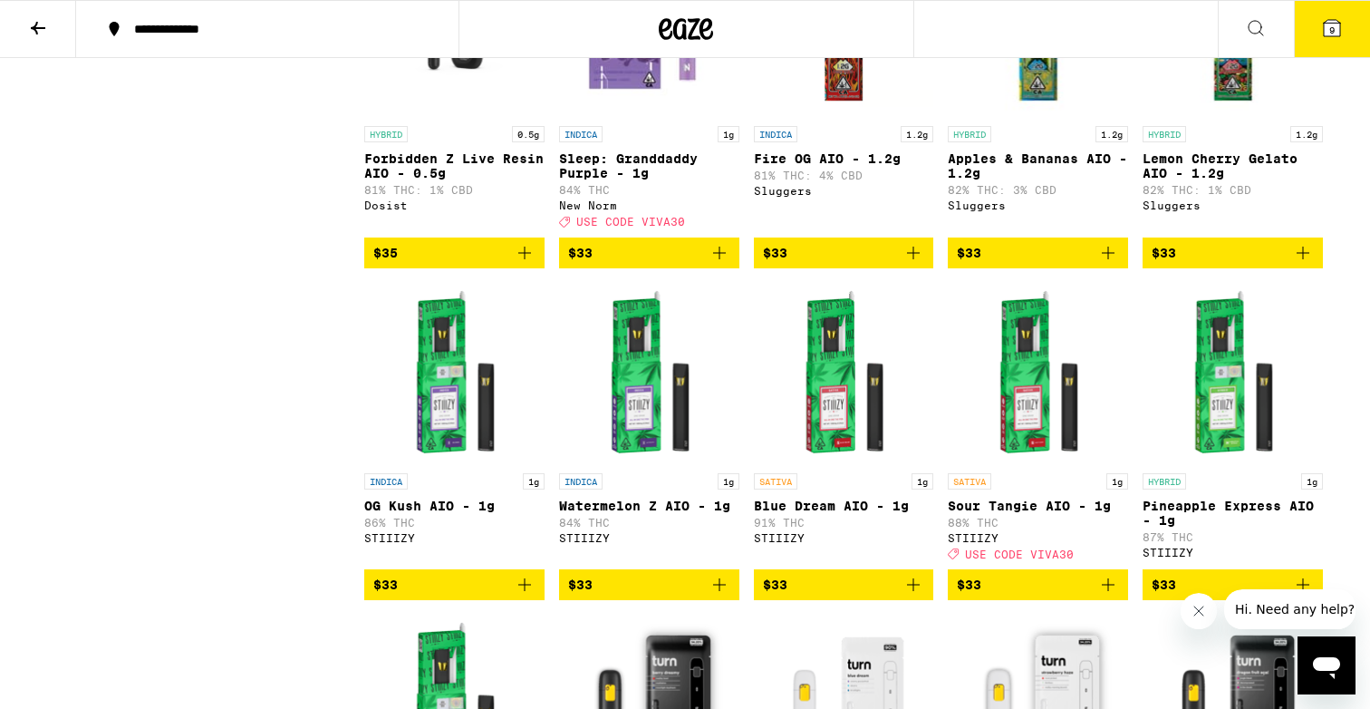
click at [529, 264] on icon "Add to bag" at bounding box center [525, 253] width 22 height 22
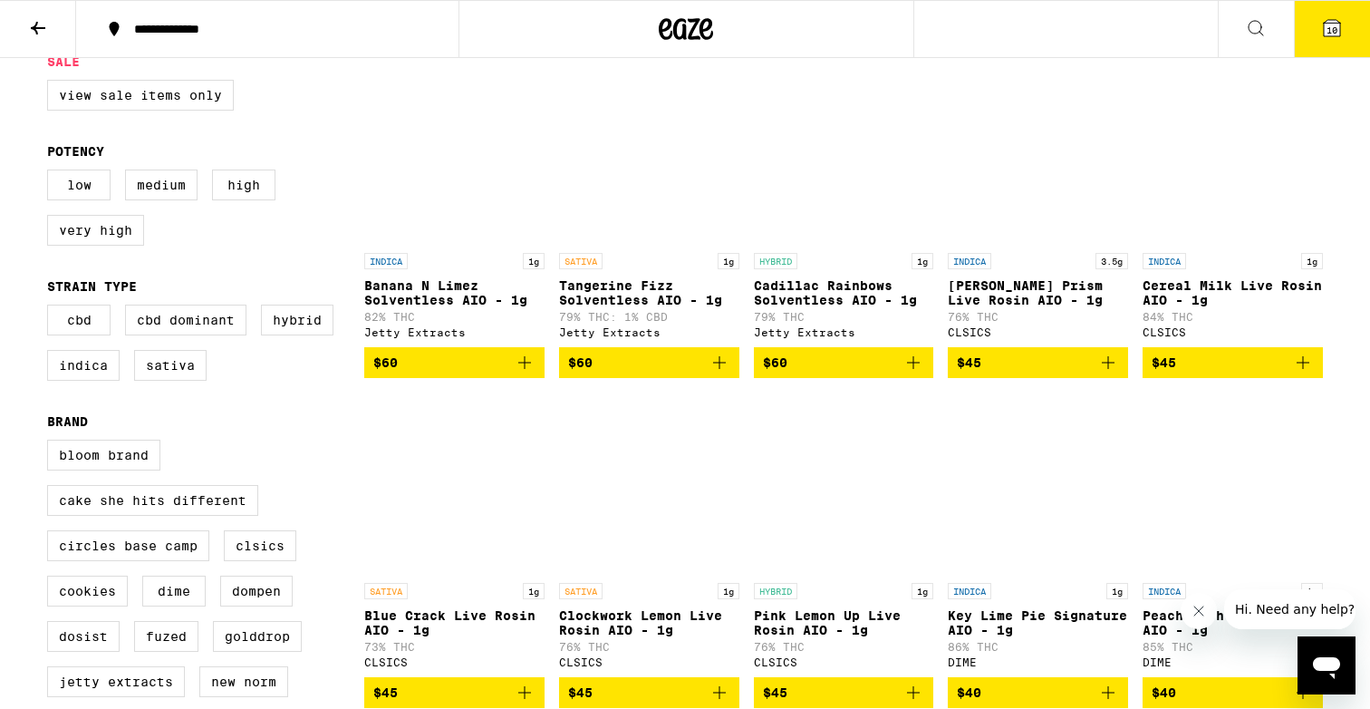
scroll to position [436, 0]
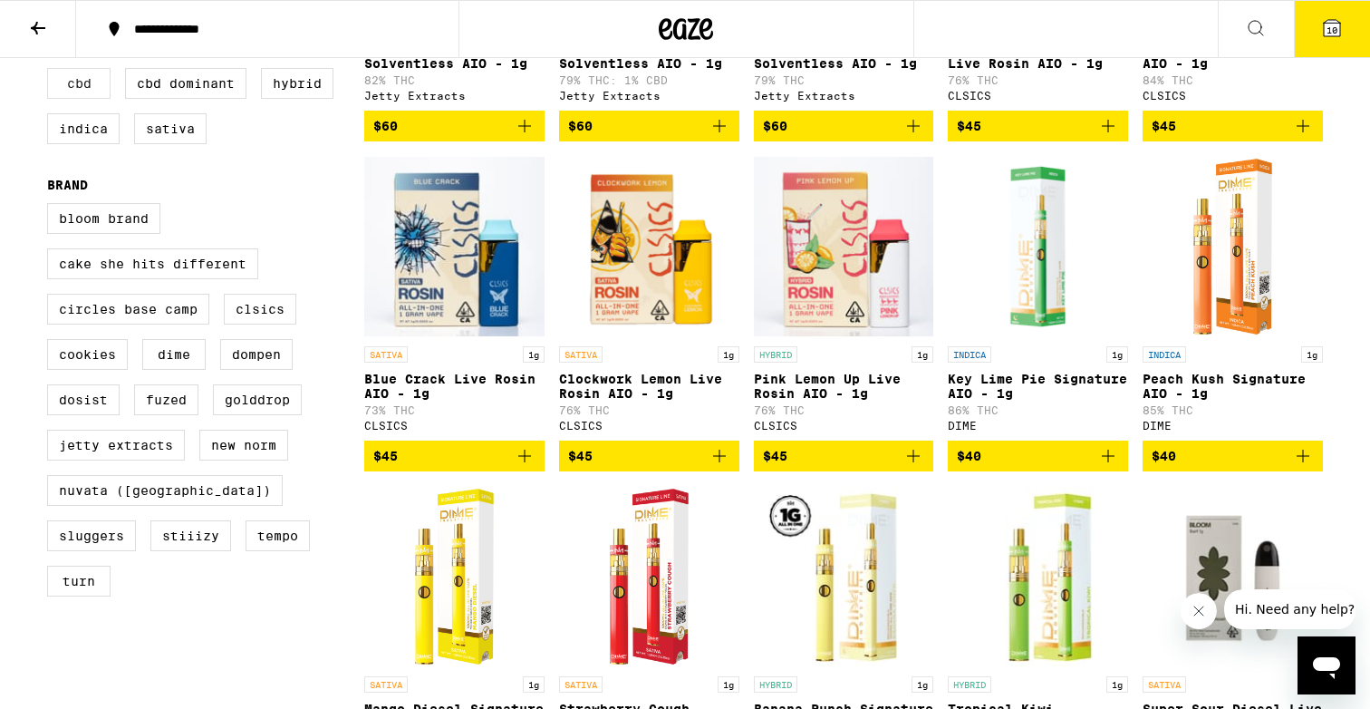
click at [102, 99] on label "CBD" at bounding box center [78, 83] width 63 height 31
click at [52, 72] on input "CBD" at bounding box center [51, 71] width 1 height 1
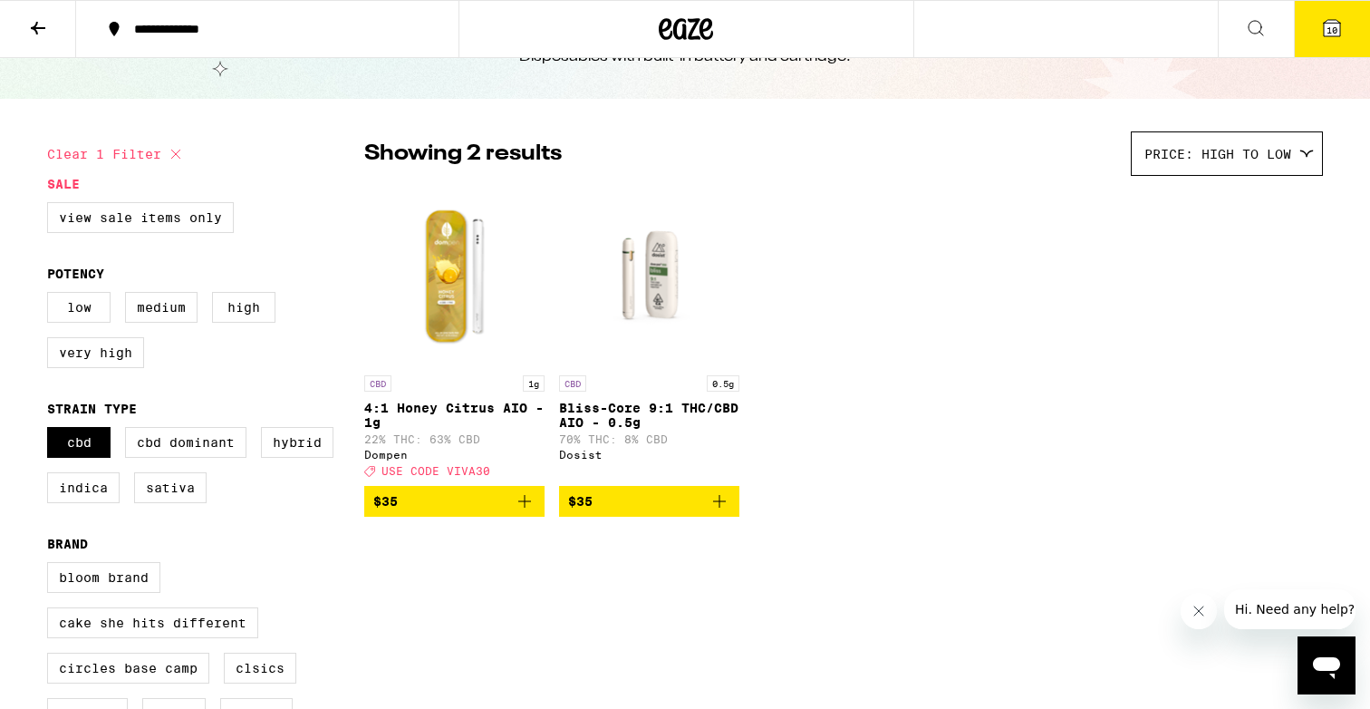
scroll to position [120, 0]
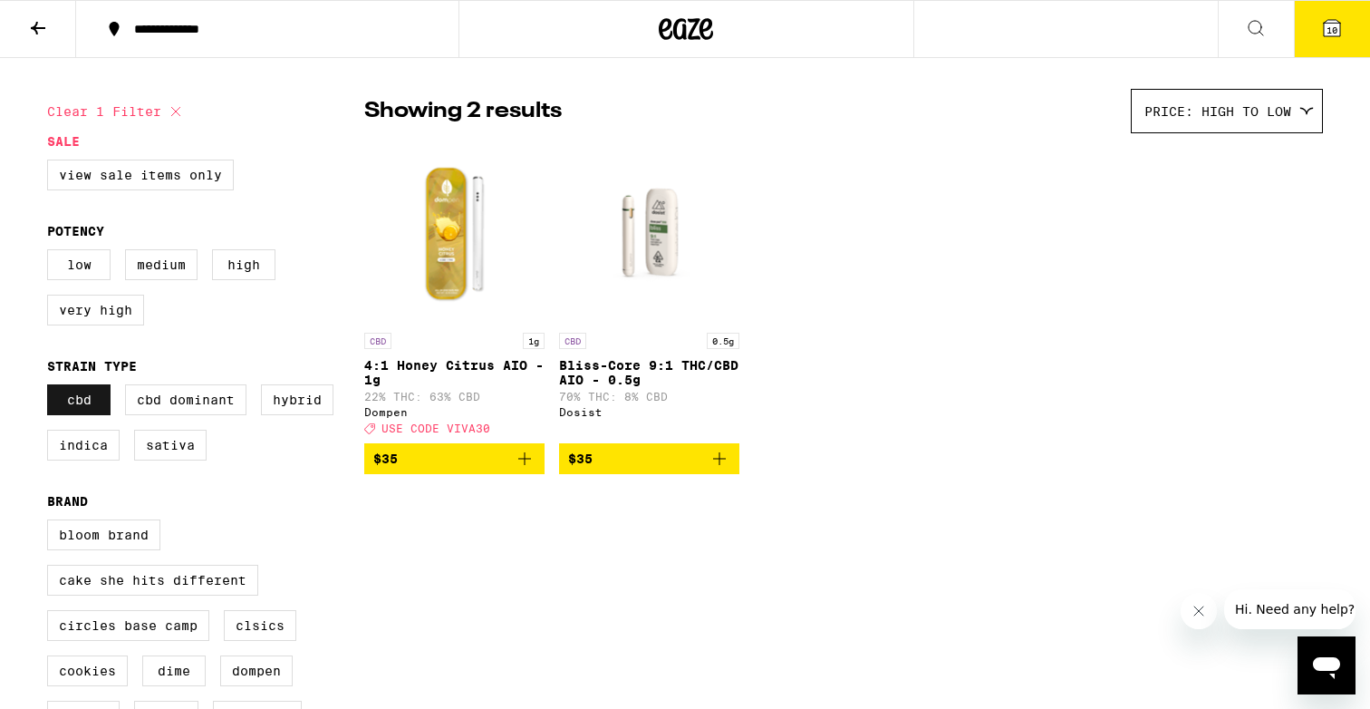
click at [89, 415] on label "CBD" at bounding box center [78, 399] width 63 height 31
click at [52, 388] on input "CBD" at bounding box center [51, 387] width 1 height 1
checkbox input "false"
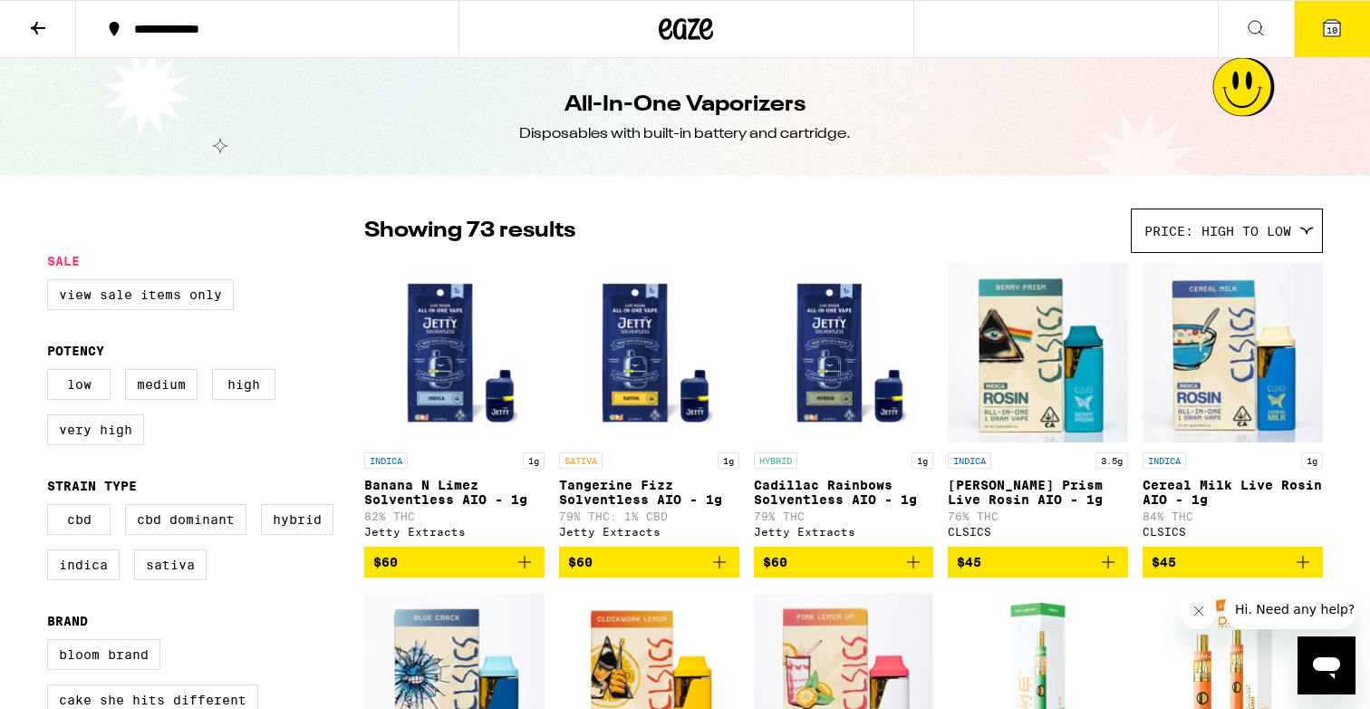
click at [677, 41] on icon at bounding box center [686, 29] width 54 height 33
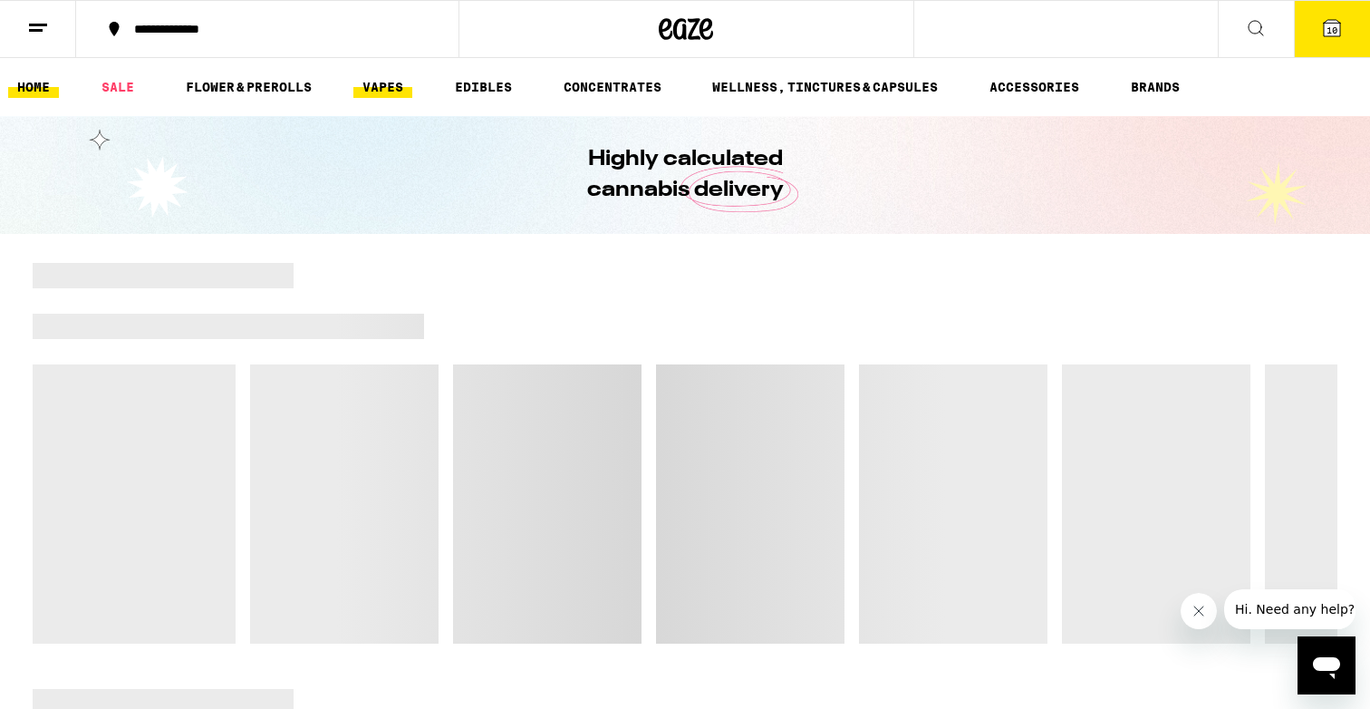
click at [399, 90] on link "VAPES" at bounding box center [382, 87] width 59 height 22
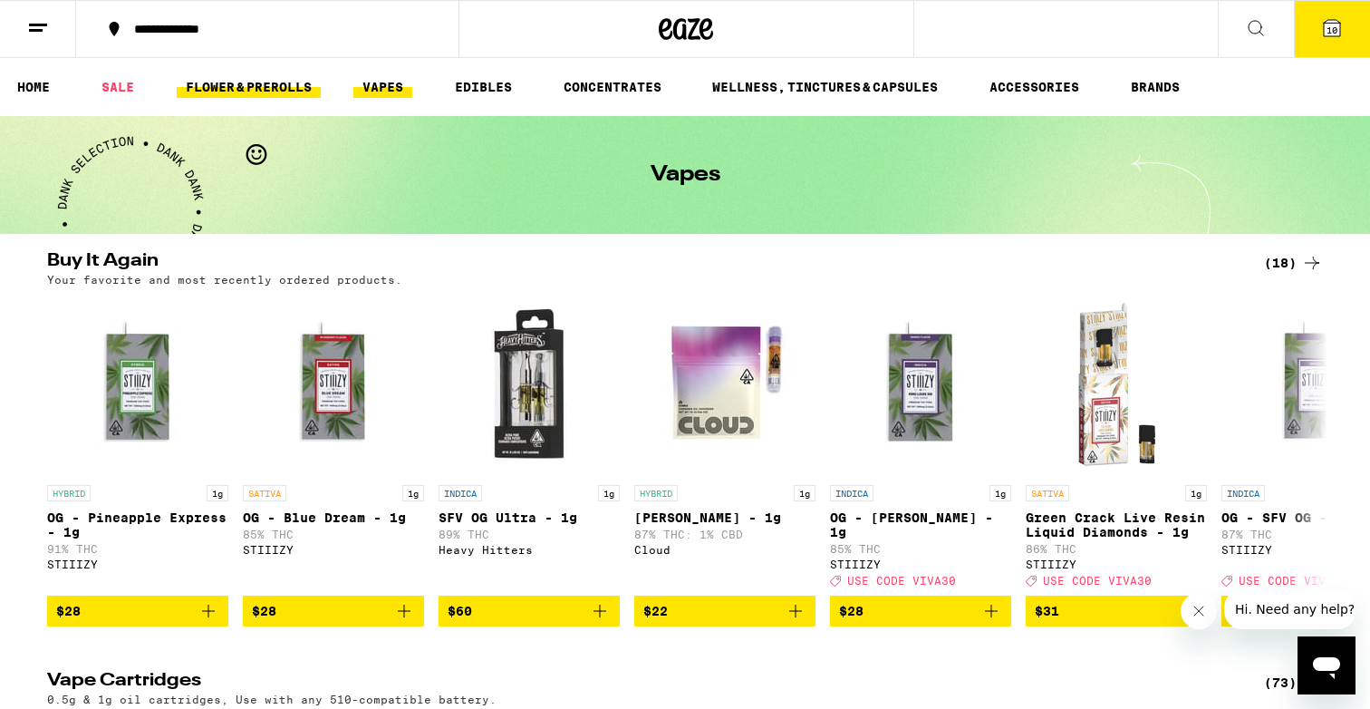
click at [276, 79] on link "FLOWER & PREROLLS" at bounding box center [249, 87] width 144 height 22
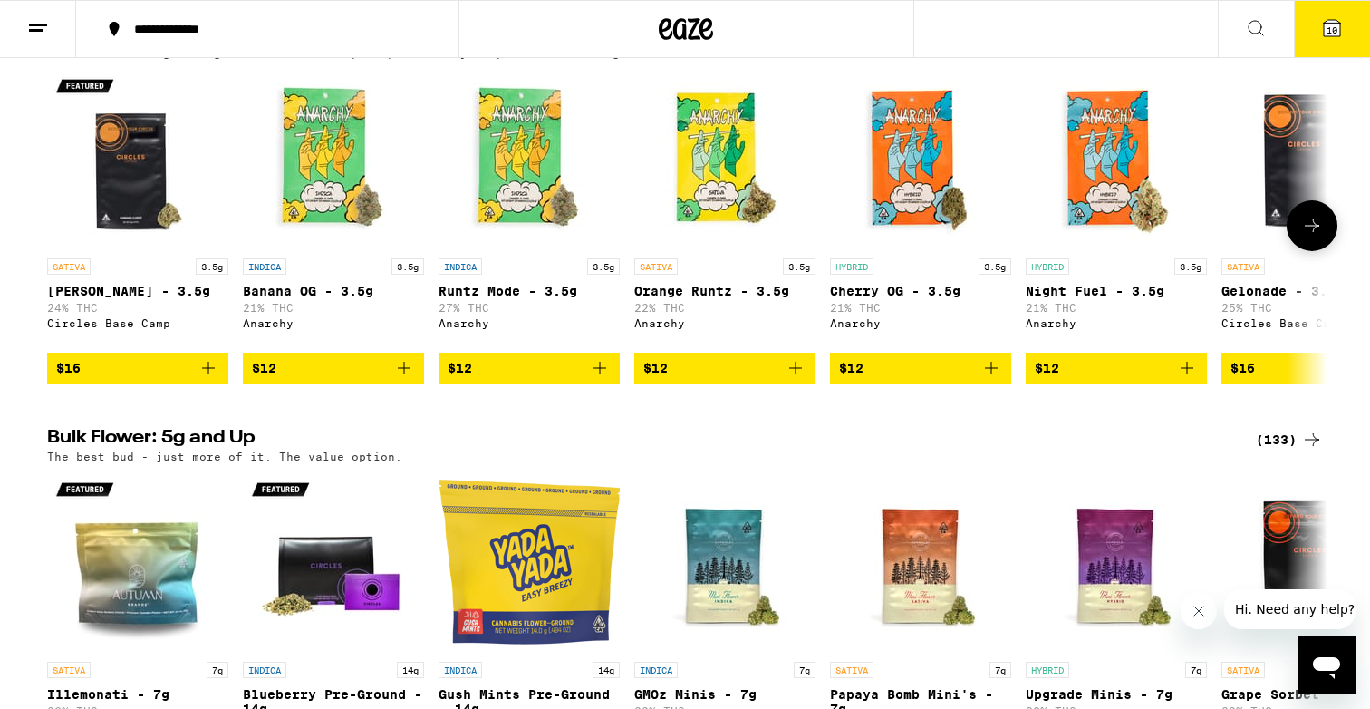
scroll to position [86, 0]
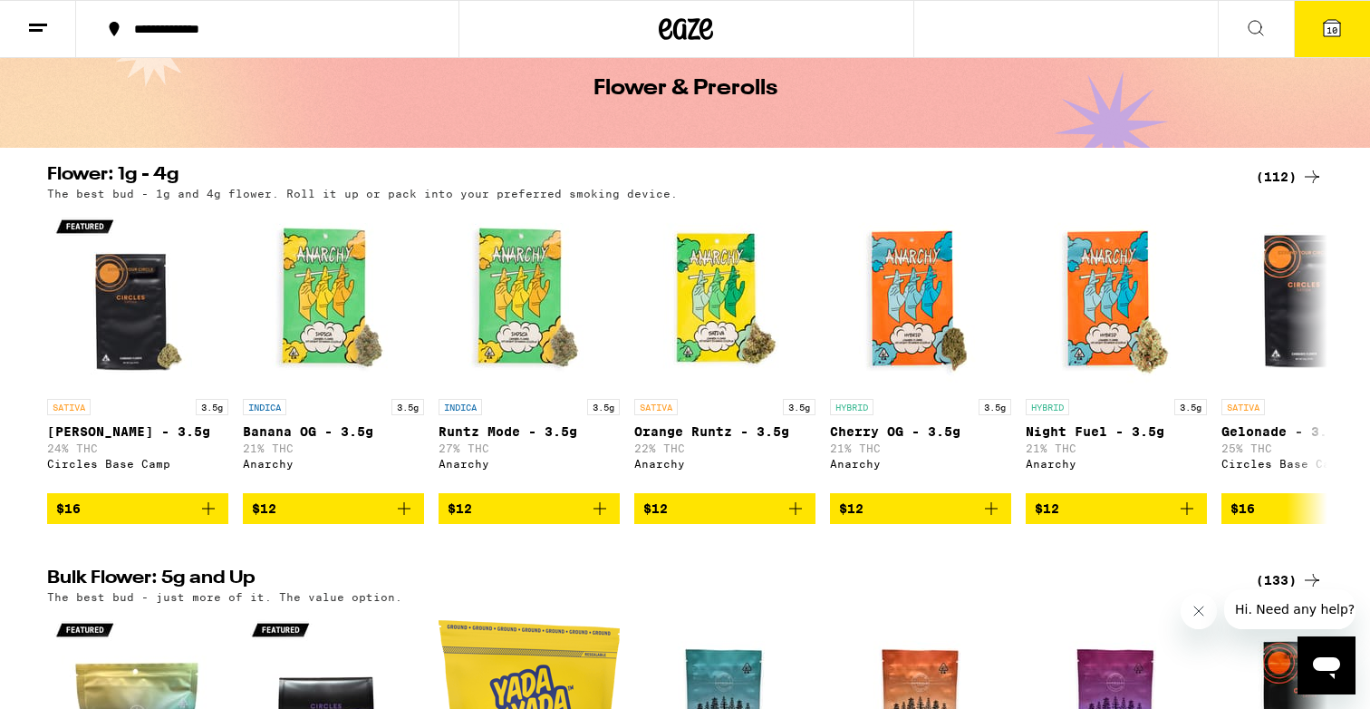
click at [1287, 175] on div "(112)" at bounding box center [1289, 177] width 67 height 22
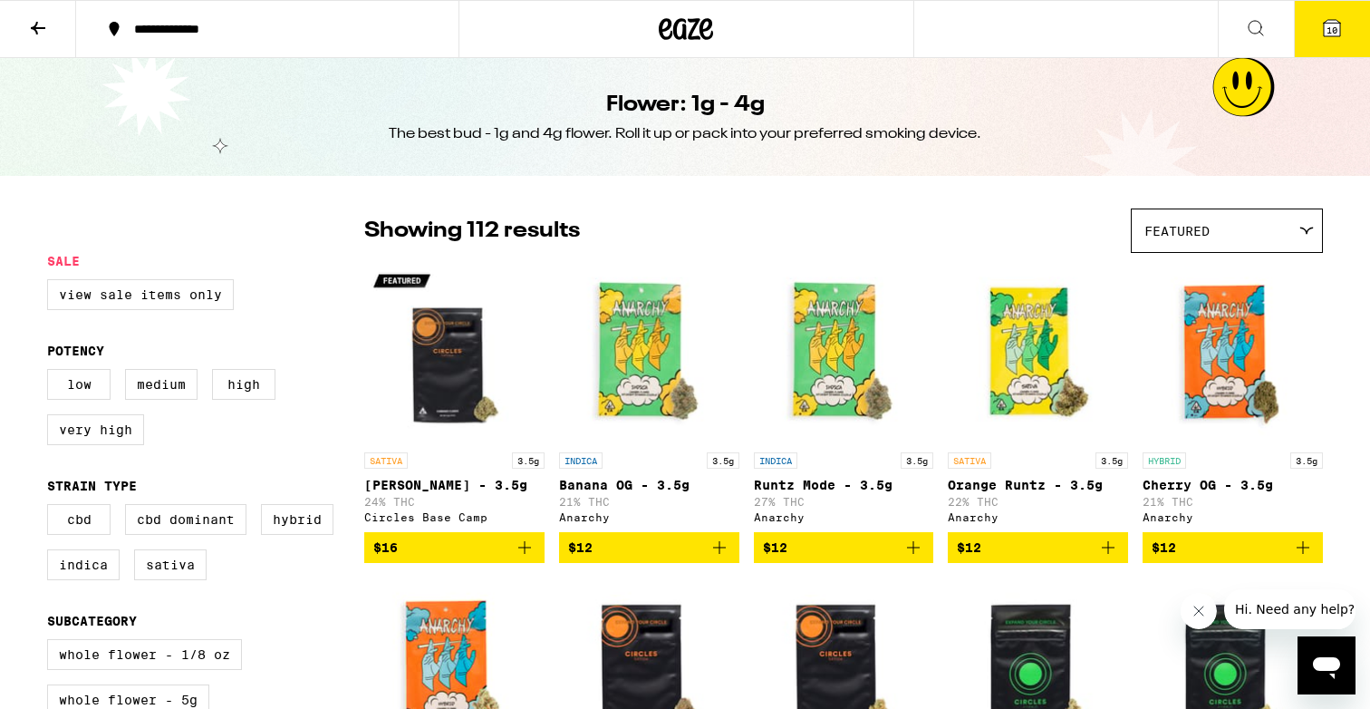
click at [1308, 36] on button "10" at bounding box center [1332, 29] width 76 height 56
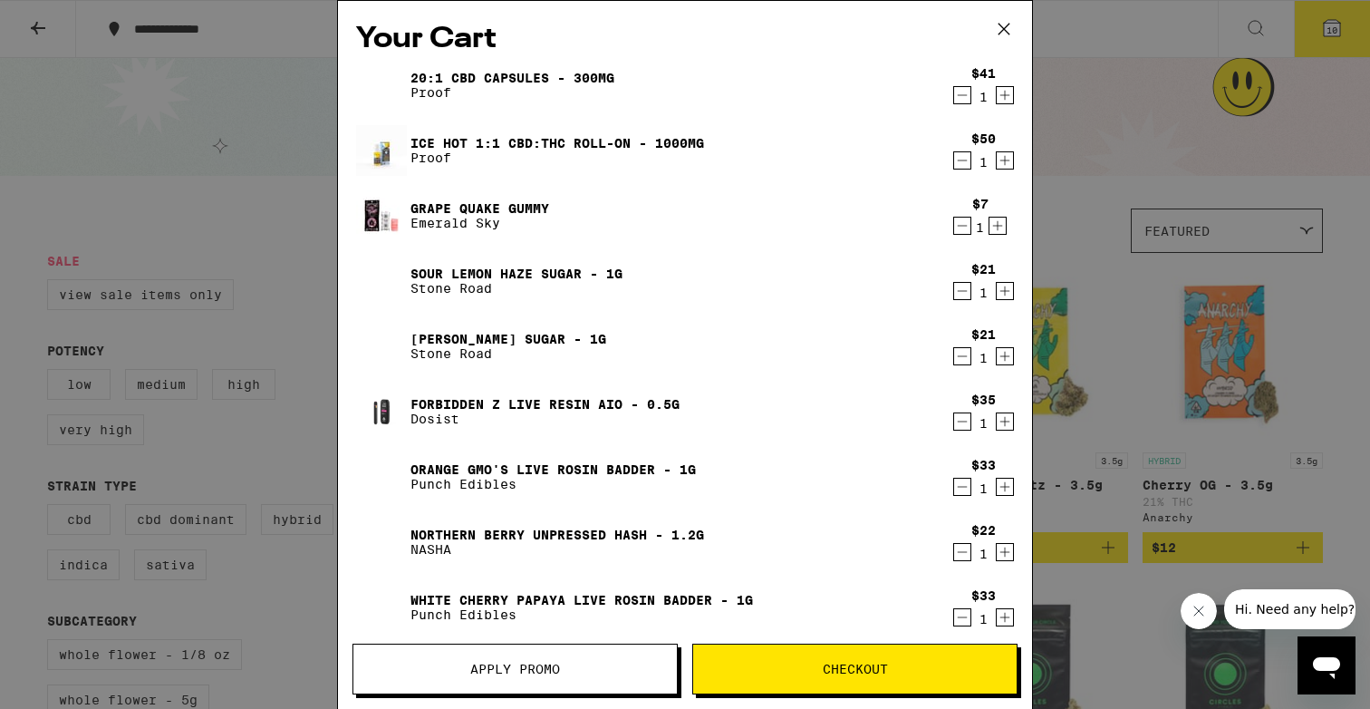
click at [1004, 221] on icon "Increment" at bounding box center [997, 226] width 16 height 22
click at [957, 95] on icon "Decrement" at bounding box center [962, 95] width 16 height 22
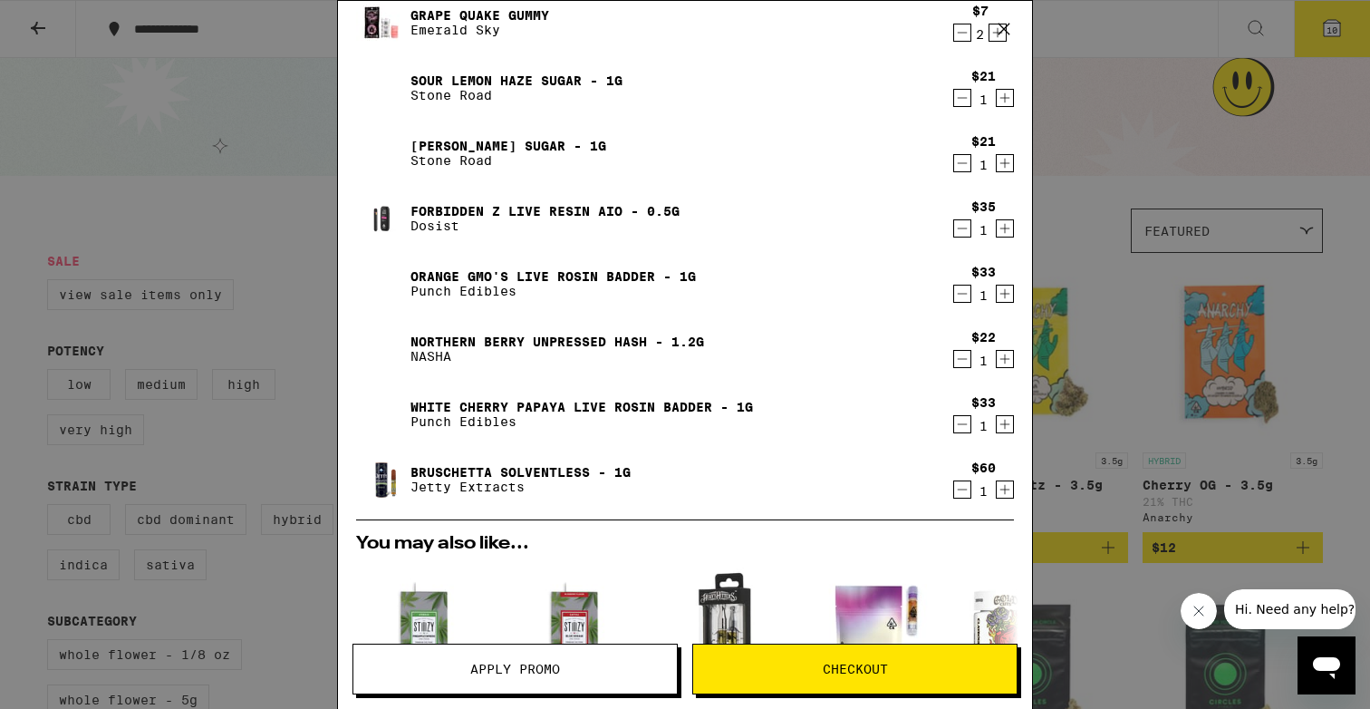
scroll to position [169, 0]
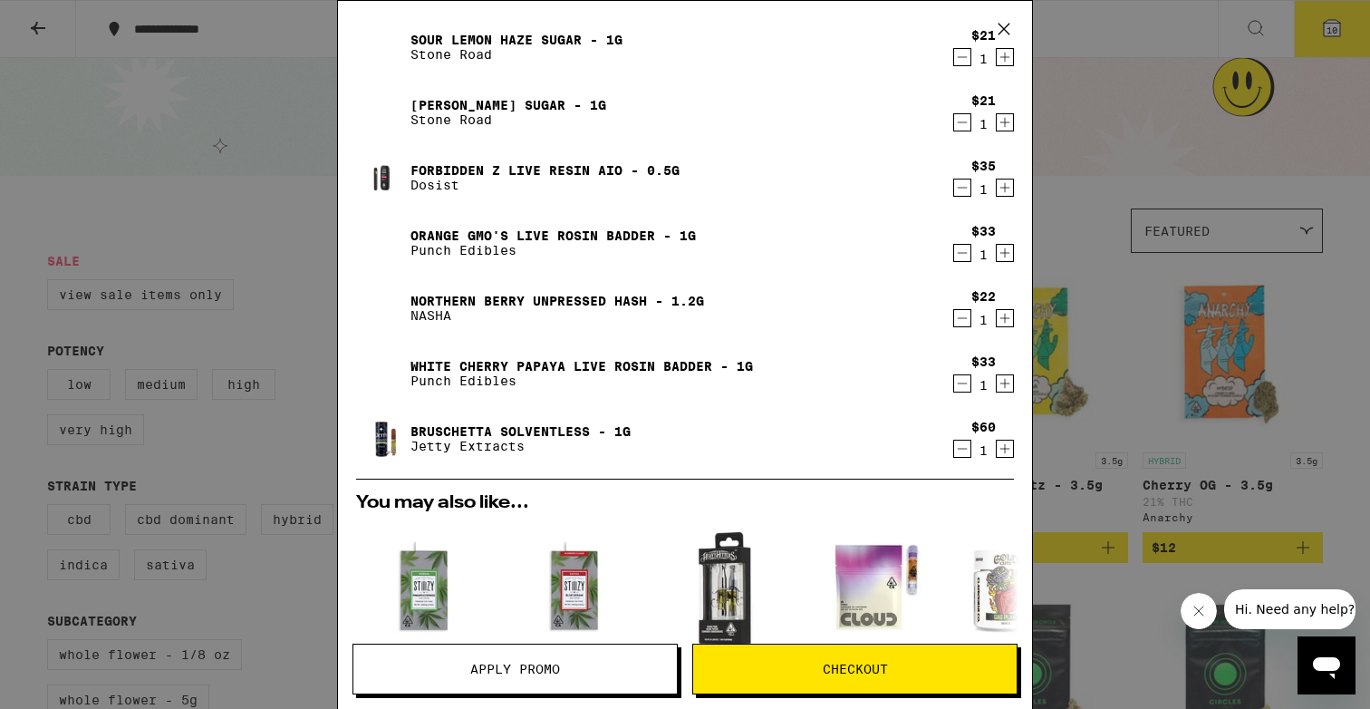
click at [960, 448] on icon "Decrement" at bounding box center [963, 448] width 10 height 0
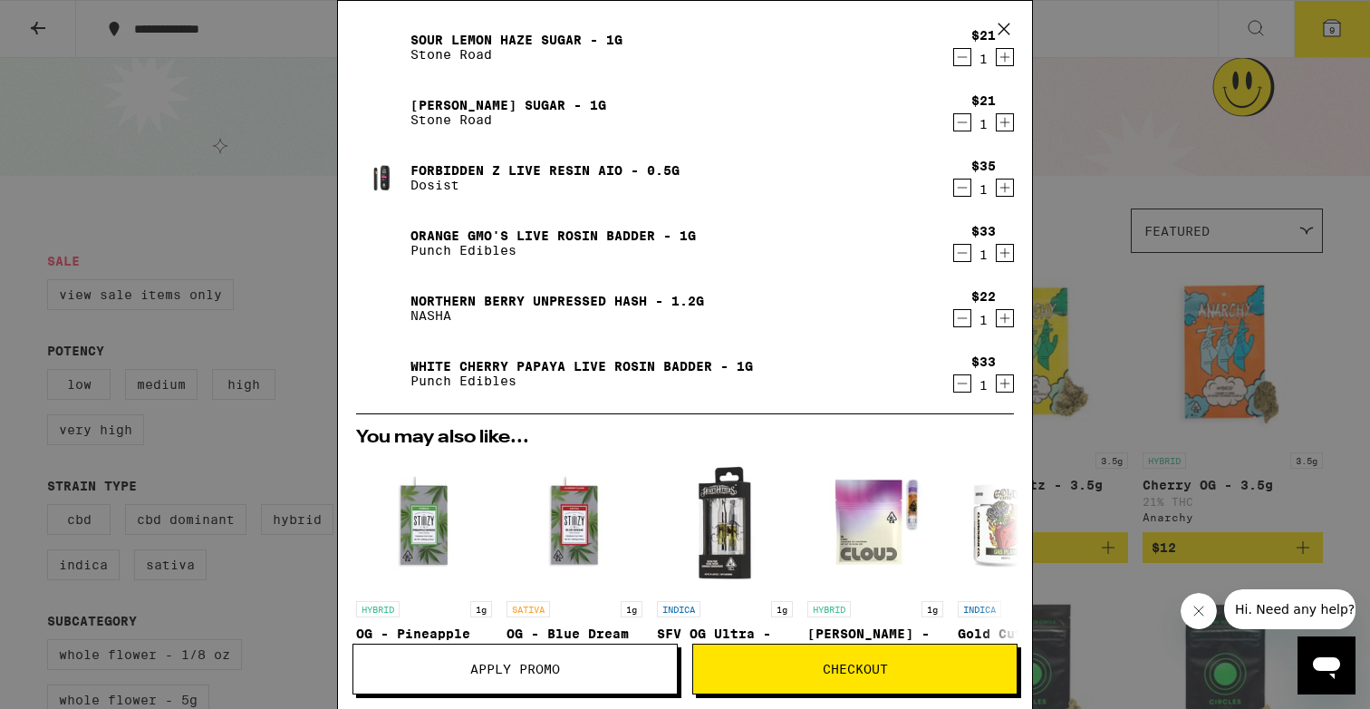
click at [961, 385] on icon "Decrement" at bounding box center [962, 383] width 16 height 22
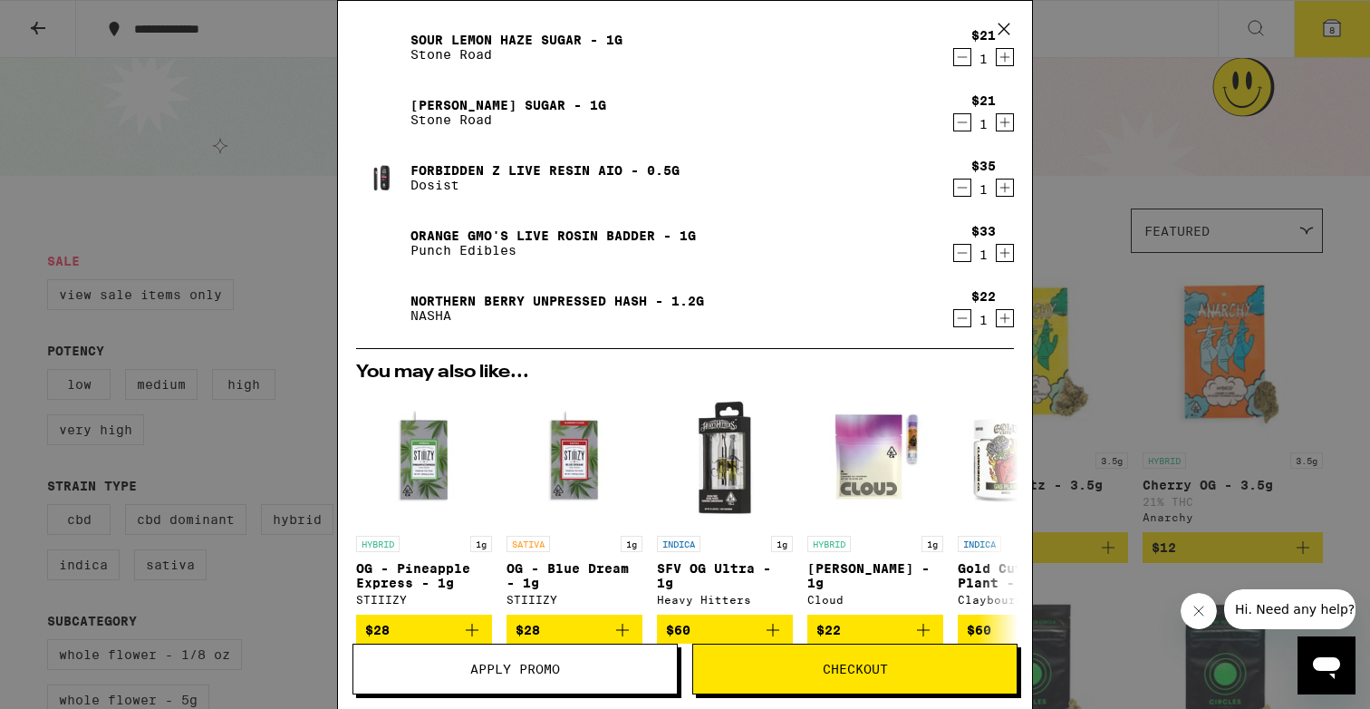
click at [958, 321] on icon "Decrement" at bounding box center [962, 318] width 16 height 22
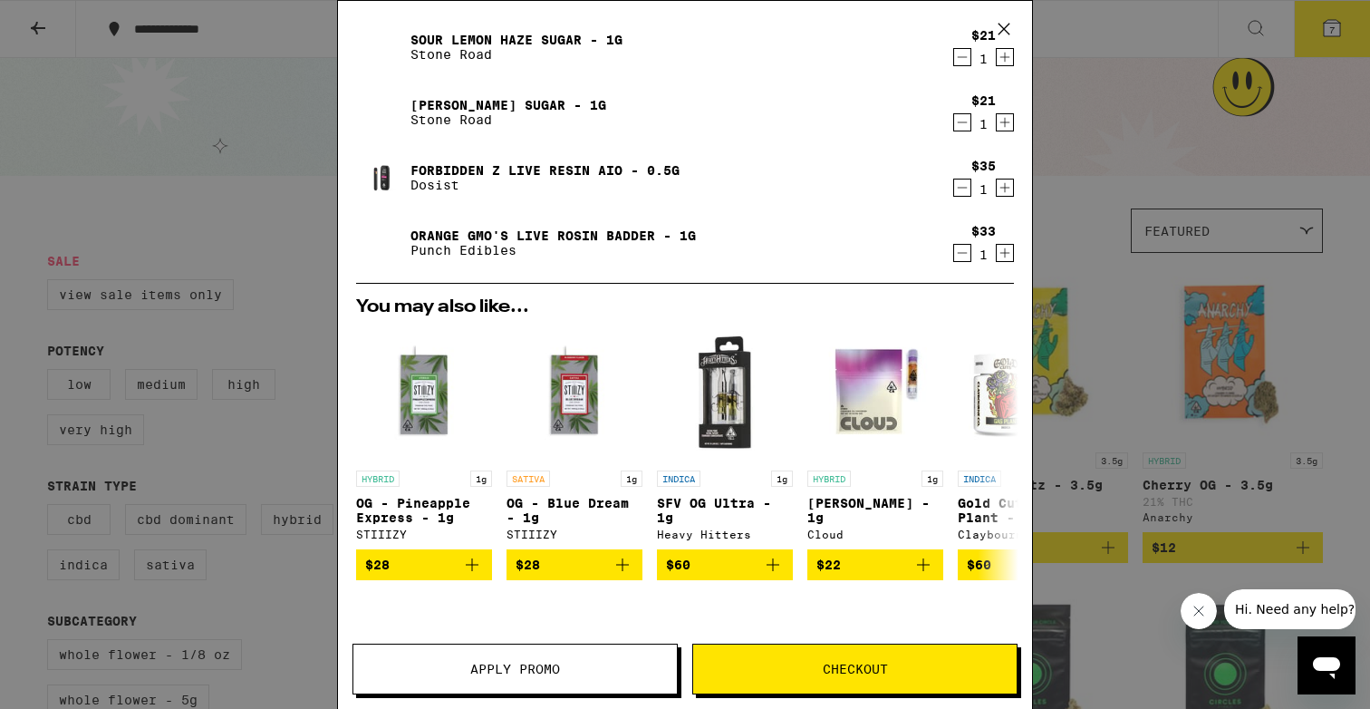
click at [960, 260] on icon "Decrement" at bounding box center [962, 253] width 16 height 22
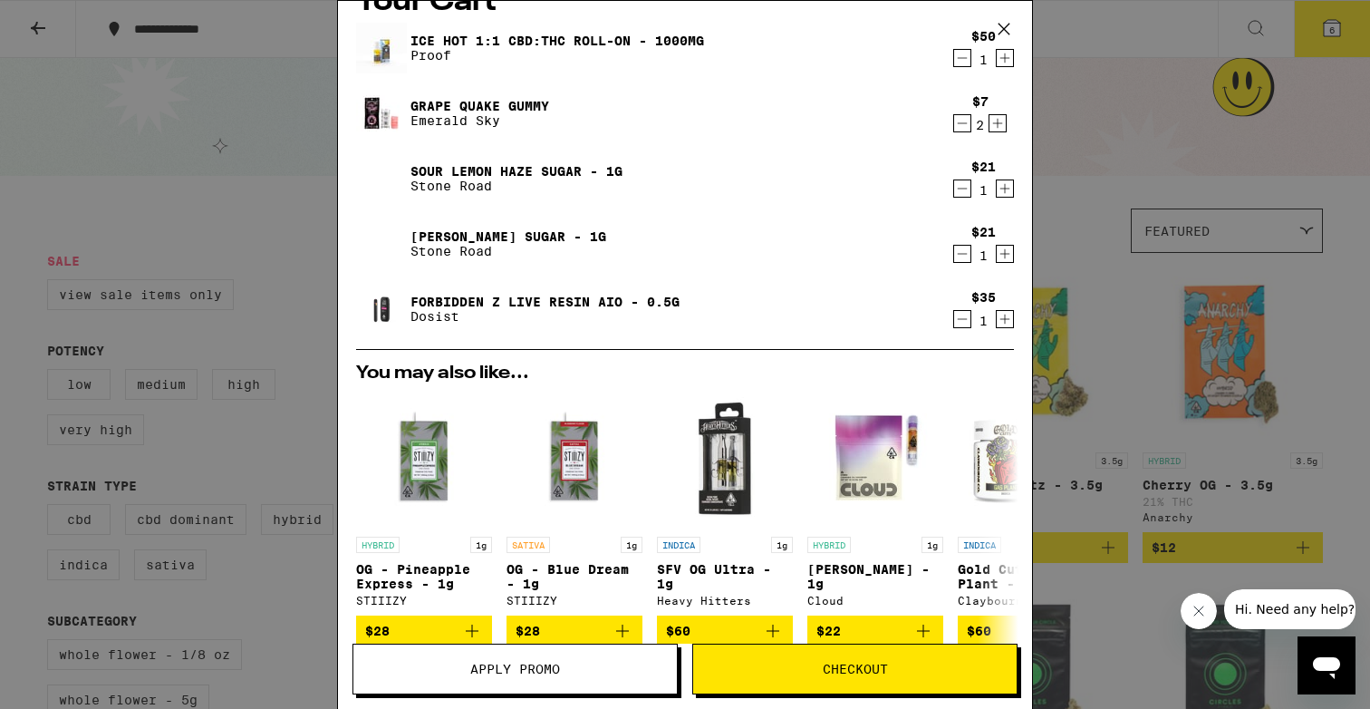
scroll to position [0, 0]
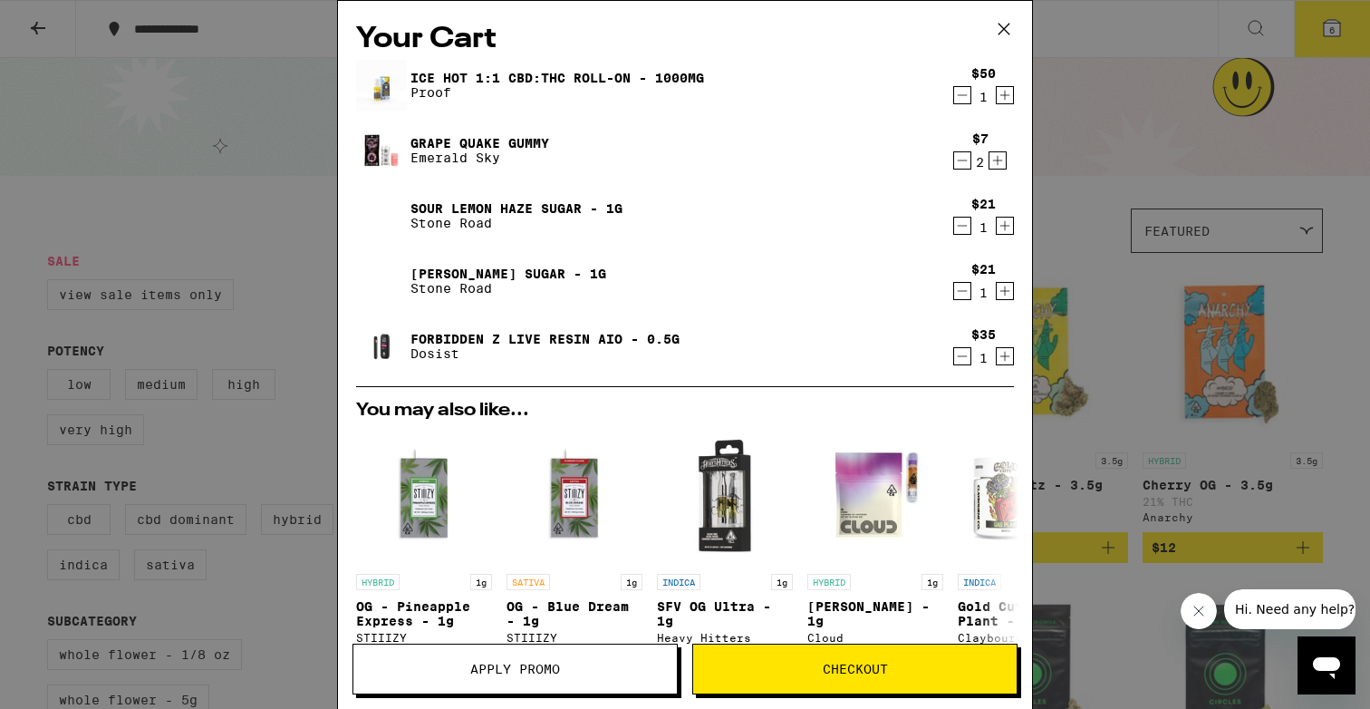
click at [574, 660] on button "Apply Promo" at bounding box center [514, 668] width 325 height 51
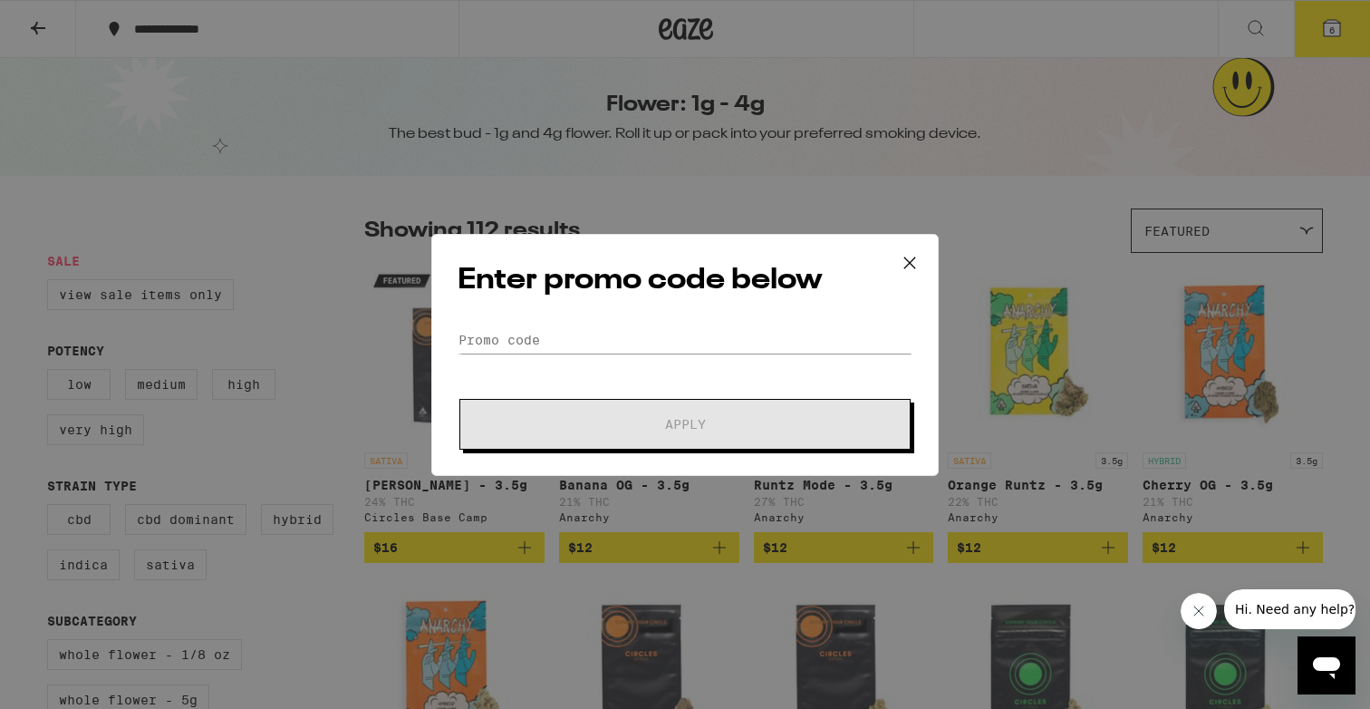
click at [747, 127] on div "Enter promo code below Promo Code Apply" at bounding box center [685, 354] width 1370 height 709
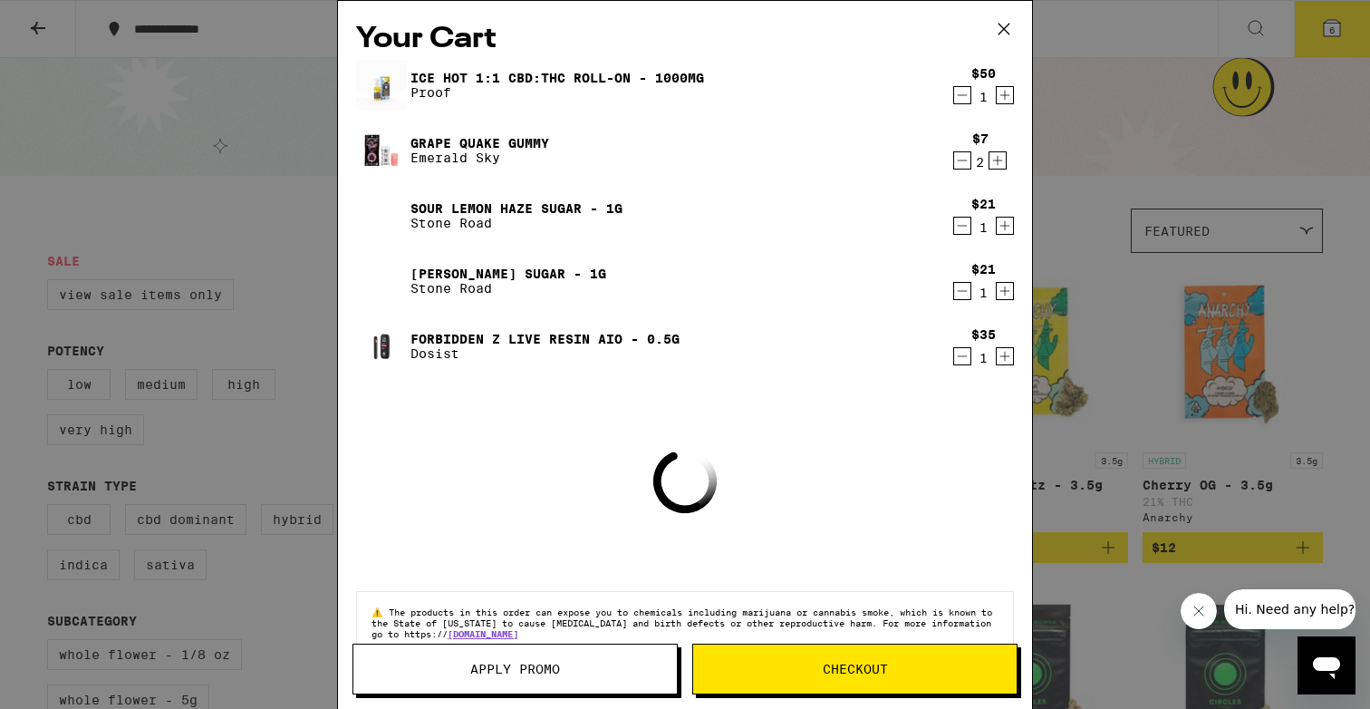
click at [1009, 19] on icon at bounding box center [1003, 28] width 27 height 27
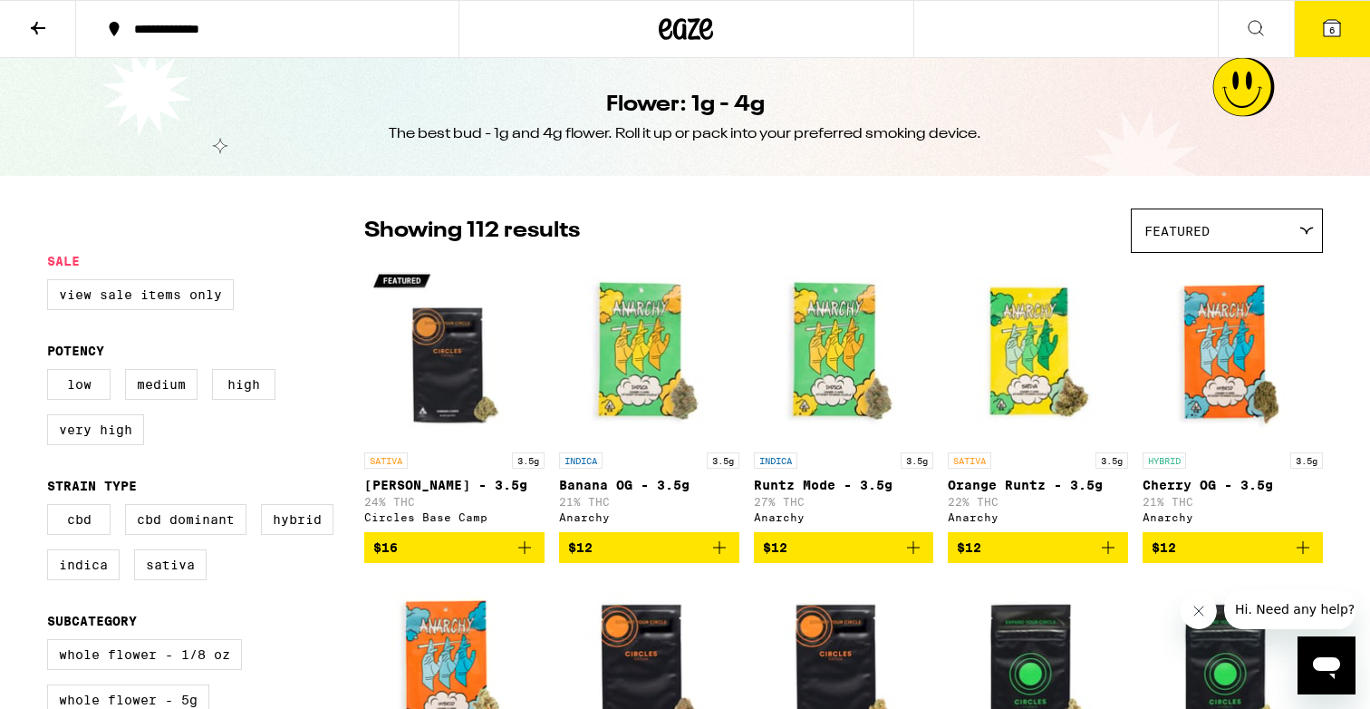
click at [673, 31] on icon at bounding box center [686, 29] width 27 height 22
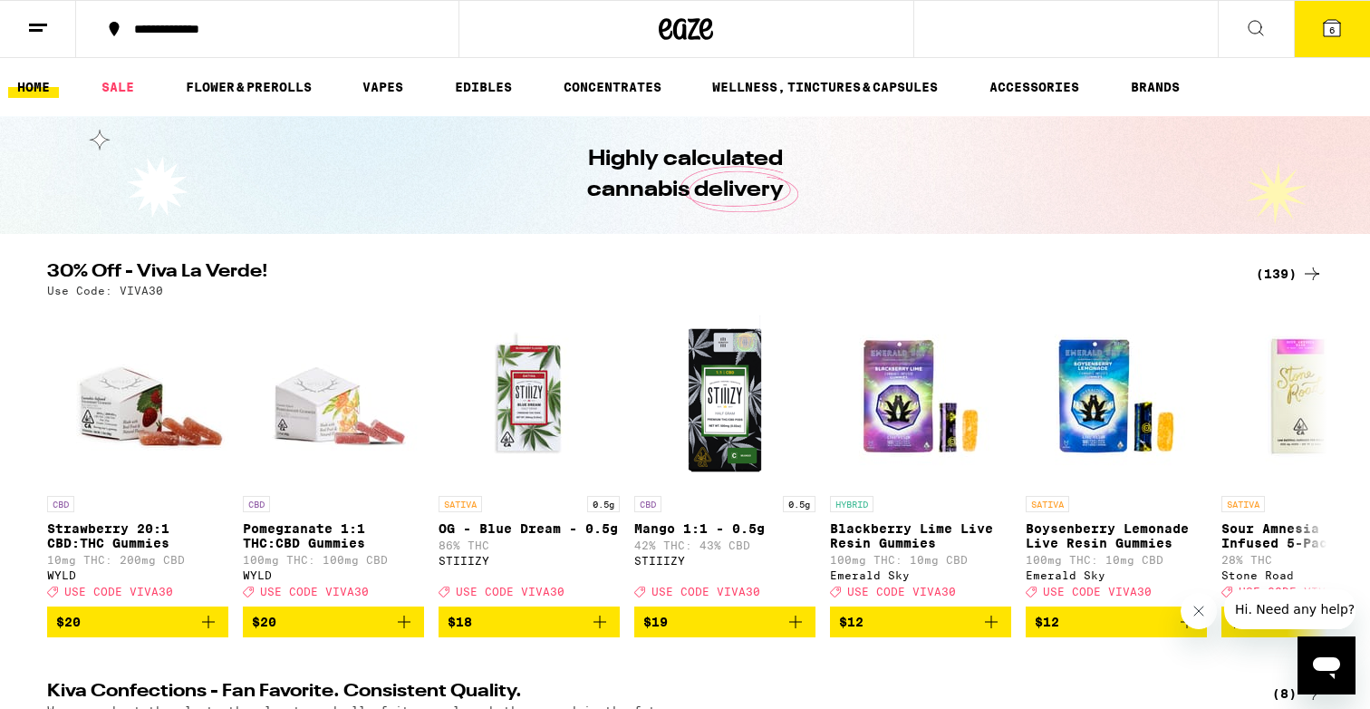
click at [1326, 51] on button "6" at bounding box center [1332, 29] width 76 height 56
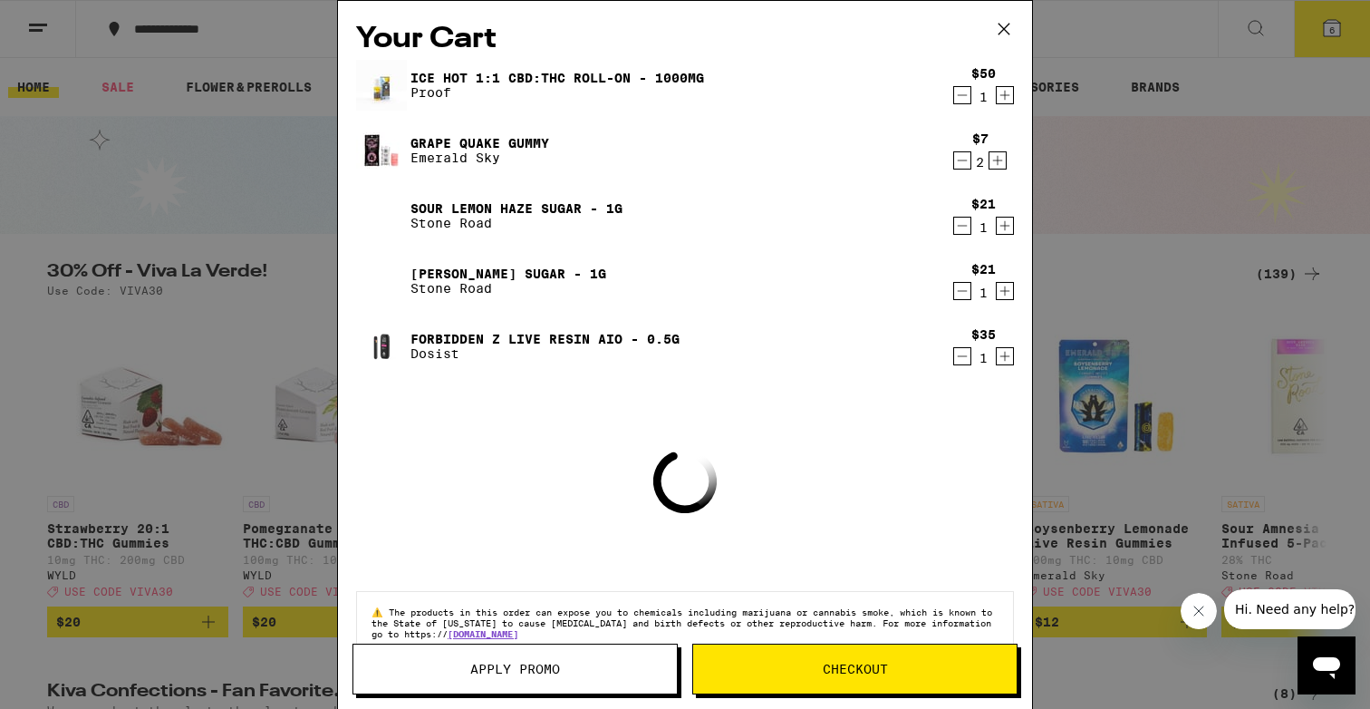
click at [540, 669] on span "Apply Promo" at bounding box center [515, 668] width 90 height 13
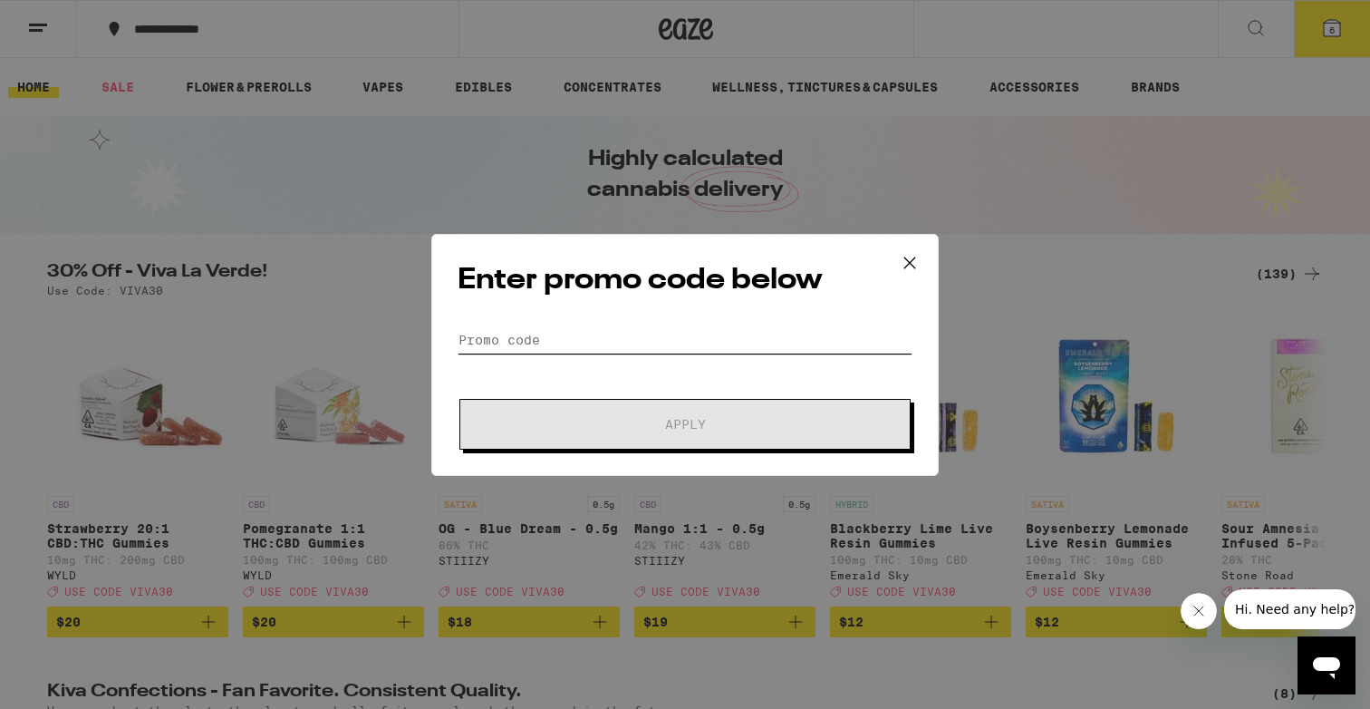
click at [593, 344] on input "Promo Code" at bounding box center [685, 339] width 455 height 27
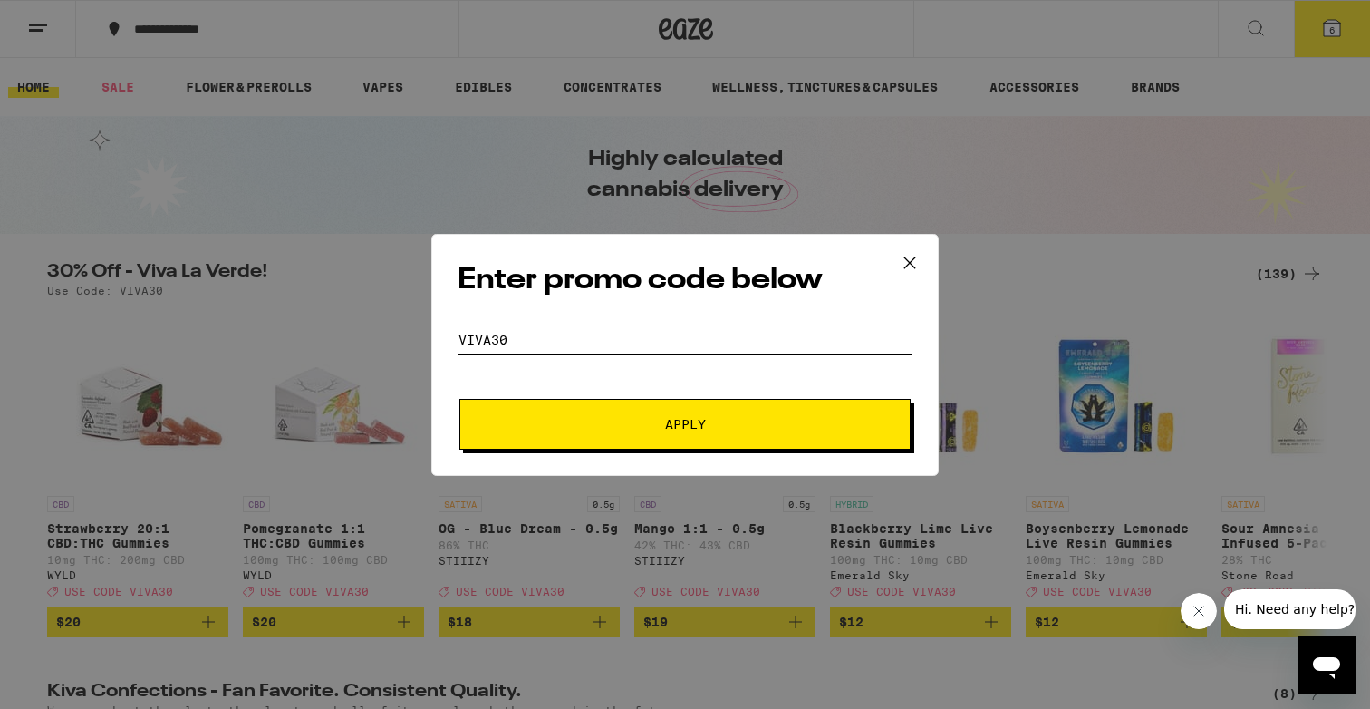
type input "viva30"
click at [459, 399] on button "Apply" at bounding box center [684, 424] width 451 height 51
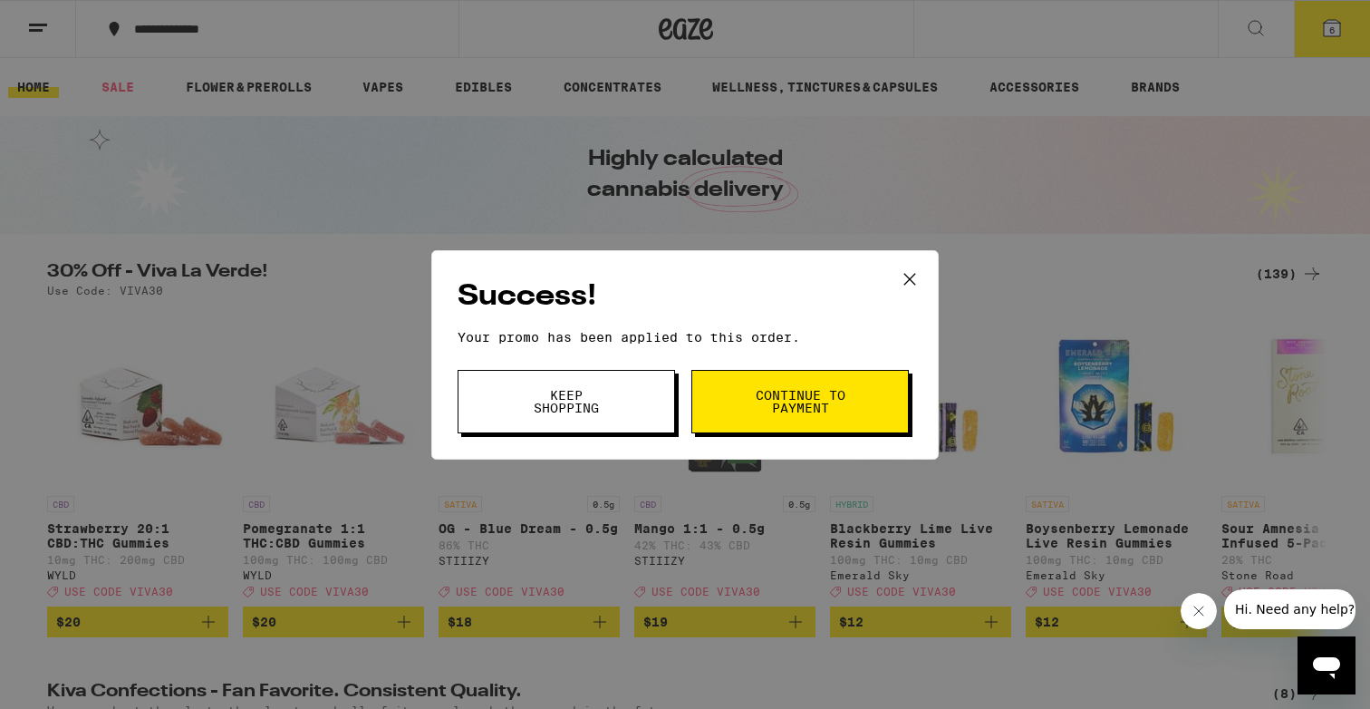
click at [649, 400] on button "Keep Shopping" at bounding box center [566, 401] width 217 height 63
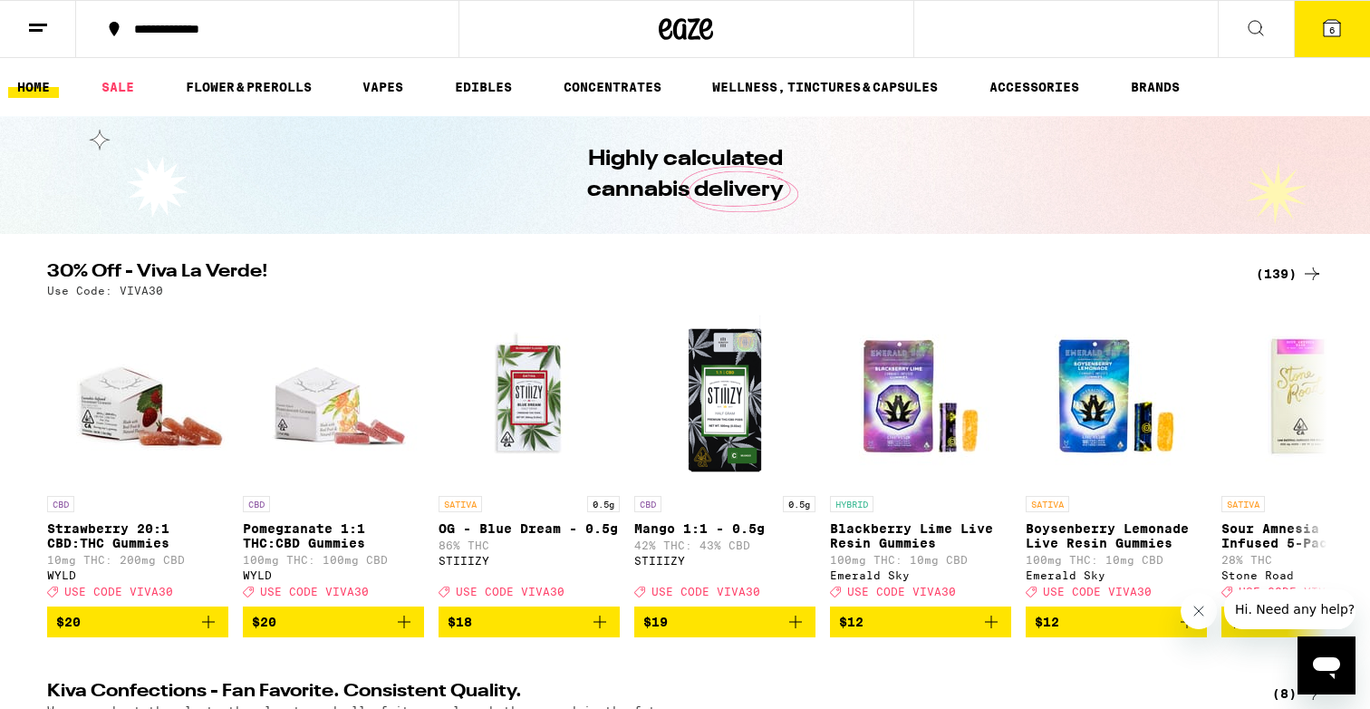
click at [1337, 37] on icon at bounding box center [1332, 28] width 22 height 22
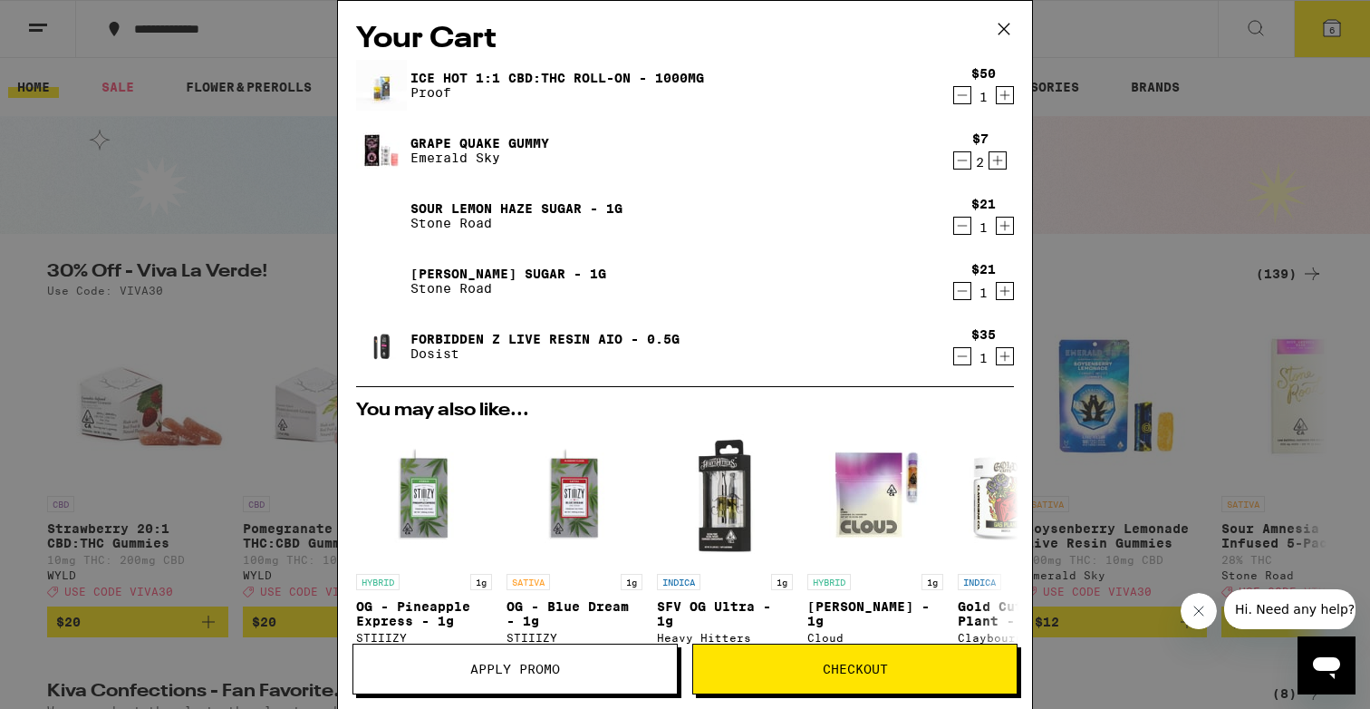
click at [1003, 34] on icon at bounding box center [1003, 28] width 27 height 27
